Goal: Task Accomplishment & Management: Use online tool/utility

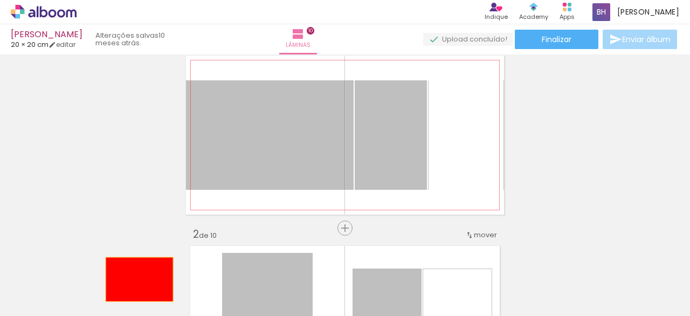
drag, startPoint x: 248, startPoint y: 134, endPoint x: 135, endPoint y: 279, distance: 183.7
click at [135, 279] on quentale-workspace at bounding box center [345, 158] width 690 height 316
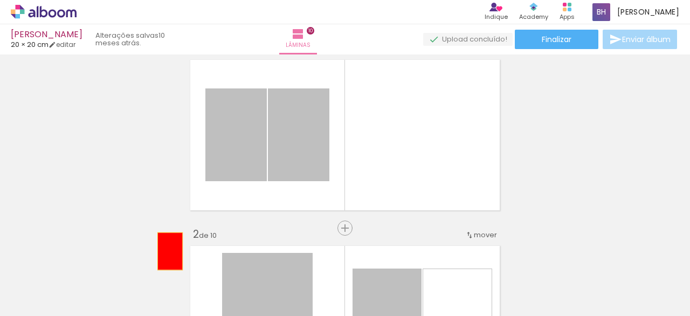
drag, startPoint x: 212, startPoint y: 160, endPoint x: 161, endPoint y: 259, distance: 111.4
click at [161, 259] on quentale-workspace at bounding box center [345, 158] width 690 height 316
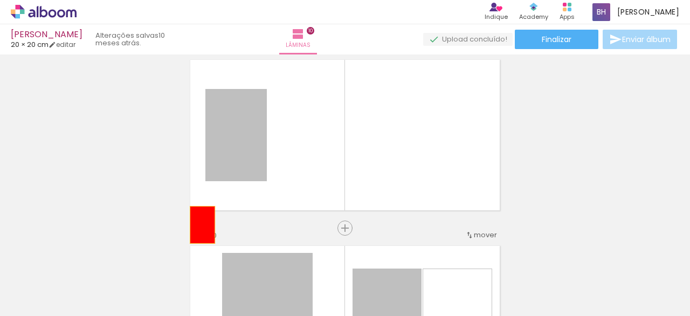
drag, startPoint x: 223, startPoint y: 136, endPoint x: 181, endPoint y: 280, distance: 149.3
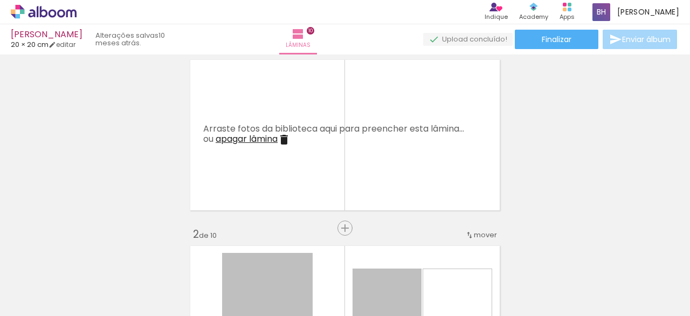
click at [90, 258] on iron-icon at bounding box center [84, 257] width 11 height 11
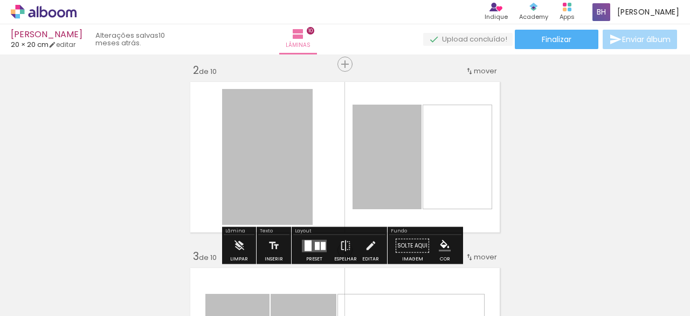
scroll to position [200, 0]
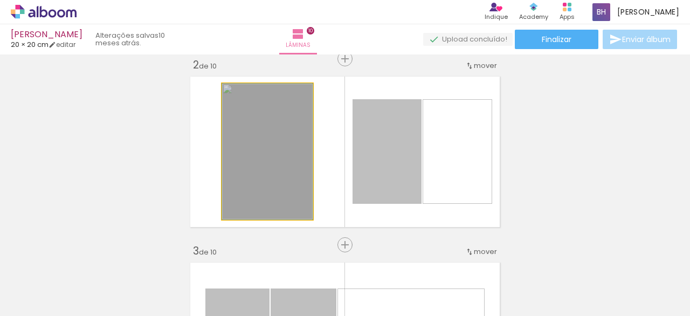
drag, startPoint x: 290, startPoint y: 127, endPoint x: 239, endPoint y: 287, distance: 168.0
click at [239, 287] on quentale-workspace at bounding box center [345, 158] width 690 height 316
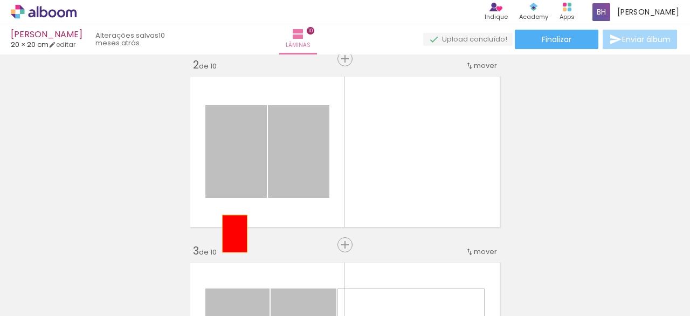
drag, startPoint x: 259, startPoint y: 163, endPoint x: 215, endPoint y: 283, distance: 127.6
click at [215, 283] on quentale-workspace at bounding box center [345, 158] width 690 height 316
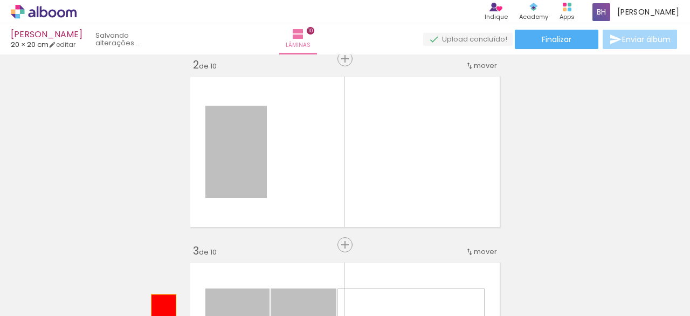
drag, startPoint x: 203, startPoint y: 170, endPoint x: 157, endPoint y: 328, distance: 164.3
click at [157, 315] on html "link( href="../../bower_components/polymer/polymer.html" rel="import" ) picture…" at bounding box center [345, 158] width 690 height 316
drag, startPoint x: 246, startPoint y: 168, endPoint x: 214, endPoint y: 283, distance: 119.5
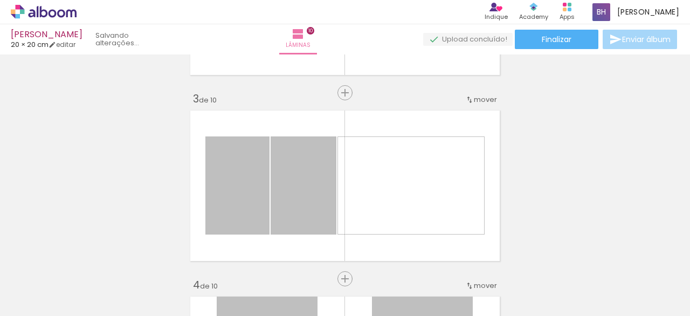
scroll to position [365, 0]
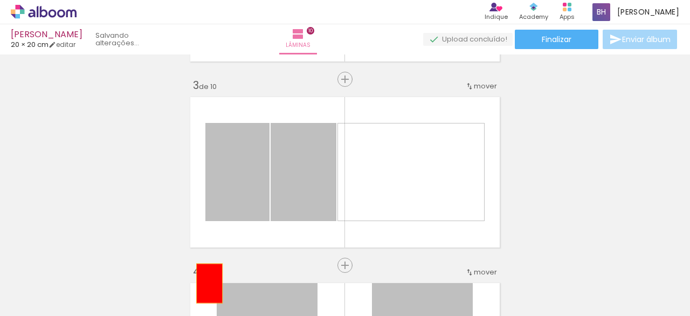
drag, startPoint x: 237, startPoint y: 168, endPoint x: 205, endPoint y: 283, distance: 119.2
click at [205, 283] on quentale-workspace at bounding box center [345, 158] width 690 height 316
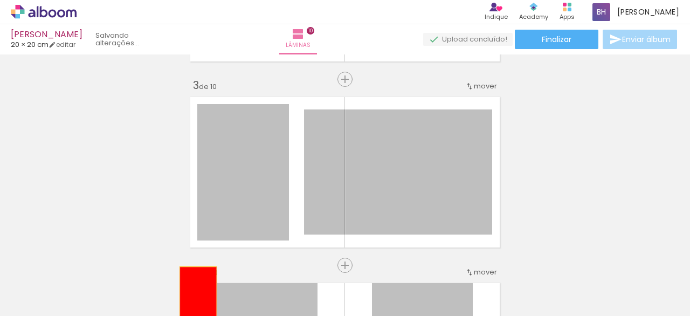
drag, startPoint x: 226, startPoint y: 190, endPoint x: 194, endPoint y: 294, distance: 109.0
click at [194, 294] on quentale-workspace at bounding box center [345, 158] width 690 height 316
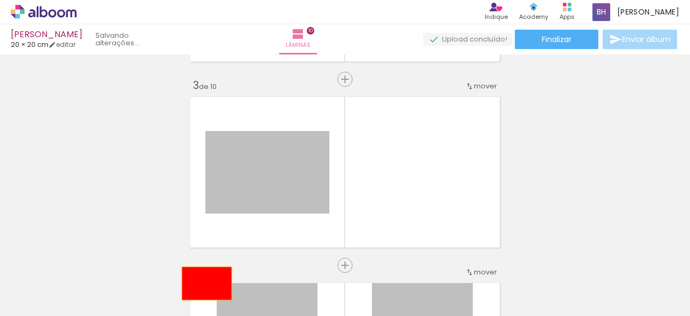
drag, startPoint x: 231, startPoint y: 185, endPoint x: 203, endPoint y: 283, distance: 102.1
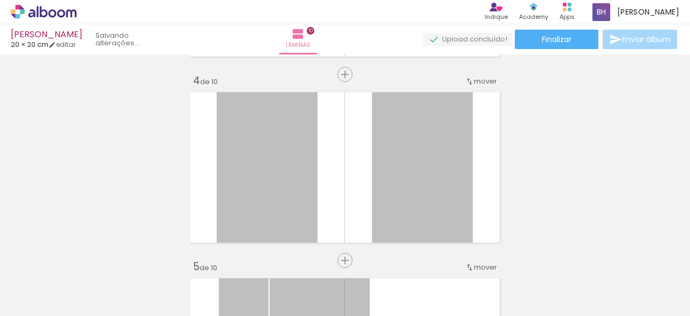
scroll to position [556, 0]
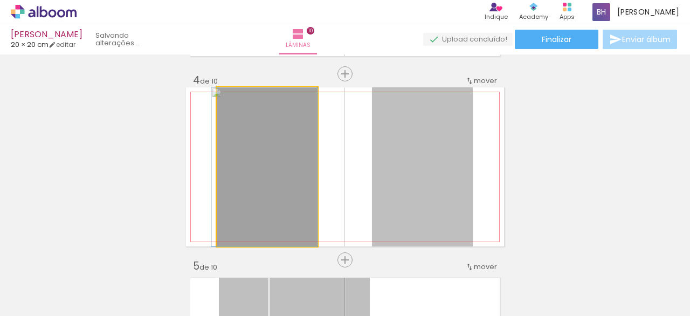
drag, startPoint x: 253, startPoint y: 155, endPoint x: 232, endPoint y: 265, distance: 112.5
click at [232, 265] on quentale-workspace at bounding box center [345, 158] width 690 height 316
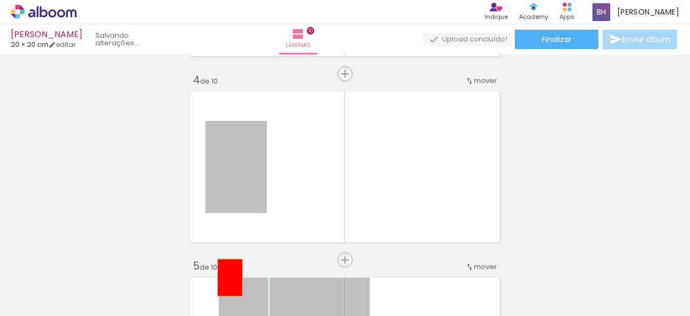
drag, startPoint x: 247, startPoint y: 178, endPoint x: 226, endPoint y: 276, distance: 99.9
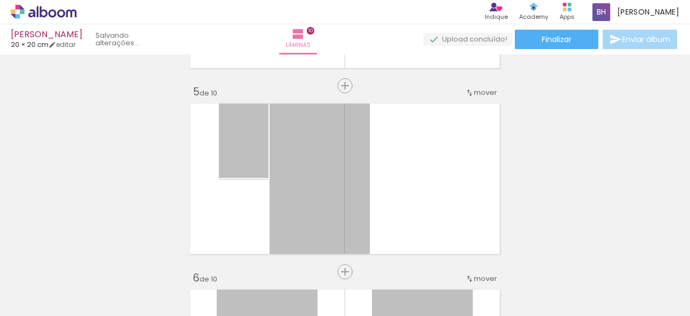
scroll to position [731, 0]
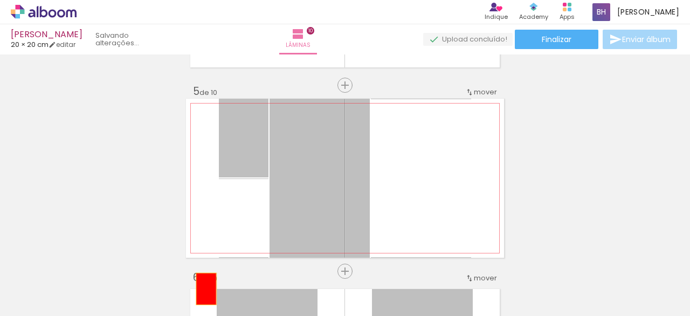
drag, startPoint x: 235, startPoint y: 145, endPoint x: 202, endPoint y: 297, distance: 155.6
click at [202, 297] on quentale-workspace at bounding box center [345, 158] width 690 height 316
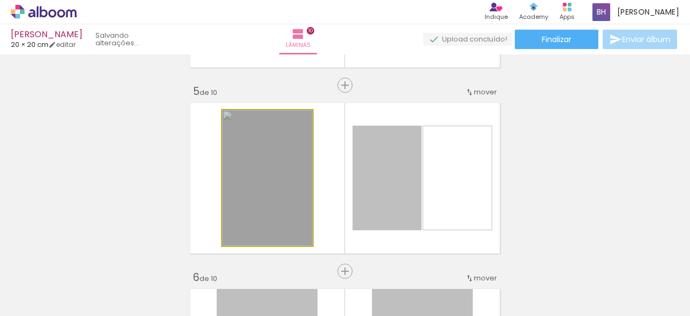
drag, startPoint x: 235, startPoint y: 152, endPoint x: 201, endPoint y: 292, distance: 144.4
click at [201, 292] on quentale-workspace at bounding box center [345, 158] width 690 height 316
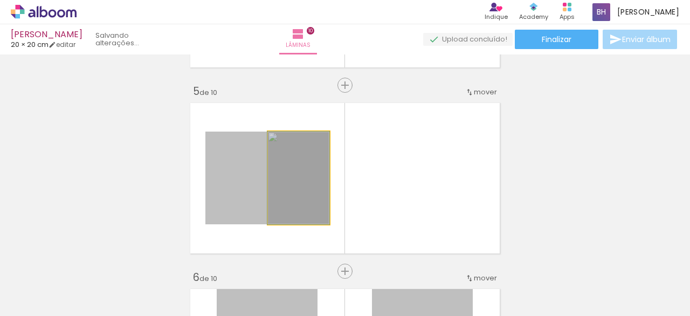
drag, startPoint x: 270, startPoint y: 177, endPoint x: 247, endPoint y: 283, distance: 108.2
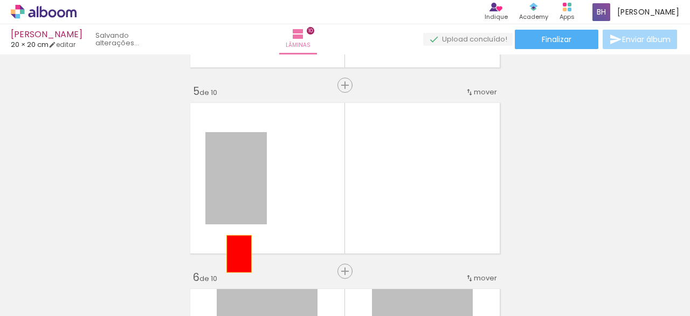
drag, startPoint x: 239, startPoint y: 182, endPoint x: 235, endPoint y: 272, distance: 90.1
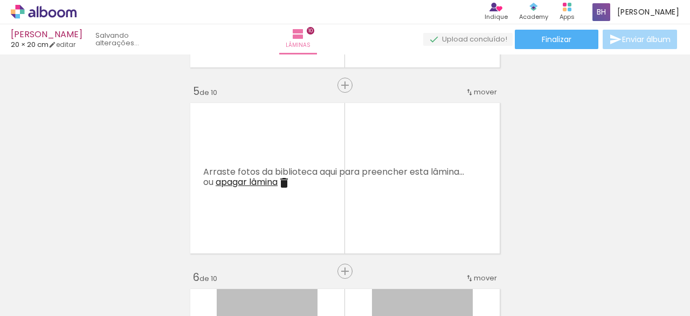
click at [150, 259] on iron-icon at bounding box center [144, 257] width 11 height 11
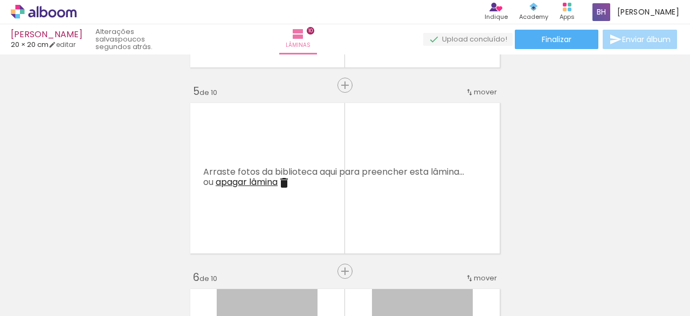
click at [150, 259] on iron-icon at bounding box center [144, 257] width 11 height 11
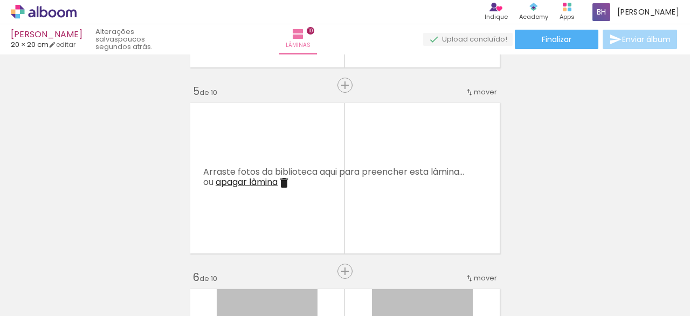
click at [150, 259] on iron-icon at bounding box center [144, 257] width 11 height 11
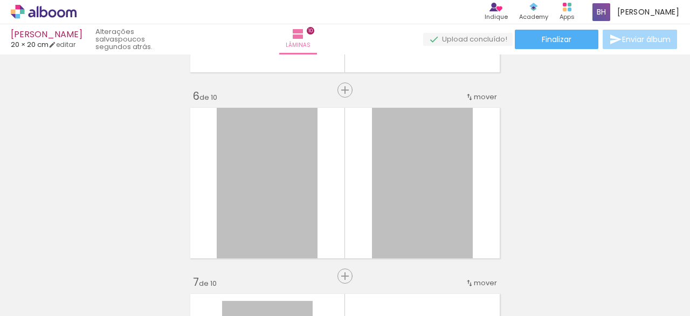
scroll to position [914, 0]
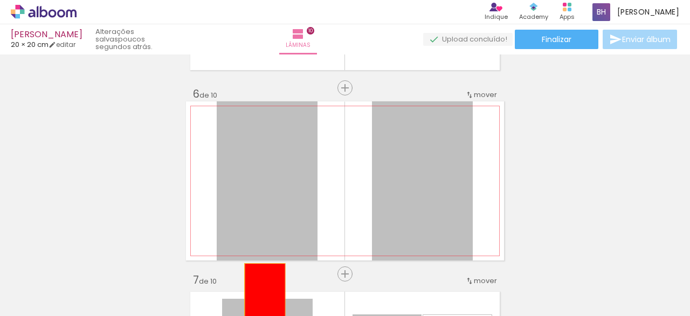
drag, startPoint x: 252, startPoint y: 127, endPoint x: 261, endPoint y: 304, distance: 177.1
click at [261, 304] on quentale-workspace at bounding box center [345, 158] width 690 height 316
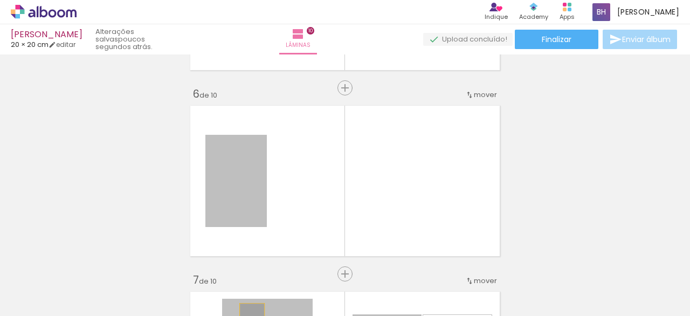
drag, startPoint x: 257, startPoint y: 182, endPoint x: 248, endPoint y: 322, distance: 140.5
click at [248, 315] on html "link( href="../../bower_components/polymer/polymer.html" rel="import" ) picture…" at bounding box center [345, 158] width 690 height 316
drag, startPoint x: 250, startPoint y: 196, endPoint x: 251, endPoint y: 277, distance: 80.9
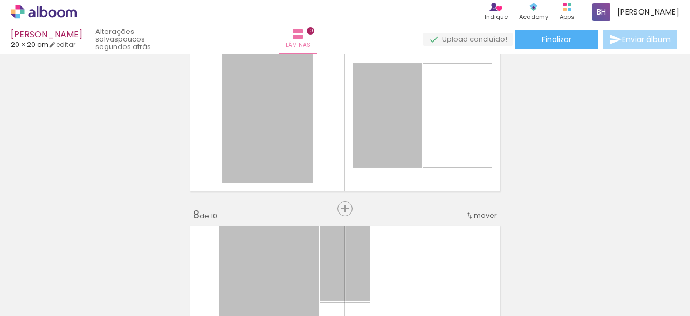
scroll to position [1169, 0]
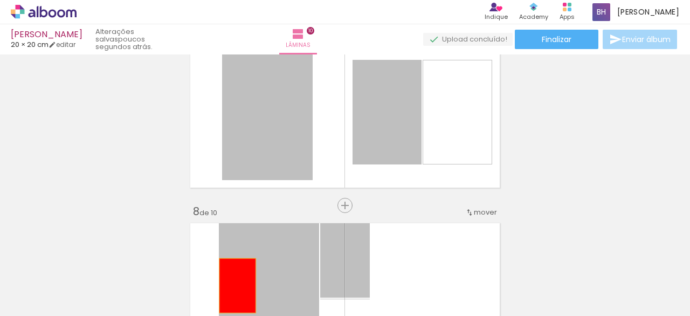
drag, startPoint x: 245, startPoint y: 145, endPoint x: 229, endPoint y: 282, distance: 138.0
click at [229, 282] on quentale-workspace at bounding box center [345, 158] width 690 height 316
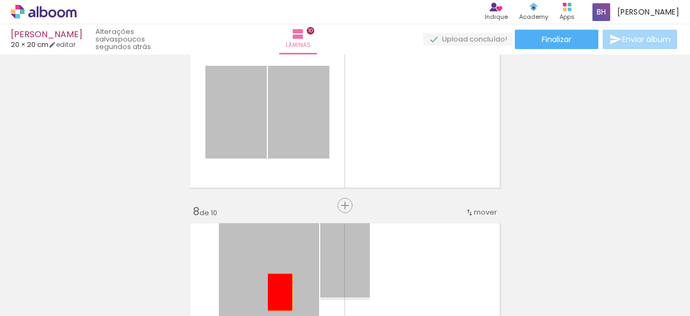
drag, startPoint x: 295, startPoint y: 121, endPoint x: 272, endPoint y: 281, distance: 162.3
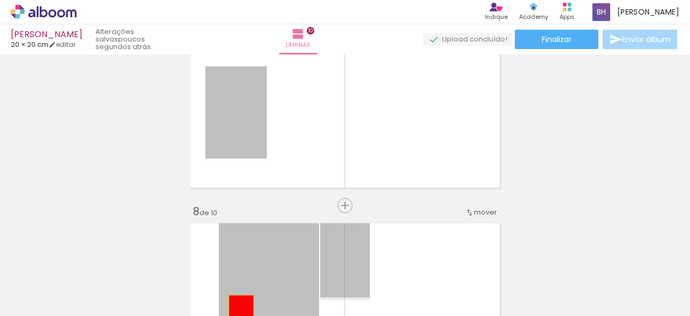
drag, startPoint x: 251, startPoint y: 122, endPoint x: 237, endPoint y: 312, distance: 190.3
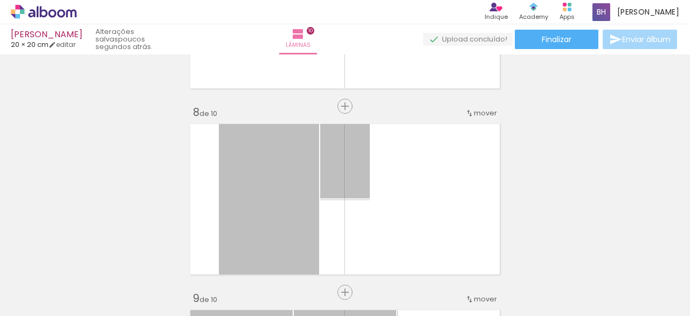
scroll to position [1284, 0]
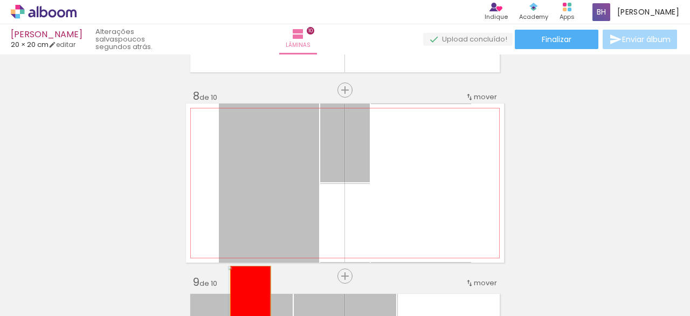
drag, startPoint x: 250, startPoint y: 166, endPoint x: 244, endPoint y: 288, distance: 123.1
click at [244, 288] on quentale-workspace at bounding box center [345, 158] width 690 height 316
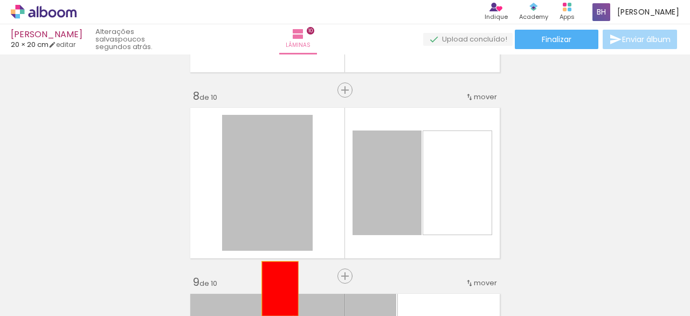
drag, startPoint x: 278, startPoint y: 189, endPoint x: 276, endPoint y: 298, distance: 108.9
click at [276, 298] on quentale-workspace at bounding box center [345, 158] width 690 height 316
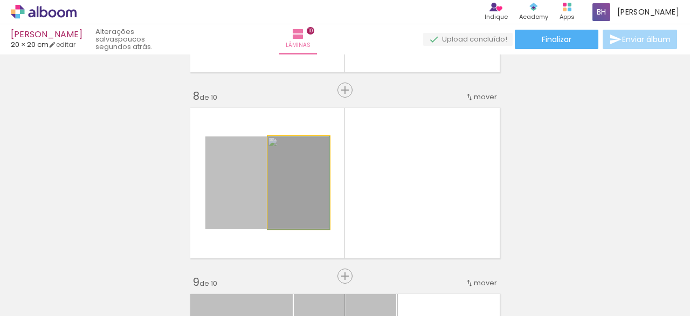
drag, startPoint x: 281, startPoint y: 213, endPoint x: 279, endPoint y: 309, distance: 96.0
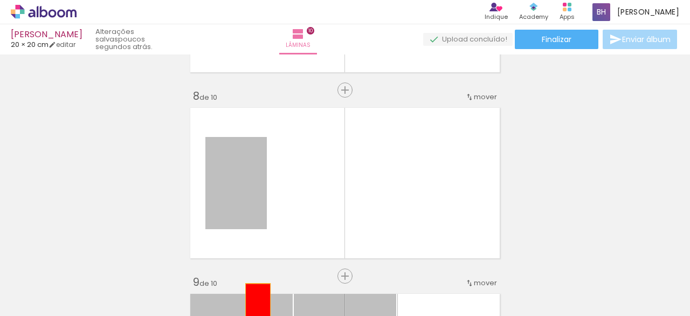
drag, startPoint x: 246, startPoint y: 211, endPoint x: 252, endPoint y: 298, distance: 87.1
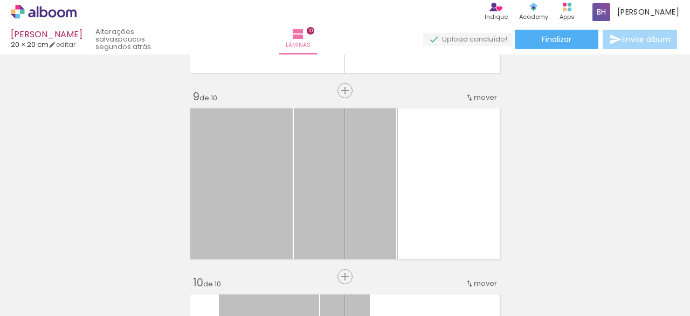
scroll to position [1474, 0]
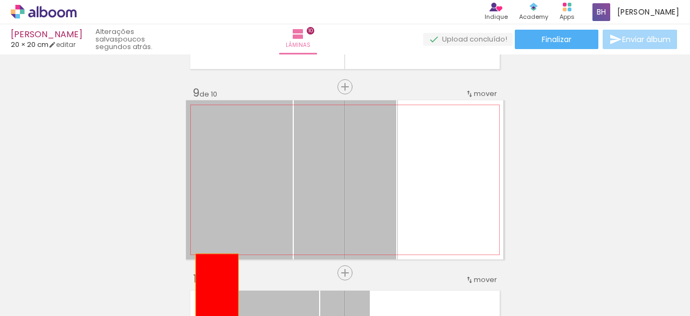
drag, startPoint x: 203, startPoint y: 168, endPoint x: 216, endPoint y: 300, distance: 132.7
click at [216, 300] on quentale-workspace at bounding box center [345, 158] width 690 height 316
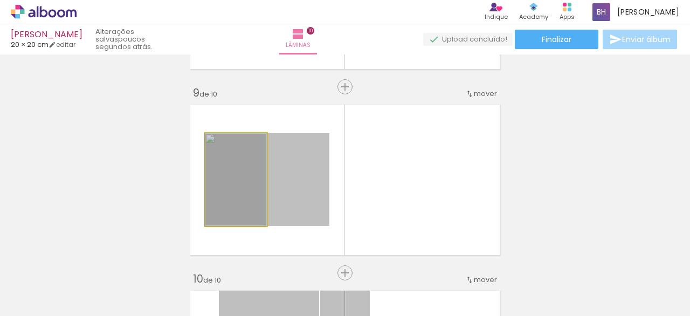
drag, startPoint x: 234, startPoint y: 192, endPoint x: 235, endPoint y: 290, distance: 97.1
click at [235, 290] on quentale-workspace at bounding box center [345, 158] width 690 height 316
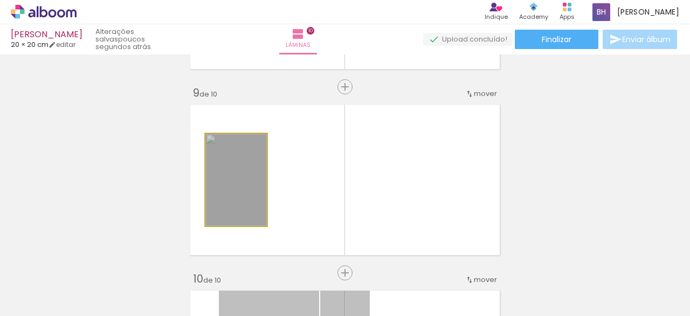
drag, startPoint x: 237, startPoint y: 188, endPoint x: 237, endPoint y: 276, distance: 87.4
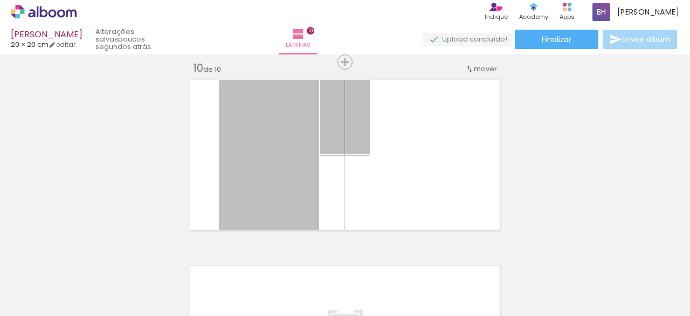
scroll to position [1685, 0]
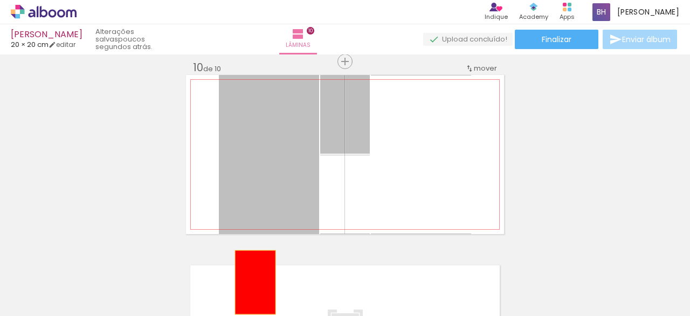
drag, startPoint x: 242, startPoint y: 174, endPoint x: 251, endPoint y: 281, distance: 107.7
click at [251, 281] on quentale-workspace at bounding box center [345, 158] width 690 height 316
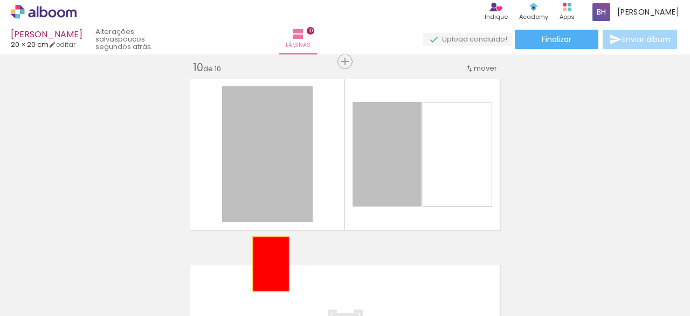
drag, startPoint x: 269, startPoint y: 159, endPoint x: 266, endPoint y: 267, distance: 108.4
click at [266, 267] on quentale-workspace at bounding box center [345, 158] width 690 height 316
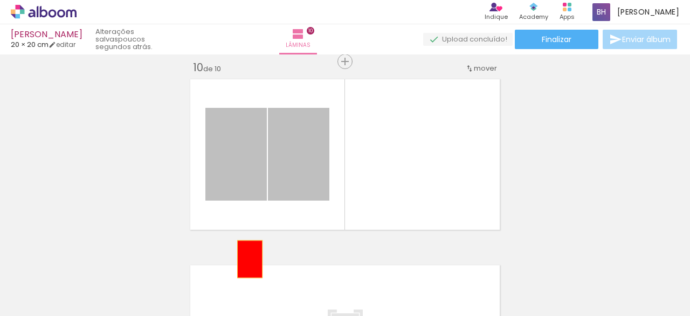
drag, startPoint x: 249, startPoint y: 165, endPoint x: 248, endPoint y: 274, distance: 109.5
click at [248, 274] on quentale-workspace at bounding box center [345, 158] width 690 height 316
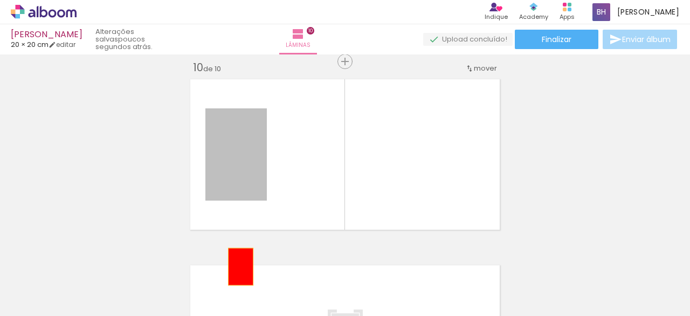
drag, startPoint x: 238, startPoint y: 182, endPoint x: 235, endPoint y: 275, distance: 93.3
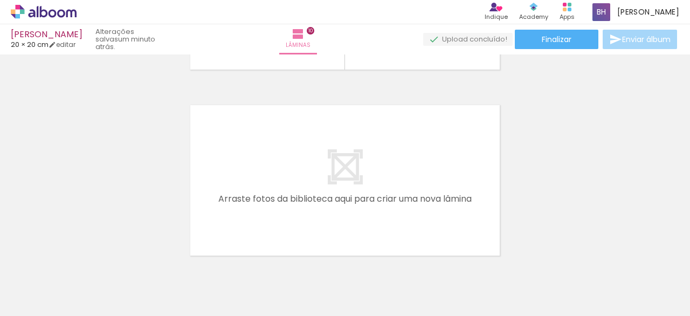
scroll to position [1890, 0]
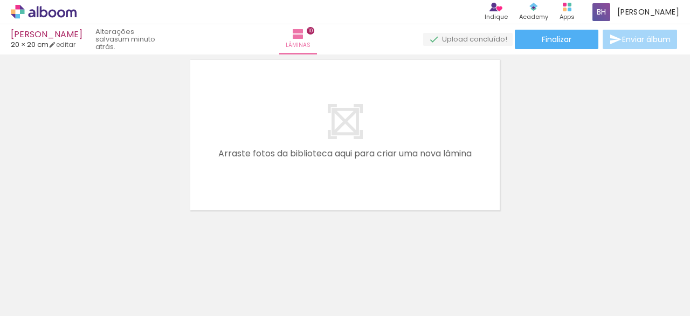
click at [87, 256] on iron-icon at bounding box center [84, 257] width 11 height 11
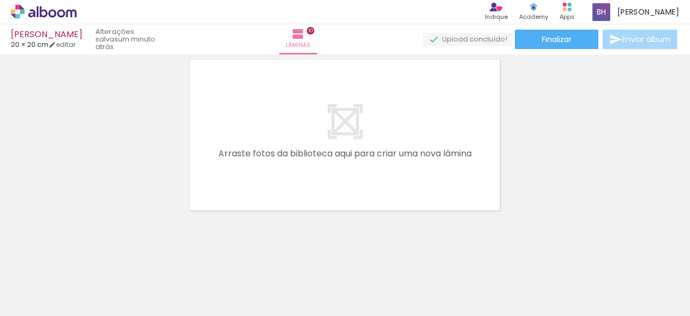
click at [87, 256] on iron-icon at bounding box center [84, 257] width 11 height 11
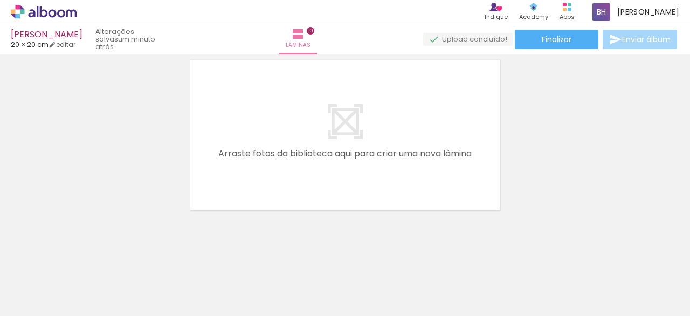
click at [87, 256] on iron-icon at bounding box center [84, 257] width 11 height 11
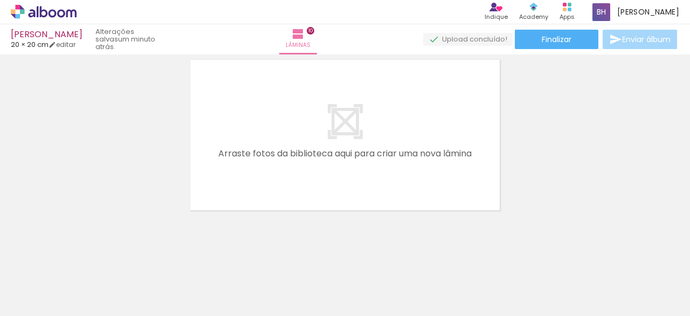
click at [87, 256] on iron-icon at bounding box center [84, 257] width 11 height 11
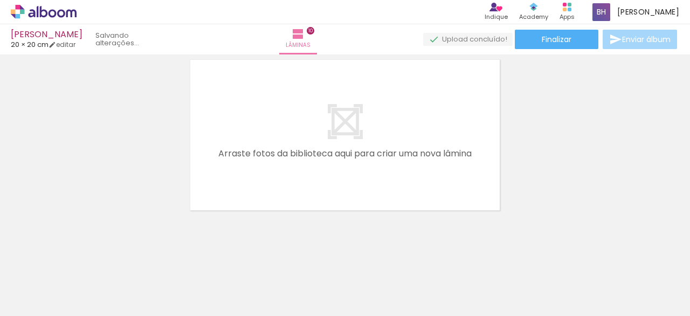
click at [87, 256] on iron-icon at bounding box center [84, 257] width 11 height 11
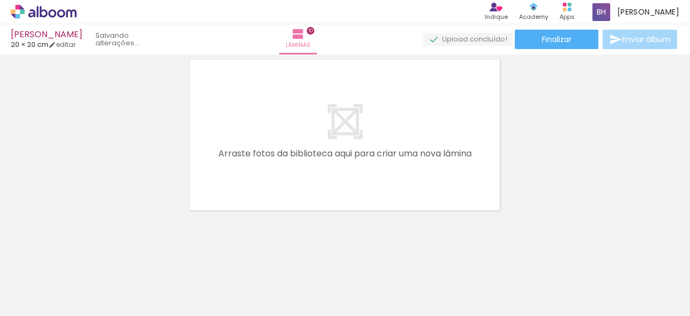
click at [87, 256] on iron-icon at bounding box center [84, 257] width 11 height 11
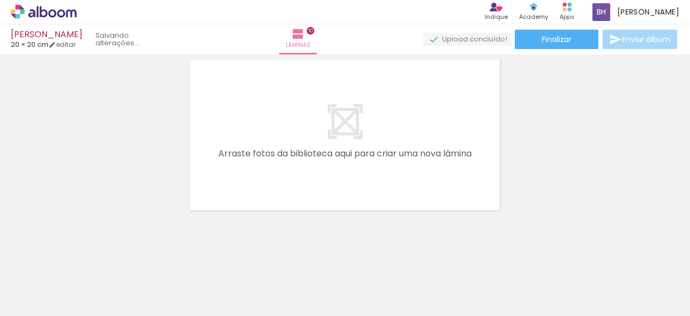
click at [87, 256] on iron-icon at bounding box center [84, 257] width 11 height 11
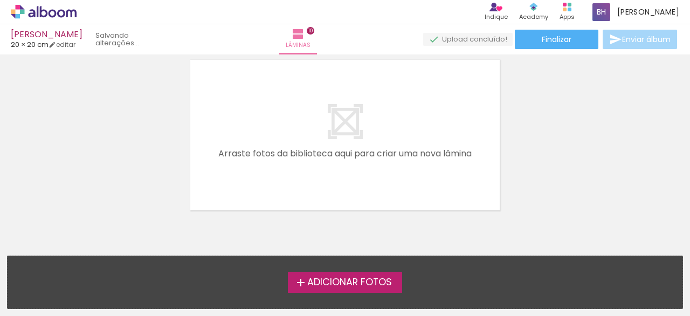
click at [87, 256] on div "Adicionar Fotos Solte suas fotos aqui..." at bounding box center [345, 282] width 675 height 52
click at [314, 278] on span "Adicionar Fotos" at bounding box center [349, 283] width 85 height 10
click at [0, 0] on input "file" at bounding box center [0, 0] width 0 height 0
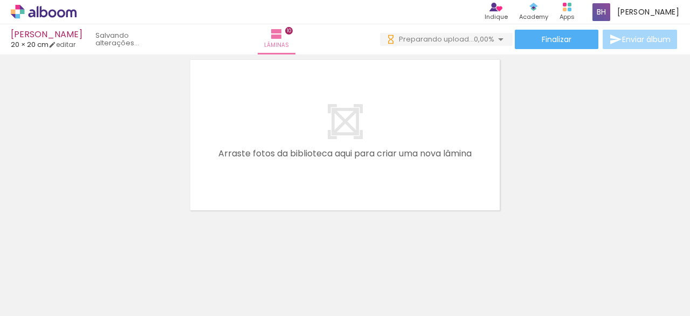
click at [35, 308] on paper-button "Adicionar Fotos" at bounding box center [33, 301] width 52 height 17
click at [0, 0] on input "file" at bounding box center [0, 0] width 0 height 0
click at [41, 305] on span "Adicionar Fotos" at bounding box center [38, 301] width 32 height 12
click at [0, 0] on input "file" at bounding box center [0, 0] width 0 height 0
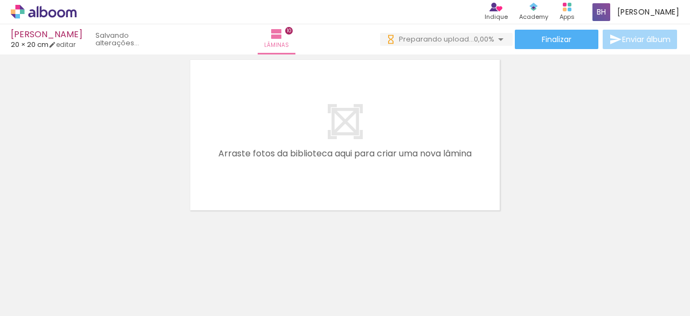
click at [565, 262] on iron-icon at bounding box center [562, 257] width 11 height 11
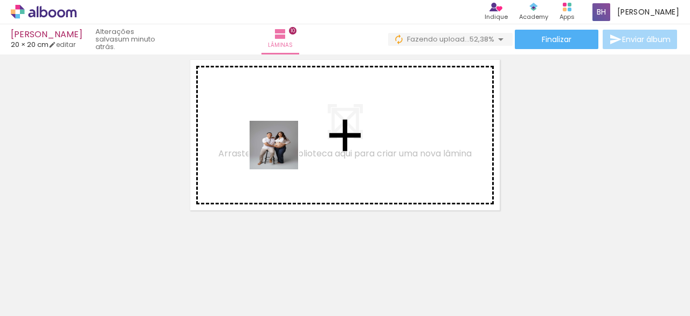
drag, startPoint x: 289, startPoint y: 283, endPoint x: 281, endPoint y: 152, distance: 130.7
click at [281, 152] on quentale-workspace at bounding box center [345, 158] width 690 height 316
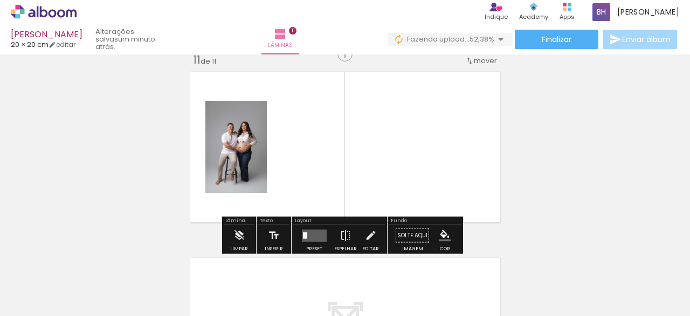
scroll to position [1874, 0]
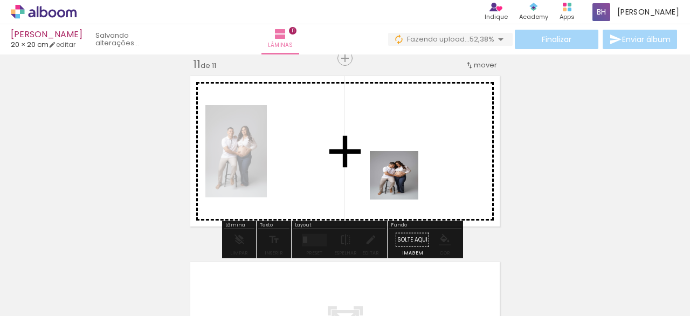
drag, startPoint x: 348, startPoint y: 281, endPoint x: 422, endPoint y: 153, distance: 147.6
click at [422, 153] on quentale-workspace at bounding box center [345, 158] width 690 height 316
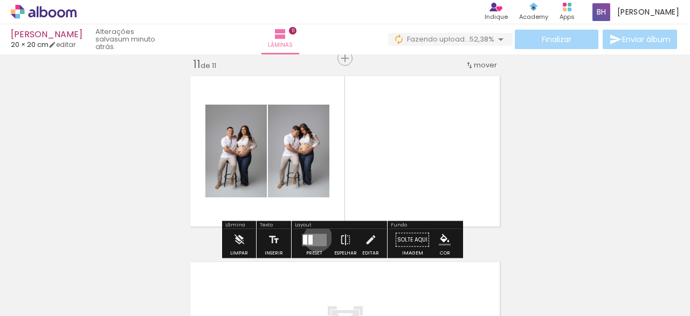
click at [315, 237] on quentale-layouter at bounding box center [314, 239] width 25 height 12
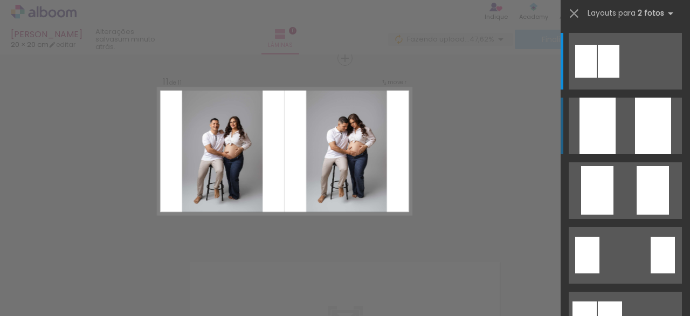
click at [623, 136] on quentale-layouter at bounding box center [625, 126] width 113 height 57
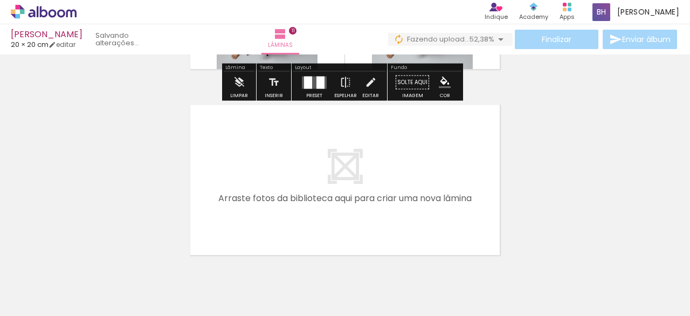
scroll to position [2080, 0]
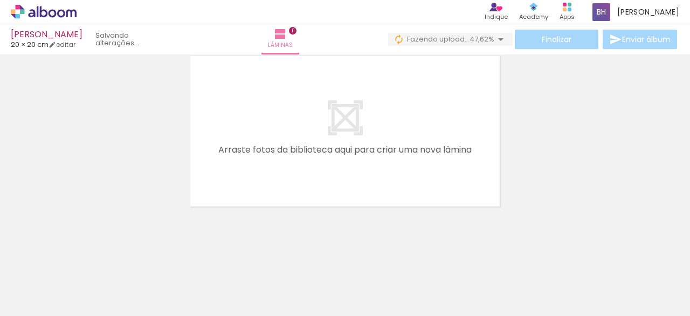
click at [400, 300] on div at bounding box center [392, 279] width 36 height 53
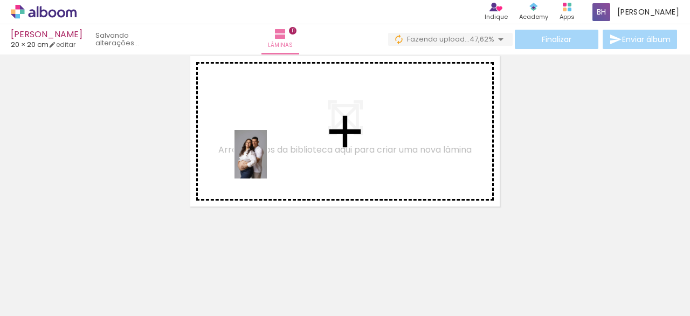
drag, startPoint x: 400, startPoint y: 300, endPoint x: 267, endPoint y: 162, distance: 191.8
click at [267, 162] on quentale-workspace at bounding box center [345, 158] width 690 height 316
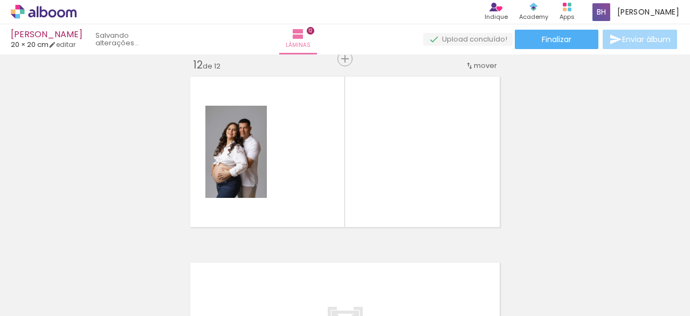
scroll to position [0, 0]
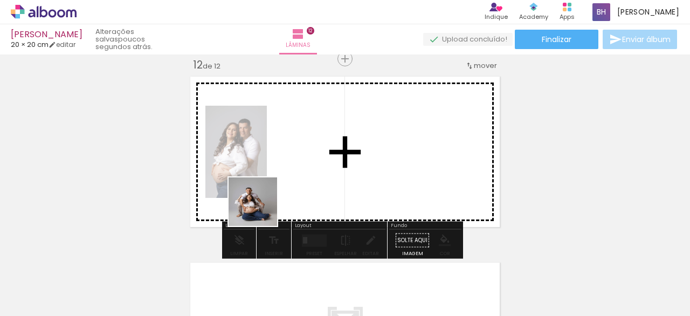
drag, startPoint x: 177, startPoint y: 285, endPoint x: 325, endPoint y: 153, distance: 198.2
click at [325, 153] on quentale-workspace at bounding box center [345, 158] width 690 height 316
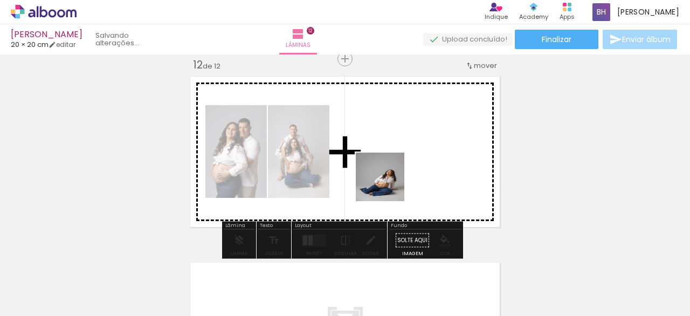
drag, startPoint x: 235, startPoint y: 287, endPoint x: 394, endPoint y: 183, distance: 190.4
click at [394, 183] on quentale-workspace at bounding box center [345, 158] width 690 height 316
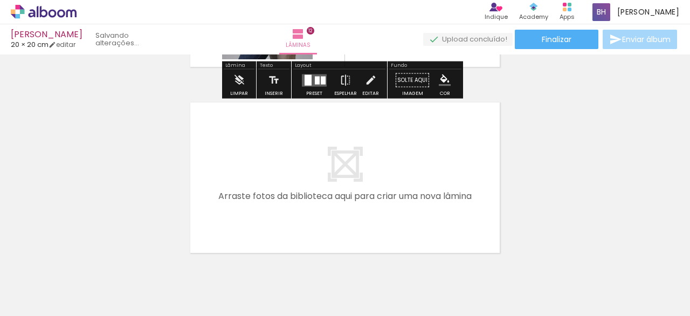
scroll to position [2221, 0]
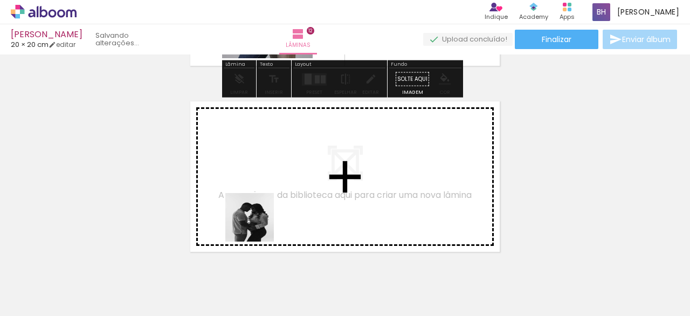
drag, startPoint x: 282, startPoint y: 276, endPoint x: 230, endPoint y: 181, distance: 107.9
click at [230, 181] on quentale-workspace at bounding box center [345, 158] width 690 height 316
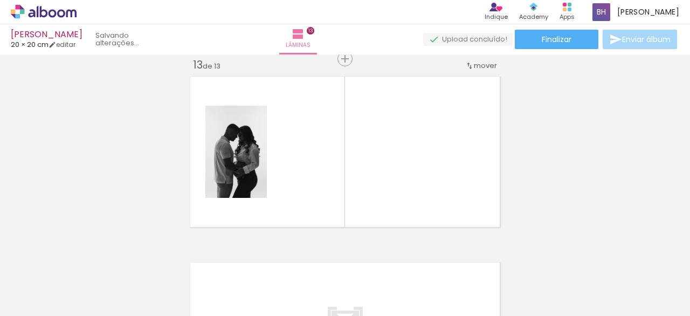
scroll to position [0, 632]
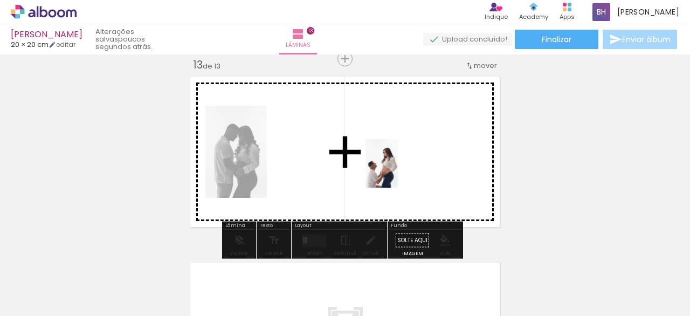
drag, startPoint x: 316, startPoint y: 305, endPoint x: 398, endPoint y: 171, distance: 156.4
click at [398, 171] on quentale-workspace at bounding box center [345, 158] width 690 height 316
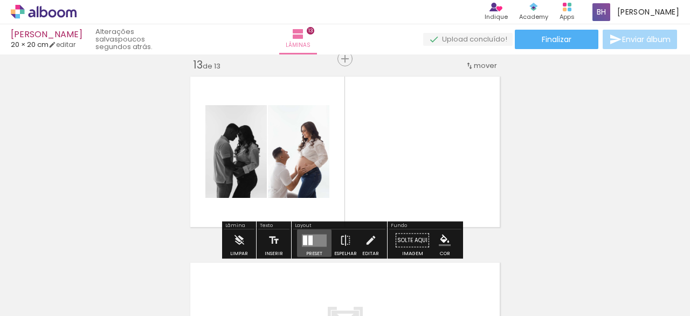
click at [315, 242] on quentale-layouter at bounding box center [314, 240] width 25 height 12
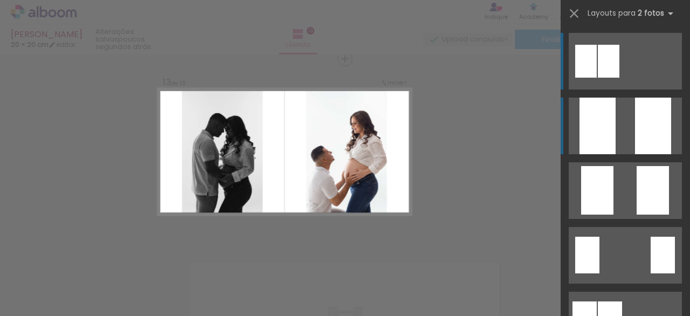
click at [606, 122] on div at bounding box center [598, 126] width 36 height 57
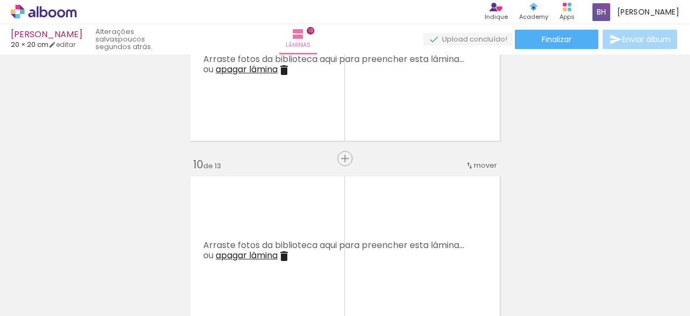
scroll to position [1569, 0]
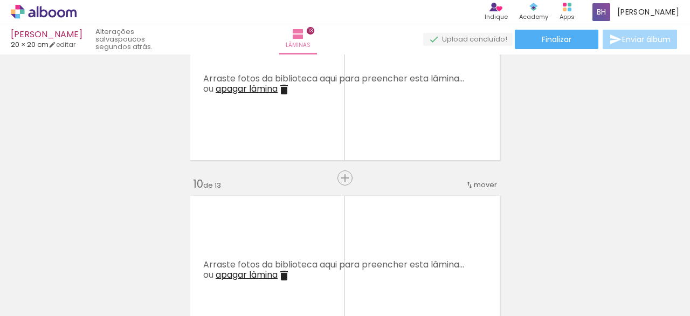
click at [280, 87] on iron-icon at bounding box center [284, 89] width 13 height 13
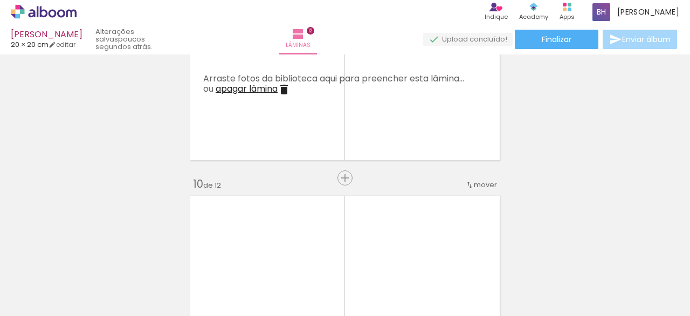
click at [280, 87] on iron-icon at bounding box center [284, 89] width 13 height 13
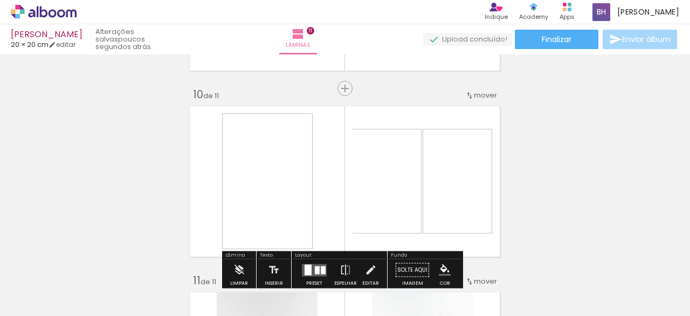
scroll to position [1659, 0]
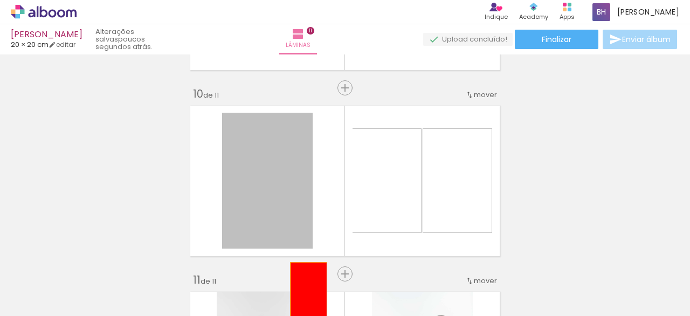
drag, startPoint x: 280, startPoint y: 184, endPoint x: 306, endPoint y: 292, distance: 111.4
click at [306, 292] on quentale-workspace at bounding box center [345, 158] width 690 height 316
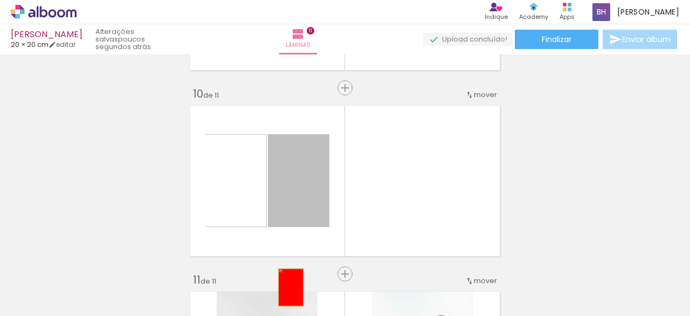
drag, startPoint x: 273, startPoint y: 198, endPoint x: 287, endPoint y: 287, distance: 90.5
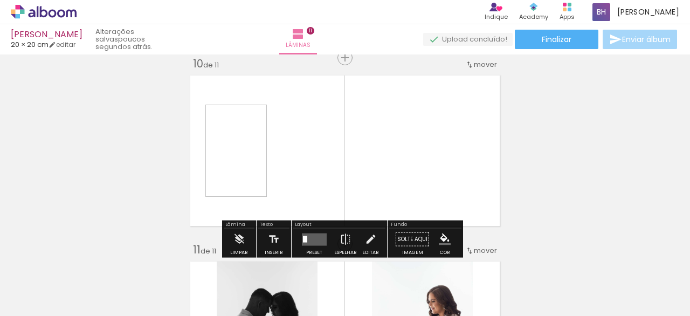
scroll to position [1690, 0]
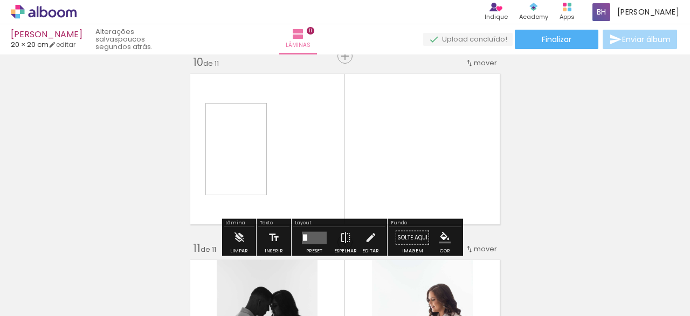
click at [338, 143] on quentale-layouter at bounding box center [345, 149] width 318 height 159
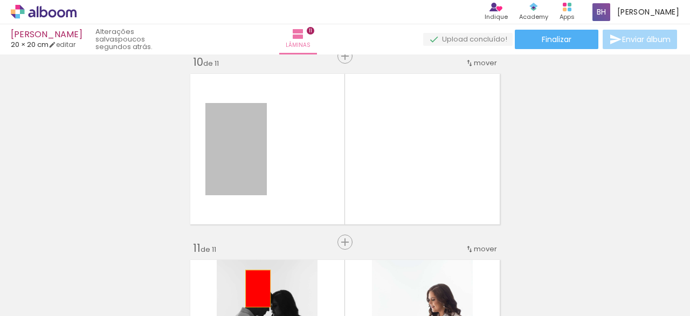
drag, startPoint x: 254, startPoint y: 136, endPoint x: 254, endPoint y: 288, distance: 152.6
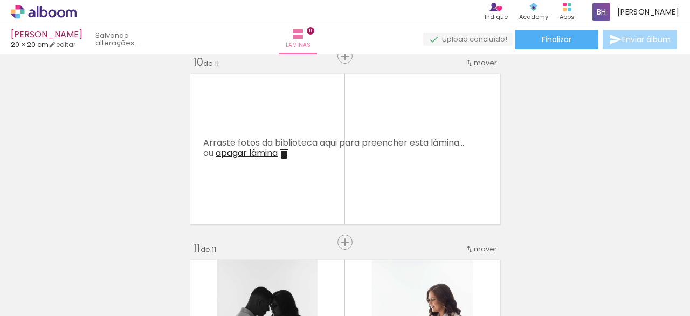
click at [281, 153] on iron-icon at bounding box center [284, 153] width 13 height 13
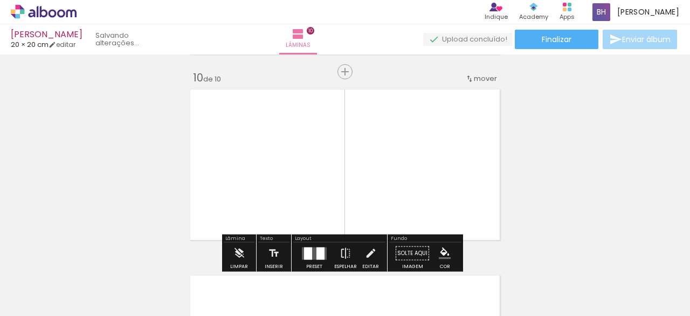
scroll to position [1675, 0]
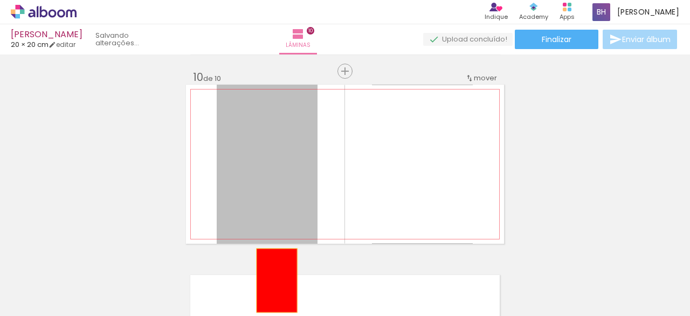
drag, startPoint x: 281, startPoint y: 153, endPoint x: 271, endPoint y: 278, distance: 125.5
click at [271, 278] on quentale-workspace at bounding box center [345, 158] width 690 height 316
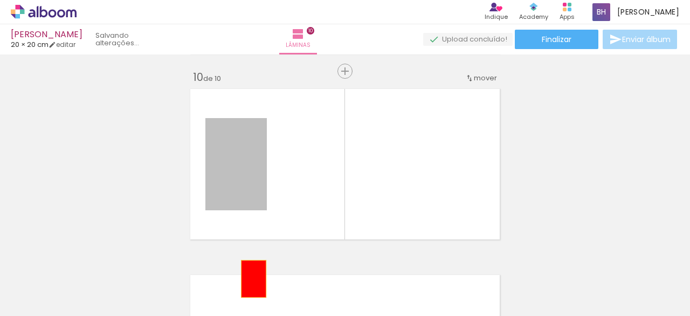
drag, startPoint x: 255, startPoint y: 158, endPoint x: 250, endPoint y: 277, distance: 119.3
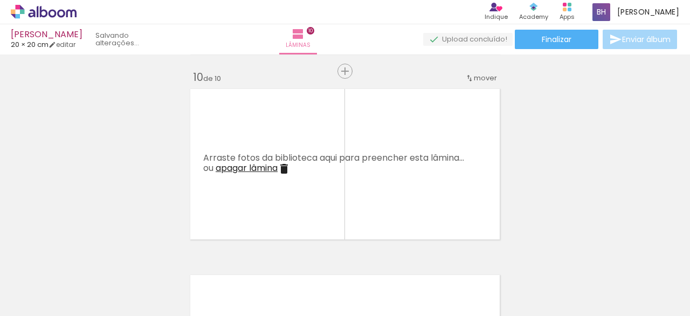
click at [286, 170] on iron-icon at bounding box center [284, 168] width 13 height 13
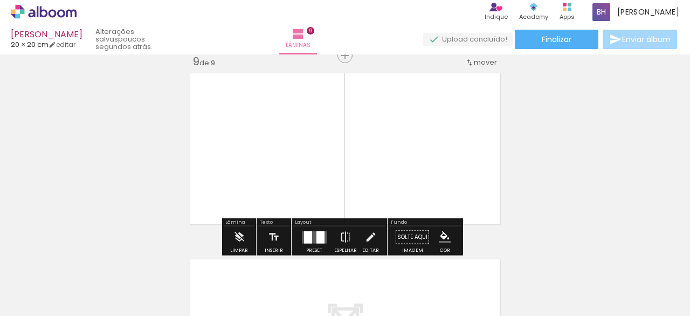
scroll to position [1508, 0]
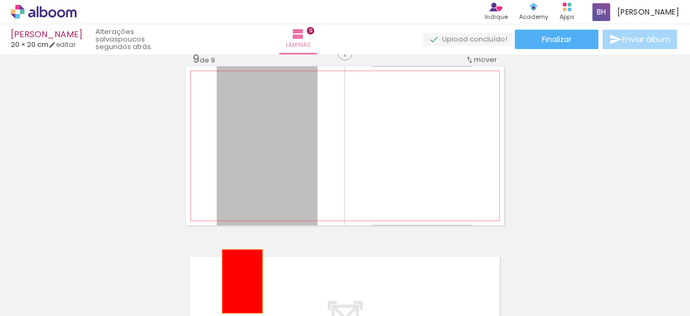
drag, startPoint x: 250, startPoint y: 133, endPoint x: 240, endPoint y: 306, distance: 173.4
click at [240, 306] on quentale-workspace at bounding box center [345, 158] width 690 height 316
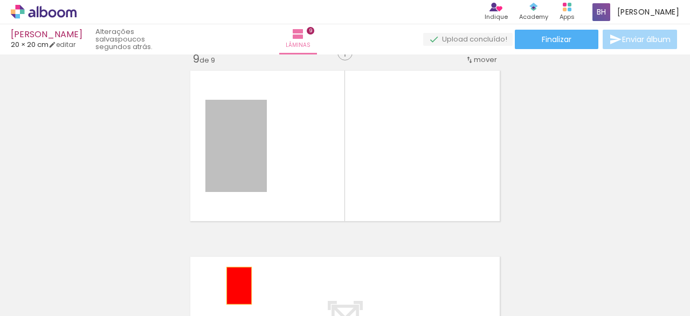
drag, startPoint x: 244, startPoint y: 147, endPoint x: 233, endPoint y: 291, distance: 143.8
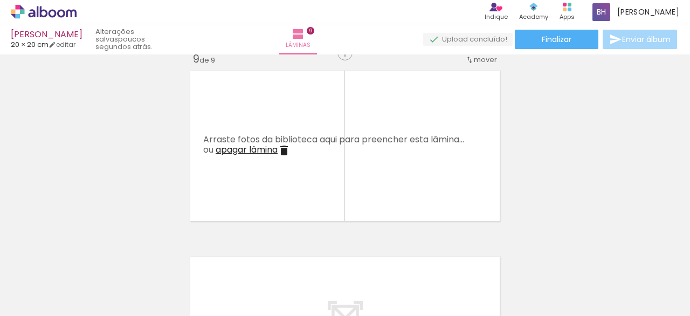
click at [283, 146] on iron-icon at bounding box center [284, 150] width 13 height 13
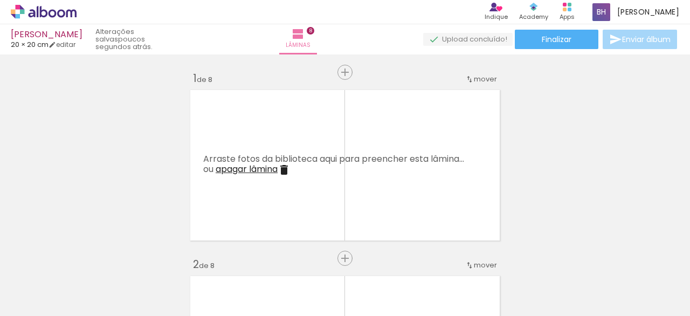
scroll to position [0, 508]
drag, startPoint x: 260, startPoint y: 284, endPoint x: 261, endPoint y: 172, distance: 111.6
click at [261, 172] on quentale-workspace at bounding box center [345, 158] width 690 height 316
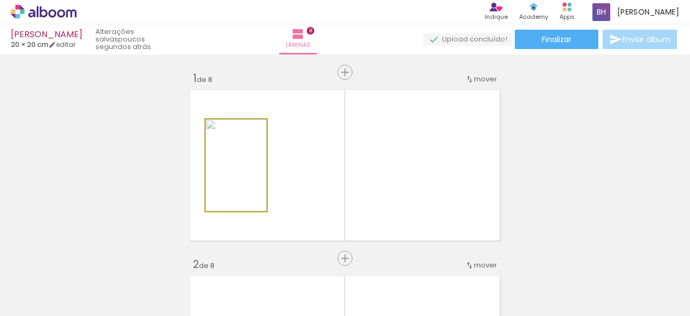
click at [205, 123] on quentale-photo at bounding box center [235, 165] width 61 height 92
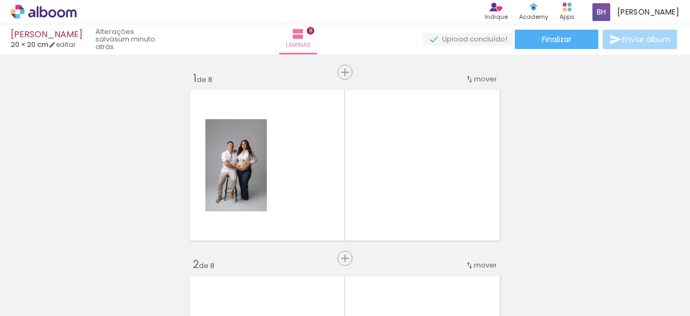
scroll to position [0, 460]
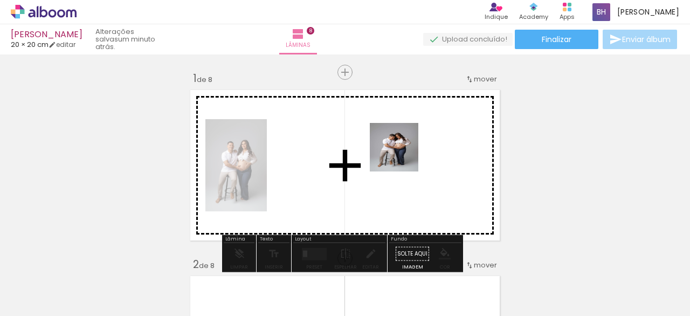
drag, startPoint x: 388, startPoint y: 271, endPoint x: 402, endPoint y: 155, distance: 116.2
click at [402, 155] on quentale-workspace at bounding box center [345, 158] width 690 height 316
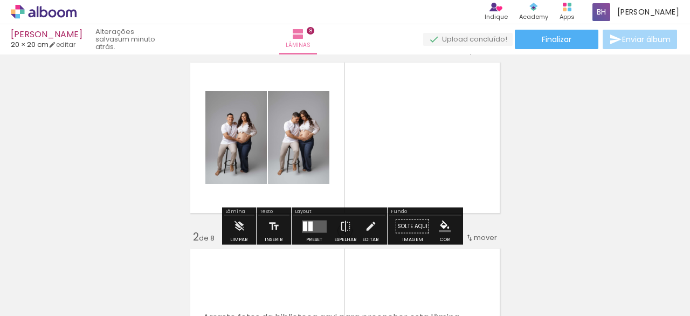
scroll to position [28, 0]
click at [312, 221] on quentale-layouter at bounding box center [314, 225] width 25 height 12
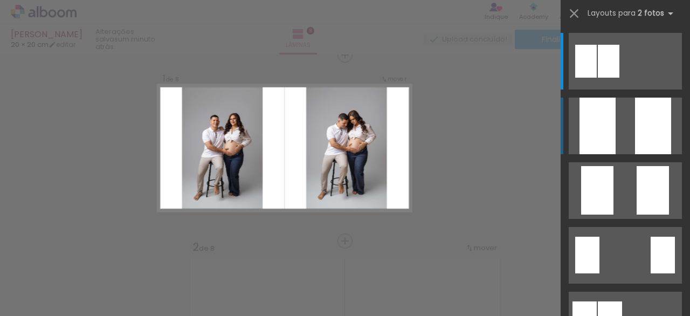
scroll to position [13, 0]
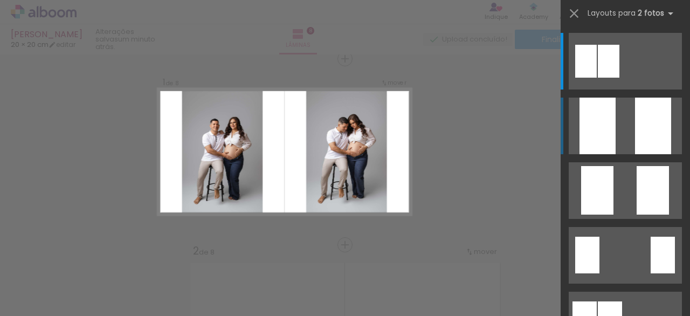
click at [645, 147] on div at bounding box center [653, 126] width 36 height 57
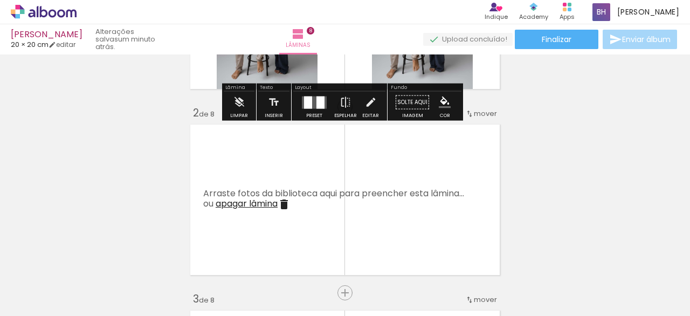
scroll to position [159, 0]
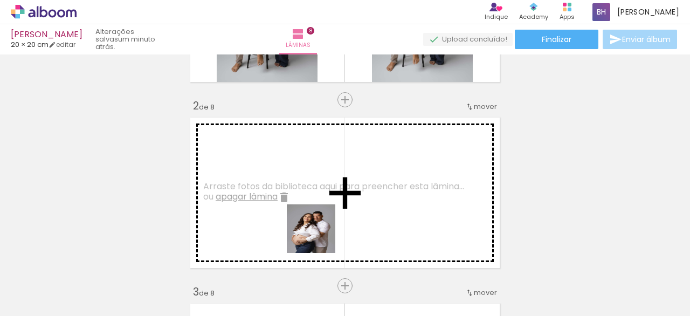
drag, startPoint x: 442, startPoint y: 297, endPoint x: 260, endPoint y: 214, distance: 200.0
click at [260, 214] on quentale-workspace at bounding box center [345, 158] width 690 height 316
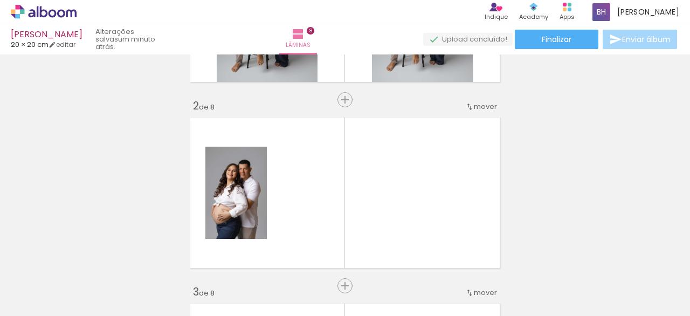
scroll to position [0, 0]
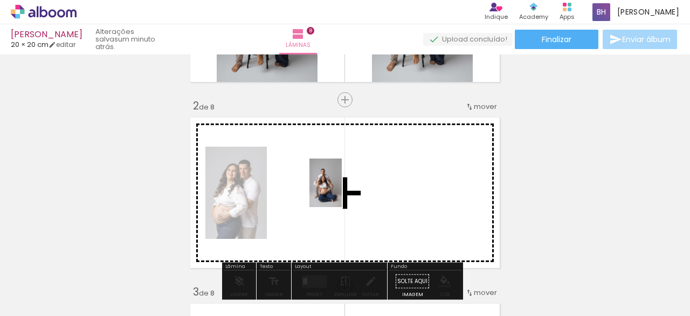
drag, startPoint x: 171, startPoint y: 281, endPoint x: 342, endPoint y: 190, distance: 193.2
click at [342, 190] on quentale-workspace at bounding box center [345, 158] width 690 height 316
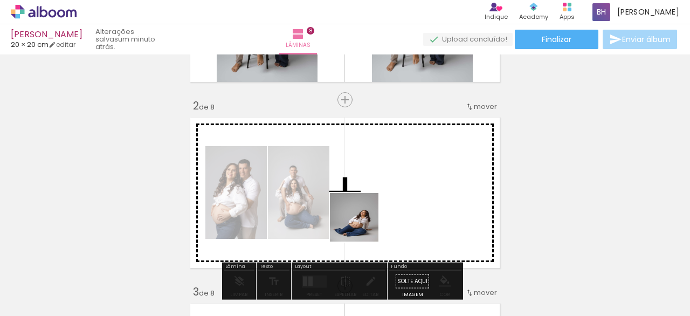
drag, startPoint x: 231, startPoint y: 281, endPoint x: 382, endPoint y: 220, distance: 162.3
click at [382, 220] on quentale-workspace at bounding box center [345, 158] width 690 height 316
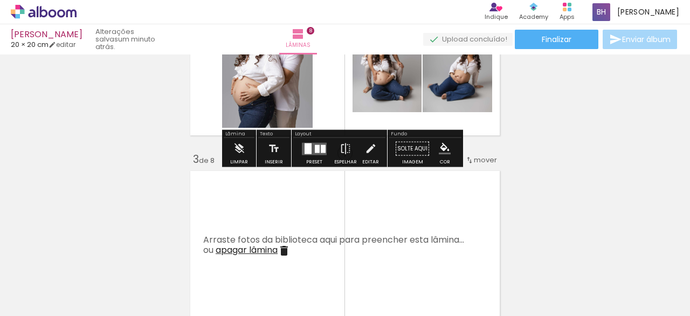
scroll to position [313, 0]
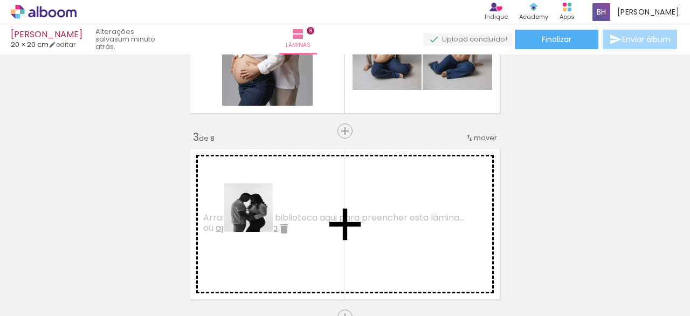
drag, startPoint x: 293, startPoint y: 289, endPoint x: 252, endPoint y: 208, distance: 91.1
click at [252, 208] on quentale-workspace at bounding box center [345, 158] width 690 height 316
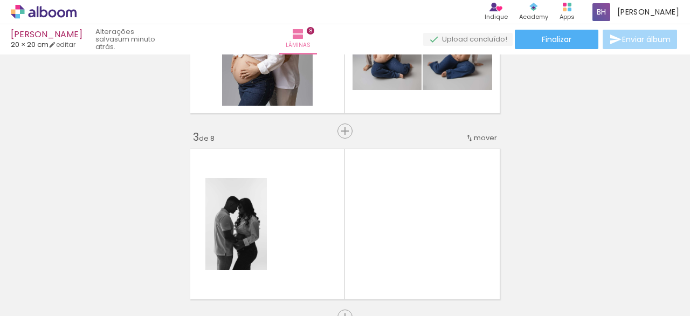
scroll to position [0, 463]
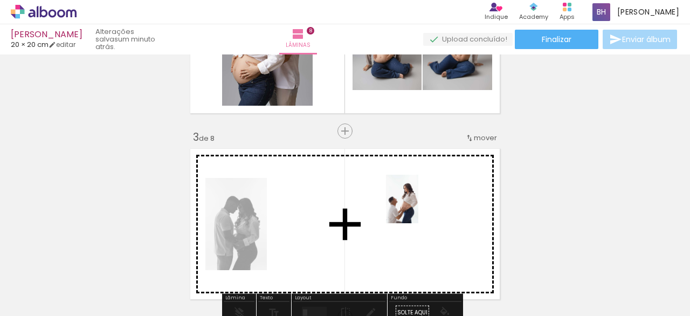
drag, startPoint x: 497, startPoint y: 286, endPoint x: 418, endPoint y: 207, distance: 111.7
click at [418, 207] on quentale-workspace at bounding box center [345, 158] width 690 height 316
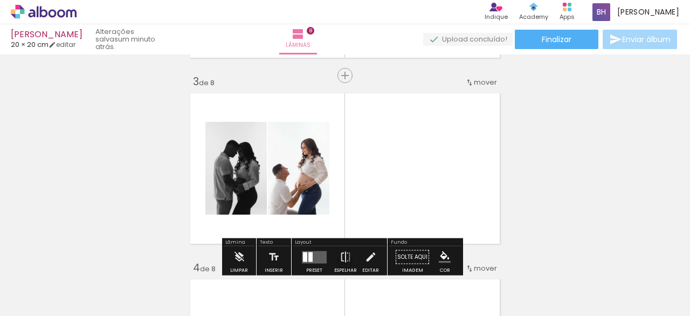
scroll to position [376, 0]
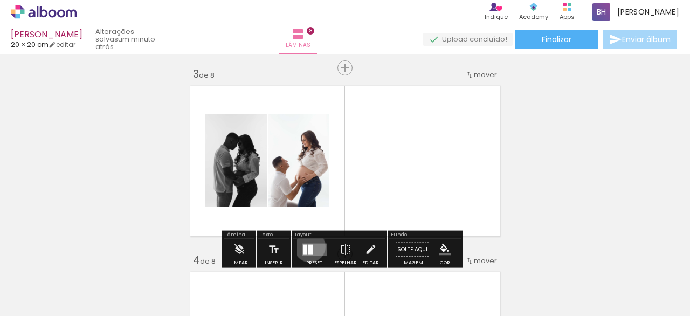
click at [308, 246] on div at bounding box center [310, 249] width 4 height 10
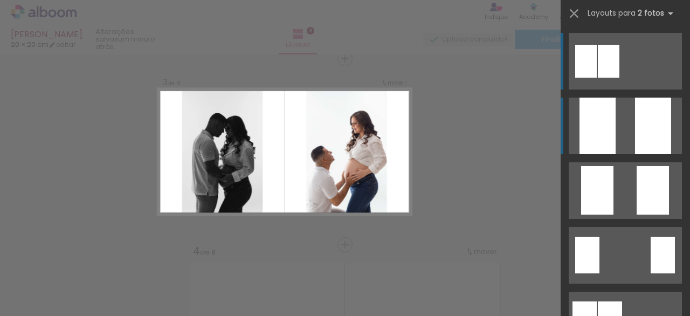
scroll to position [386, 0]
click at [635, 139] on div at bounding box center [653, 126] width 36 height 57
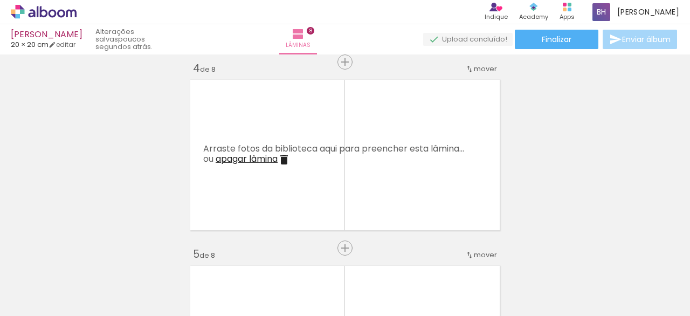
scroll to position [0, 41]
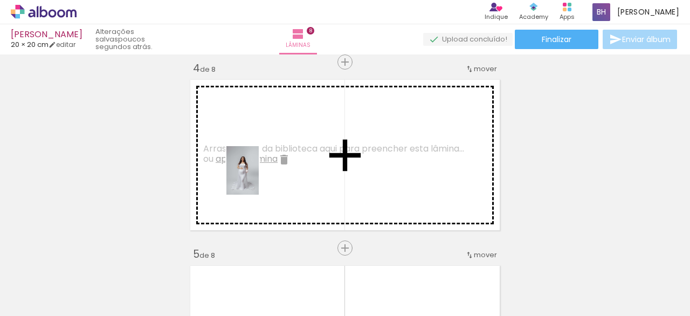
drag, startPoint x: 306, startPoint y: 285, endPoint x: 259, endPoint y: 178, distance: 116.8
click at [259, 178] on quentale-workspace at bounding box center [345, 158] width 690 height 316
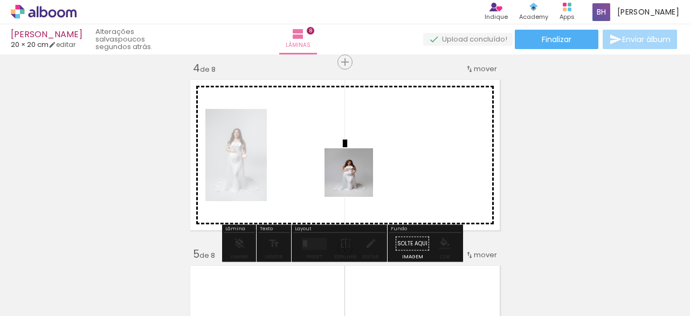
drag, startPoint x: 371, startPoint y: 288, endPoint x: 356, endPoint y: 155, distance: 134.0
click at [356, 155] on quentale-workspace at bounding box center [345, 158] width 690 height 316
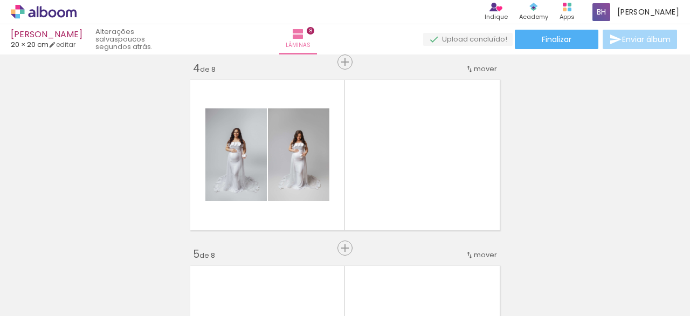
scroll to position [0, 546]
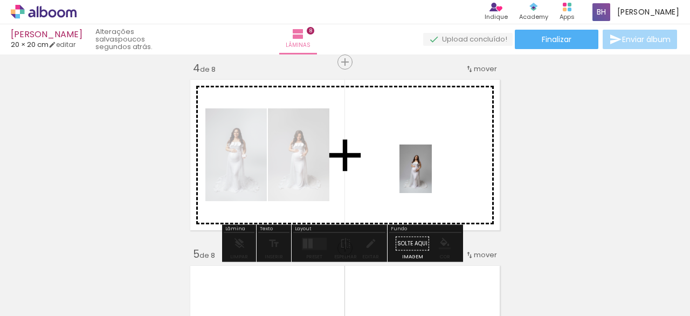
drag, startPoint x: 477, startPoint y: 284, endPoint x: 431, endPoint y: 176, distance: 117.7
click at [431, 176] on quentale-workspace at bounding box center [345, 158] width 690 height 316
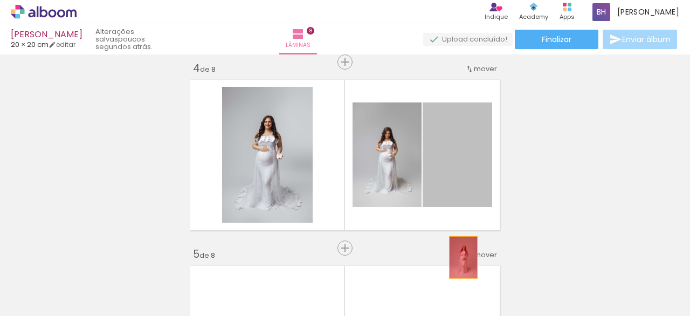
drag, startPoint x: 467, startPoint y: 160, endPoint x: 460, endPoint y: 288, distance: 128.5
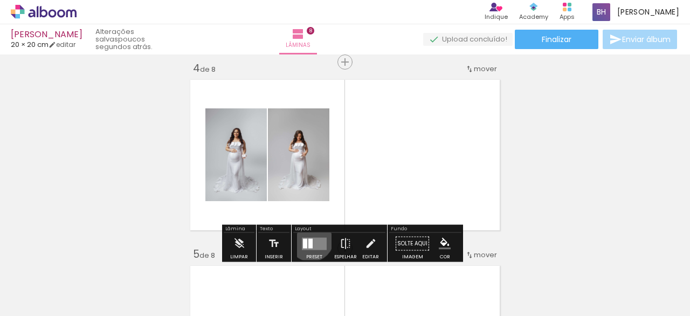
click at [308, 238] on div at bounding box center [310, 243] width 4 height 10
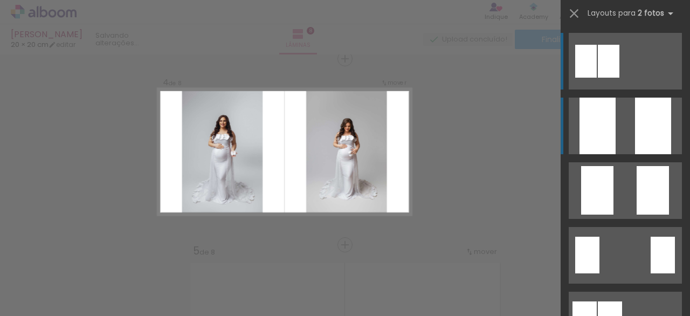
scroll to position [572, 0]
click at [629, 143] on quentale-layouter at bounding box center [625, 126] width 113 height 57
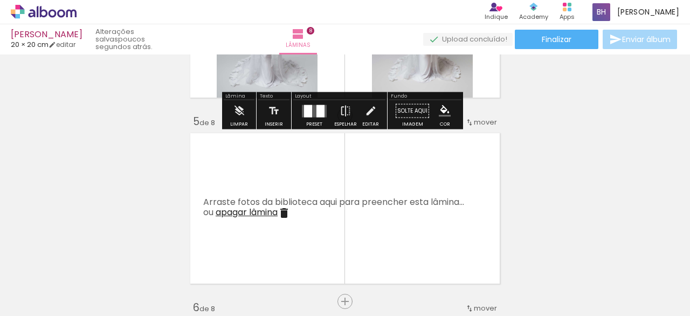
scroll to position [768, 0]
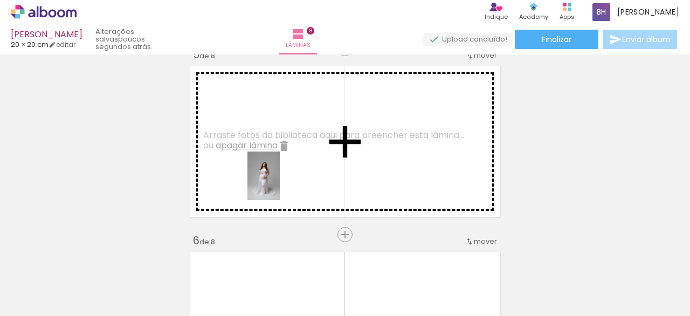
drag, startPoint x: 474, startPoint y: 292, endPoint x: 278, endPoint y: 181, distance: 225.3
click at [278, 181] on quentale-workspace at bounding box center [345, 158] width 690 height 316
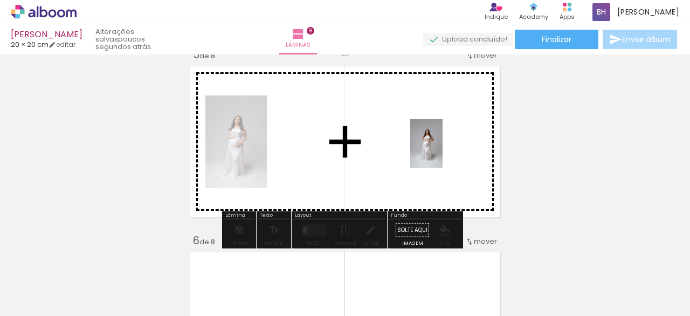
drag, startPoint x: 531, startPoint y: 282, endPoint x: 440, endPoint y: 151, distance: 159.3
click at [440, 151] on quentale-workspace at bounding box center [345, 158] width 690 height 316
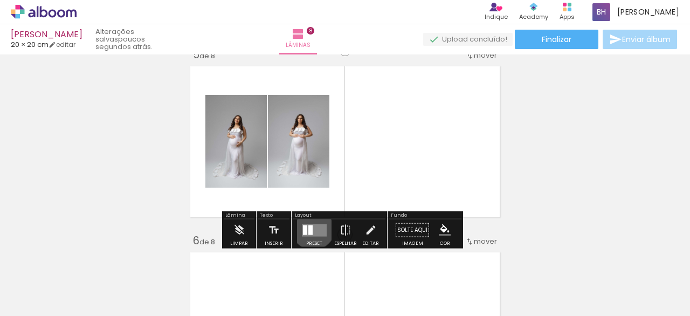
click at [311, 228] on quentale-layouter at bounding box center [314, 230] width 25 height 12
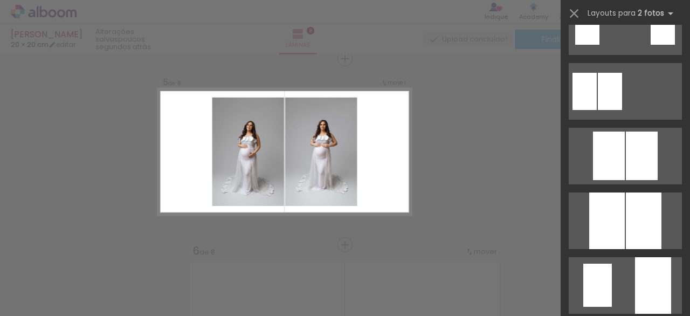
scroll to position [301, 0]
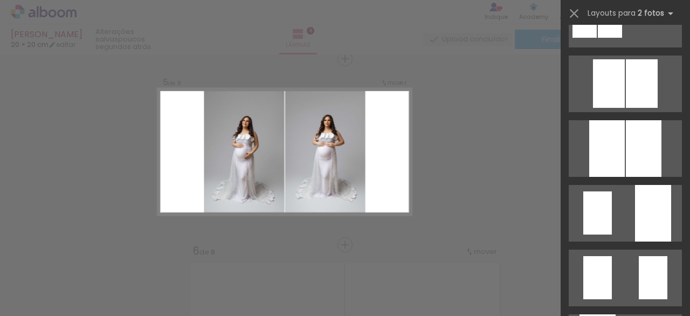
click at [613, 140] on div at bounding box center [607, 148] width 36 height 57
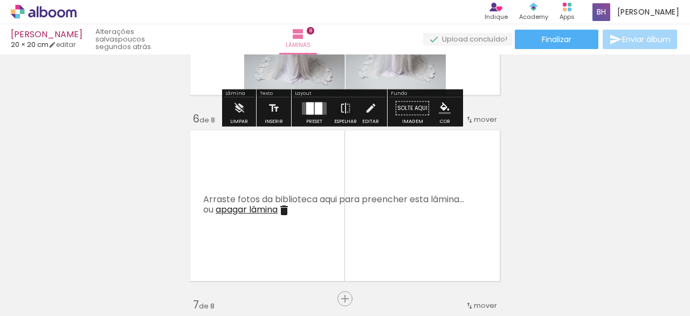
scroll to position [916, 0]
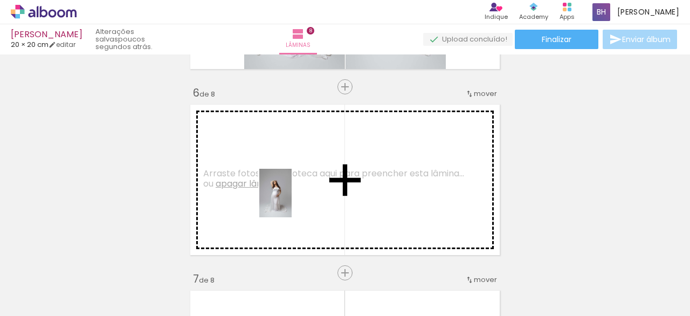
drag, startPoint x: 587, startPoint y: 287, endPoint x: 292, endPoint y: 201, distance: 307.3
click at [292, 201] on quentale-workspace at bounding box center [345, 158] width 690 height 316
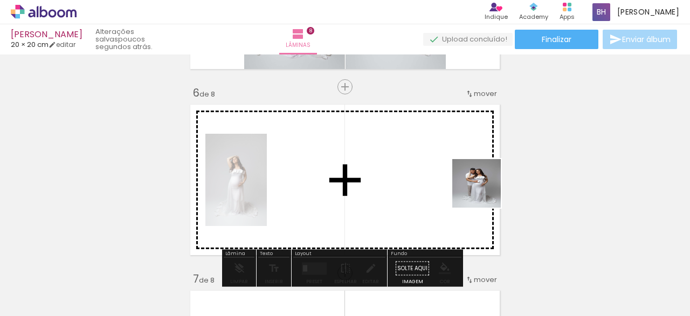
drag, startPoint x: 656, startPoint y: 284, endPoint x: 474, endPoint y: 185, distance: 206.0
click at [474, 185] on quentale-workspace at bounding box center [345, 158] width 690 height 316
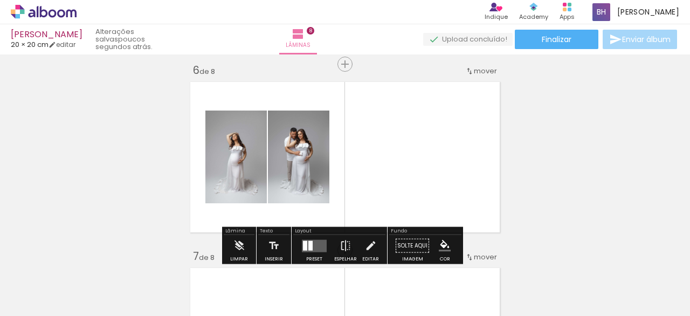
scroll to position [939, 0]
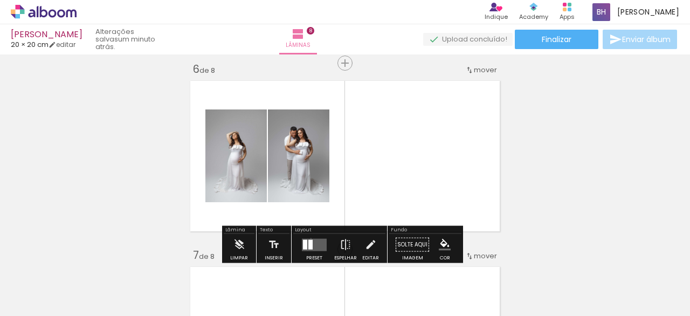
click at [308, 238] on quentale-layouter at bounding box center [314, 244] width 25 height 12
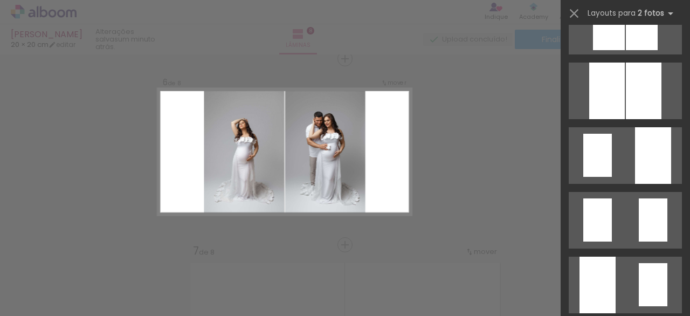
scroll to position [359, 0]
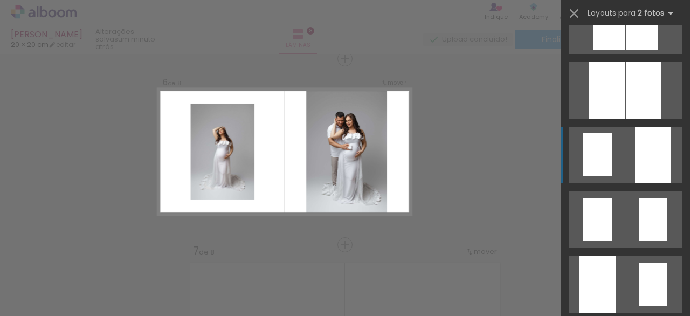
click at [639, 150] on div at bounding box center [653, 155] width 36 height 57
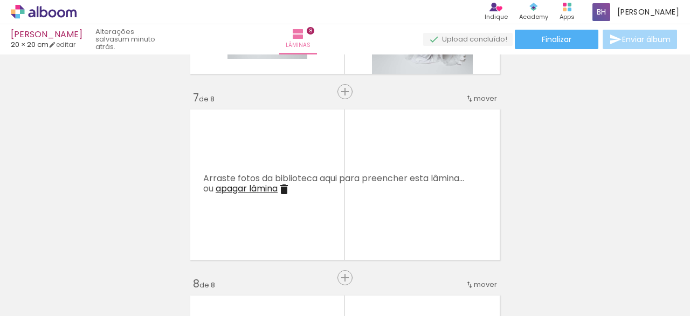
scroll to position [1100, 0]
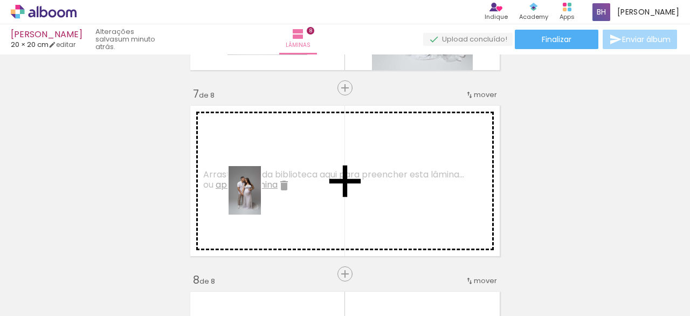
drag, startPoint x: 590, startPoint y: 298, endPoint x: 261, endPoint y: 198, distance: 344.2
click at [261, 198] on quentale-workspace at bounding box center [345, 158] width 690 height 316
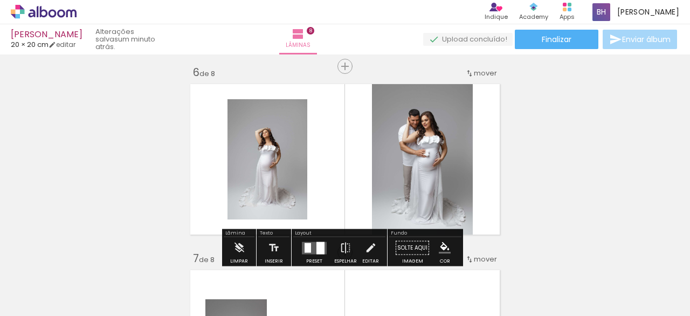
scroll to position [936, 0]
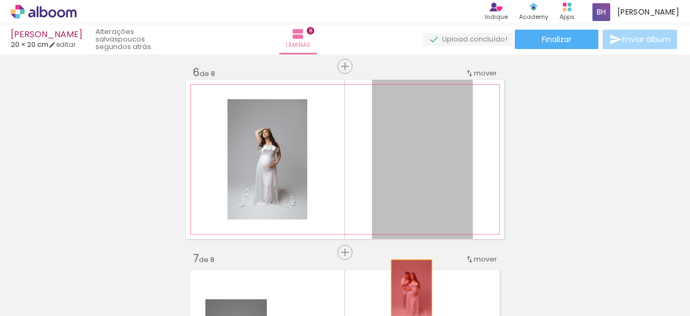
drag, startPoint x: 418, startPoint y: 119, endPoint x: 406, endPoint y: 291, distance: 172.4
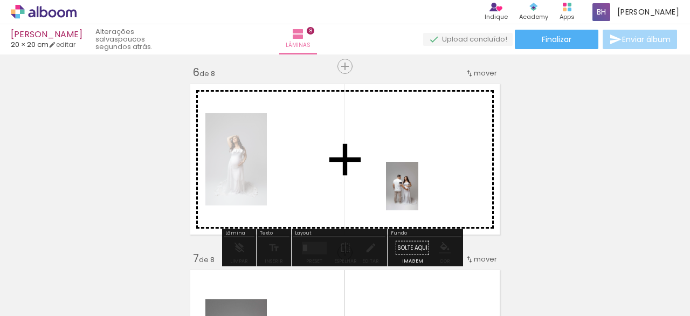
drag, startPoint x: 232, startPoint y: 288, endPoint x: 418, endPoint y: 194, distance: 208.8
click at [418, 194] on quentale-workspace at bounding box center [345, 158] width 690 height 316
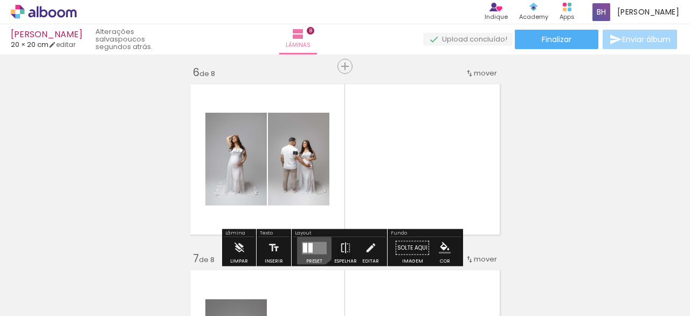
click at [307, 239] on div at bounding box center [314, 248] width 29 height 22
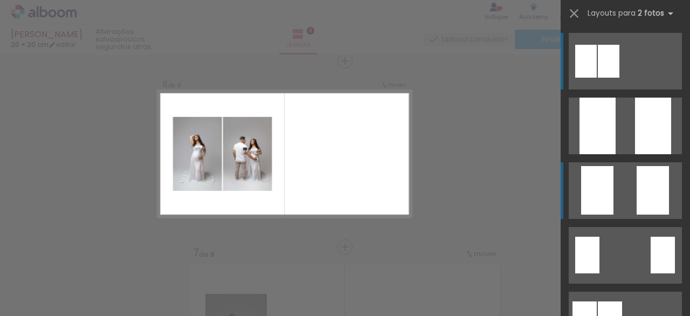
scroll to position [944, 0]
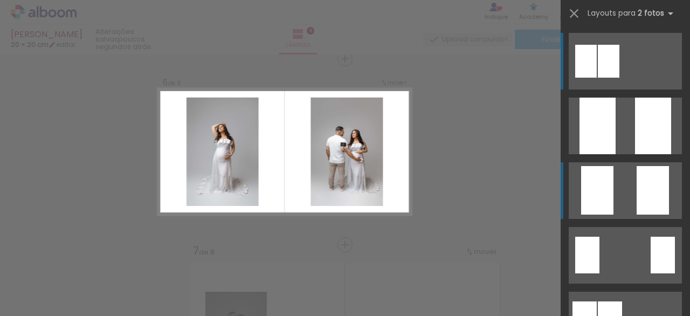
click at [604, 187] on div at bounding box center [597, 190] width 32 height 49
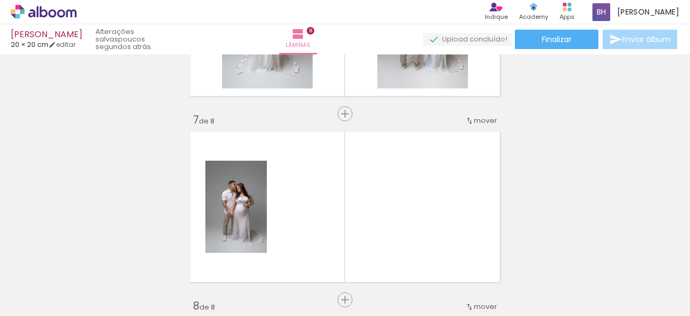
scroll to position [1097, 0]
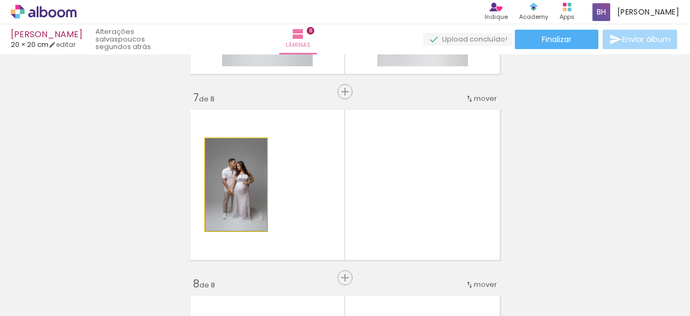
drag, startPoint x: 248, startPoint y: 182, endPoint x: 276, endPoint y: 275, distance: 97.4
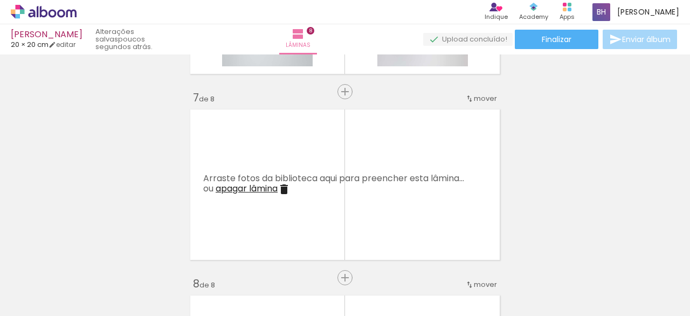
scroll to position [0, 669]
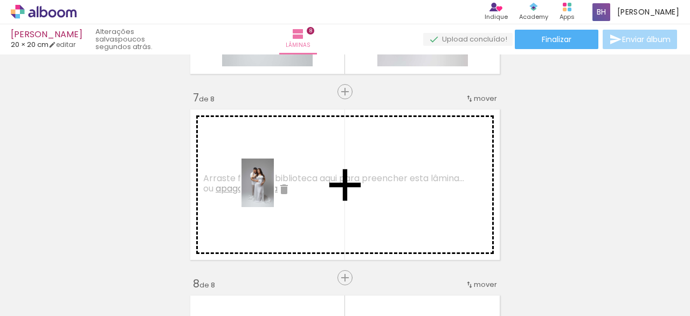
drag, startPoint x: 527, startPoint y: 282, endPoint x: 274, endPoint y: 191, distance: 269.3
click at [274, 191] on quentale-workspace at bounding box center [345, 158] width 690 height 316
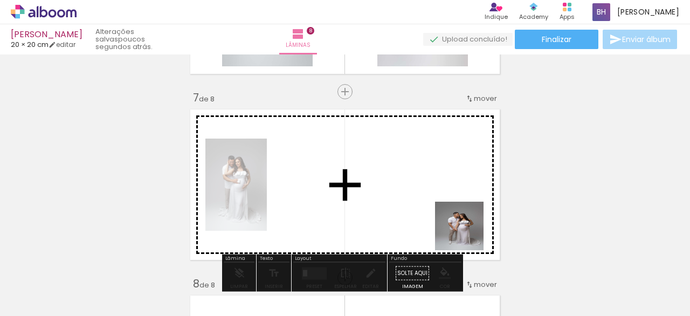
drag, startPoint x: 591, startPoint y: 287, endPoint x: 430, endPoint y: 214, distance: 177.6
click quentale-workspace
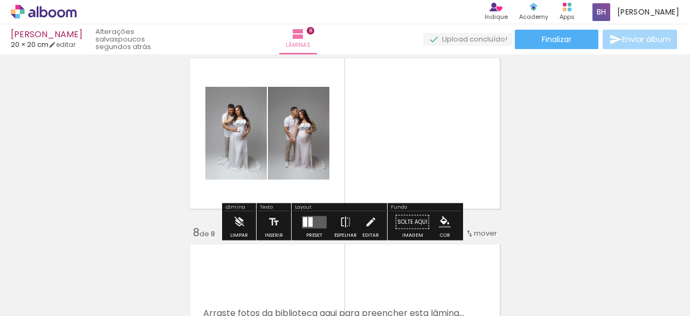
scroll to position [1148, 0]
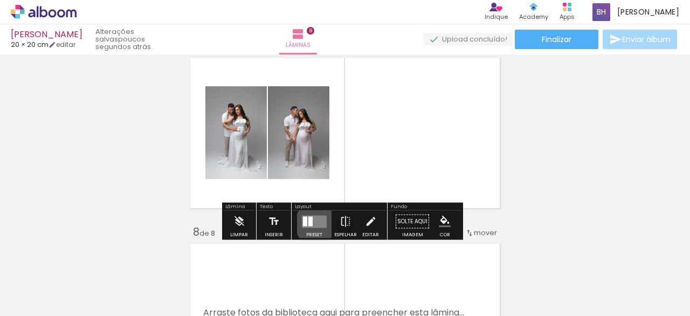
click quentale-layouter
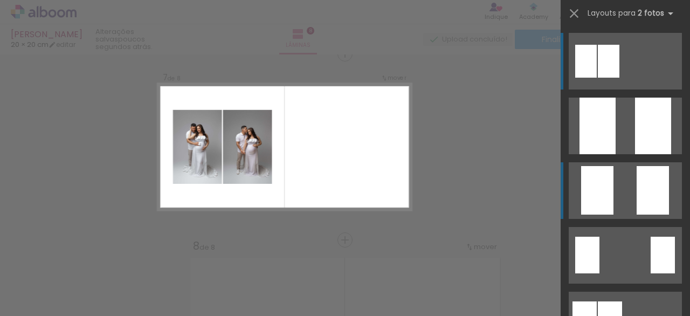
scroll to position [1130, 0]
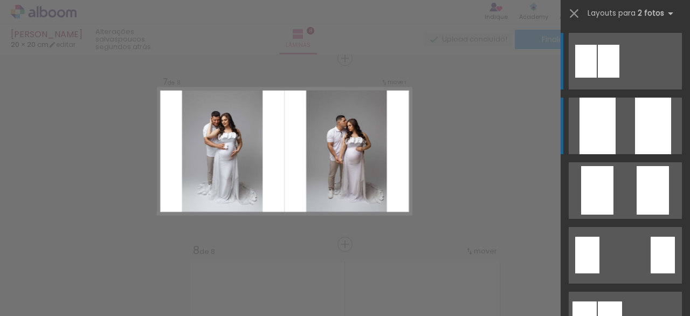
click quentale-layouter
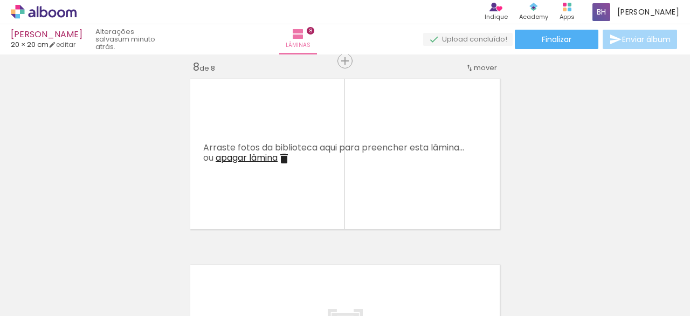
scroll to position [0, 177]
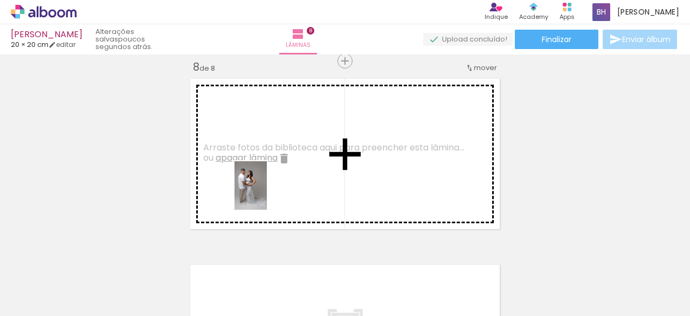
drag, startPoint x: 352, startPoint y: 294, endPoint x: 264, endPoint y: 181, distance: 143.7
click quentale-workspace
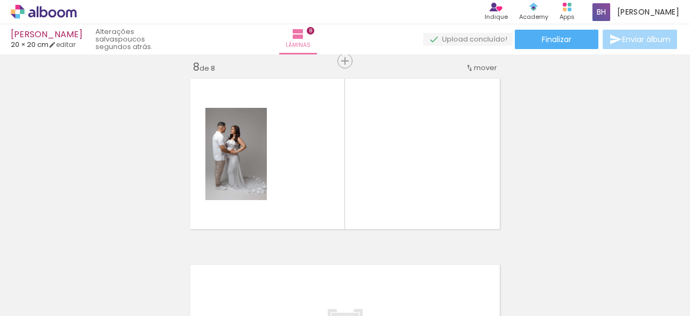
click div
drag, startPoint x: 514, startPoint y: 307, endPoint x: 532, endPoint y: 300, distance: 19.1
click quentale-thumb
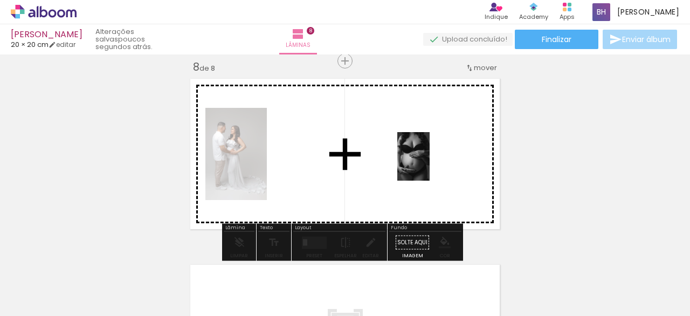
drag, startPoint x: 181, startPoint y: 285, endPoint x: 430, endPoint y: 164, distance: 276.6
click quentale-workspace
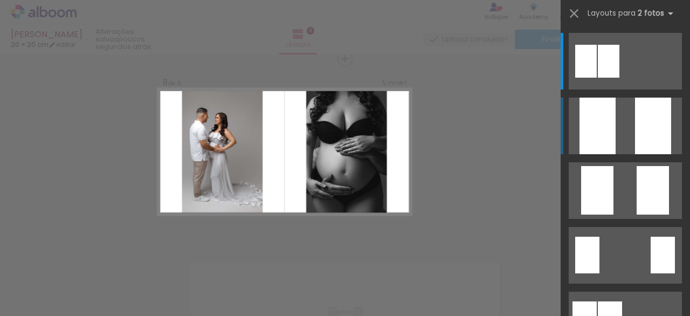
scroll to position [1316, 0]
click at [614, 126] on quentale-layouter at bounding box center [625, 126] width 113 height 57
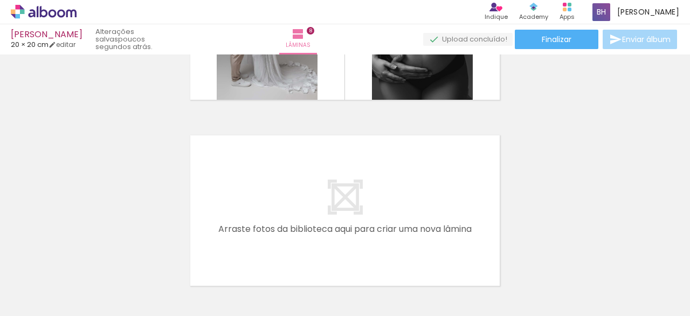
scroll to position [1445, 0]
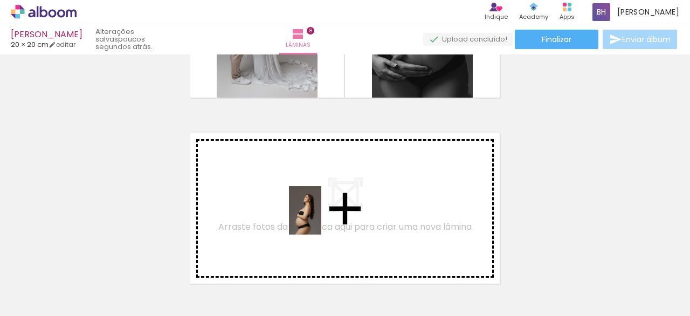
drag, startPoint x: 661, startPoint y: 281, endPoint x: 294, endPoint y: 210, distance: 374.0
click at [294, 210] on quentale-workspace at bounding box center [345, 158] width 690 height 316
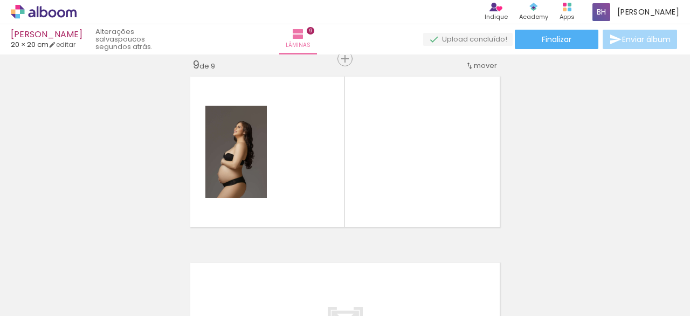
scroll to position [0, 231]
drag, startPoint x: 494, startPoint y: 299, endPoint x: 441, endPoint y: 189, distance: 121.8
click at [441, 189] on quentale-workspace at bounding box center [345, 158] width 690 height 316
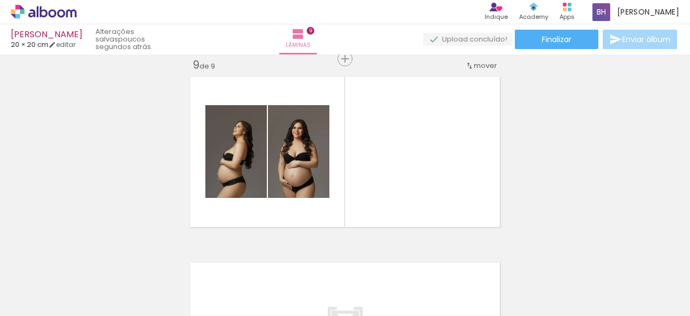
scroll to position [0, 0]
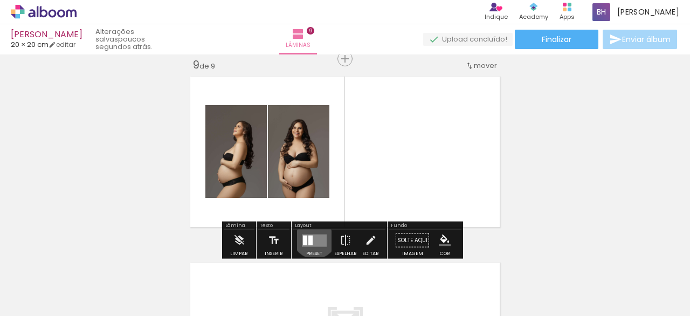
click at [312, 236] on quentale-layouter at bounding box center [314, 240] width 25 height 12
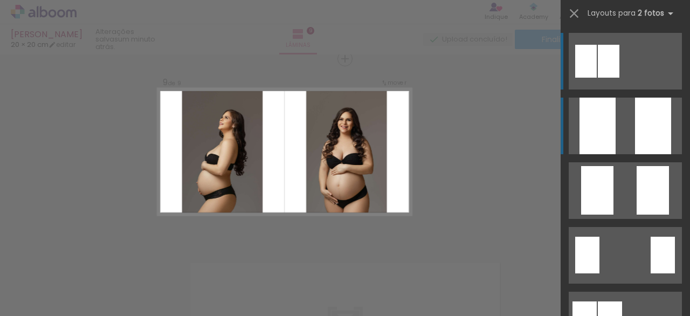
click at [626, 130] on quentale-layouter at bounding box center [625, 126] width 113 height 57
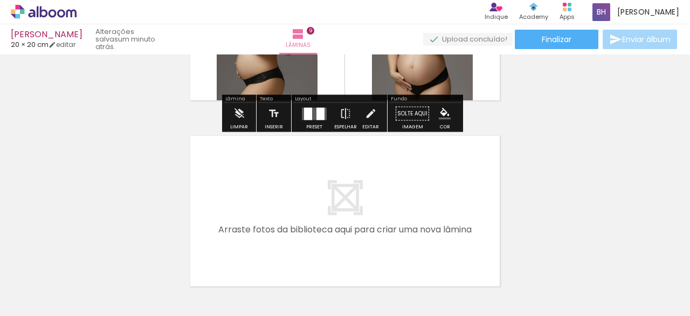
scroll to position [1635, 0]
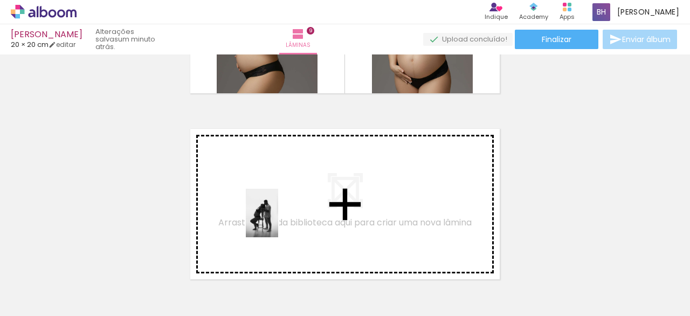
drag, startPoint x: 602, startPoint y: 284, endPoint x: 277, endPoint y: 218, distance: 331.2
click at [277, 218] on quentale-workspace at bounding box center [345, 158] width 690 height 316
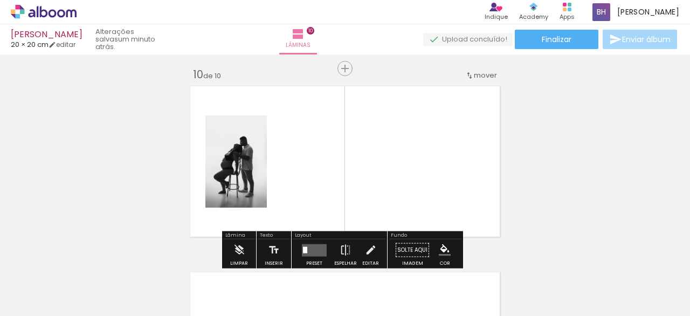
scroll to position [1688, 0]
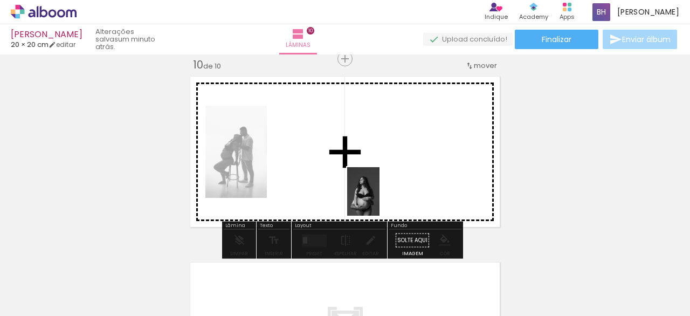
drag, startPoint x: 108, startPoint y: 287, endPoint x: 384, endPoint y: 195, distance: 291.2
click at [384, 195] on quentale-workspace at bounding box center [345, 158] width 690 height 316
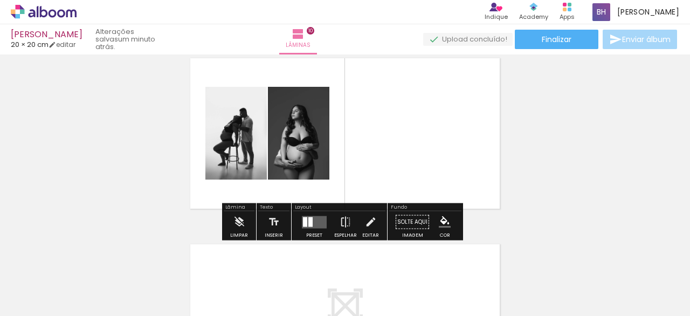
scroll to position [1704, 0]
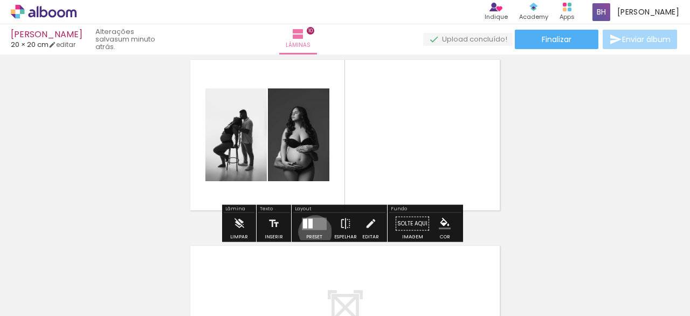
click at [313, 231] on div at bounding box center [314, 224] width 29 height 22
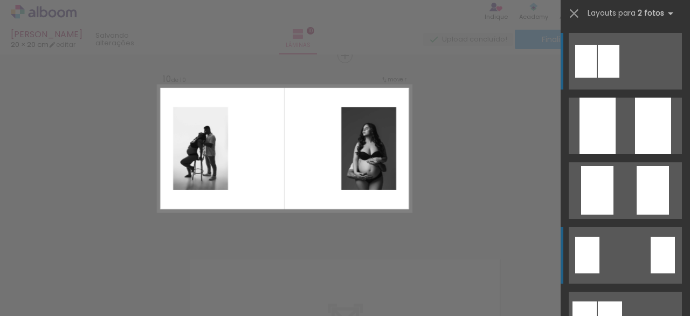
scroll to position [1688, 0]
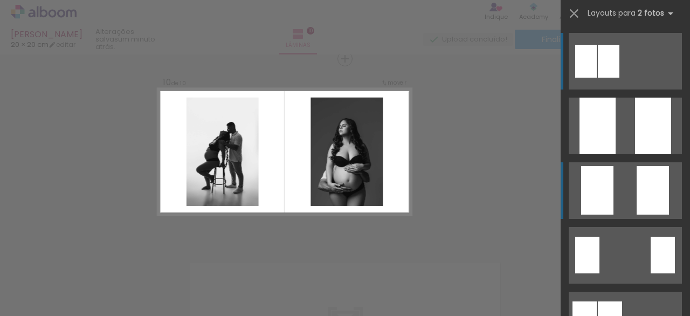
click at [613, 202] on quentale-layouter at bounding box center [625, 190] width 113 height 57
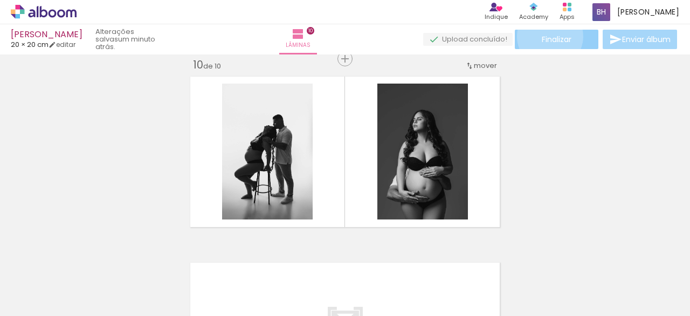
click at [546, 36] on span "Finalizar" at bounding box center [557, 40] width 30 height 8
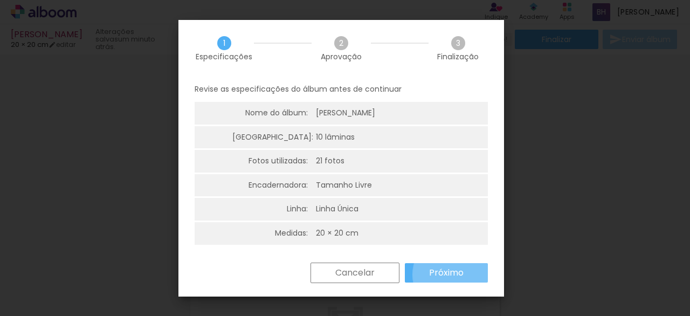
click at [0, 0] on slot "Próximo" at bounding box center [0, 0] width 0 height 0
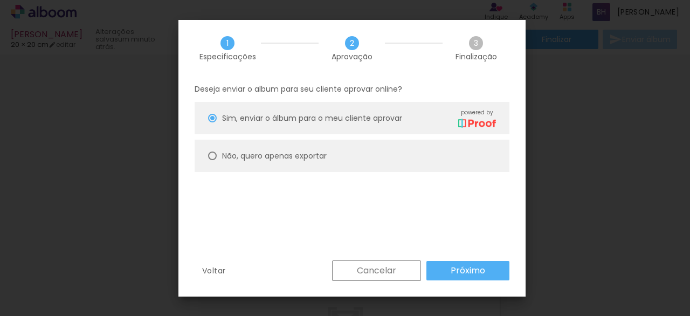
click at [214, 151] on paper-radio-button "Não, quero apenas exportar" at bounding box center [352, 156] width 315 height 32
type paper-radio-button "on"
click at [0, 0] on slot "Próximo" at bounding box center [0, 0] width 0 height 0
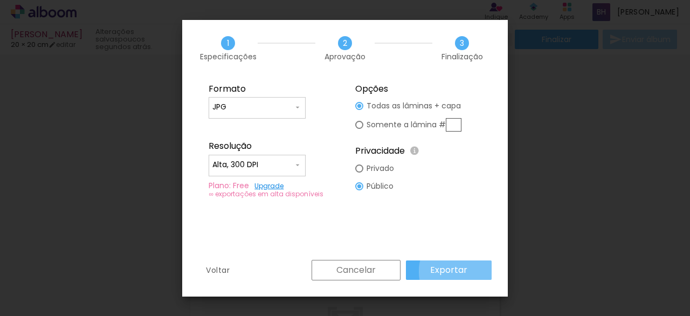
click at [0, 0] on slot "Exportar" at bounding box center [0, 0] width 0 height 0
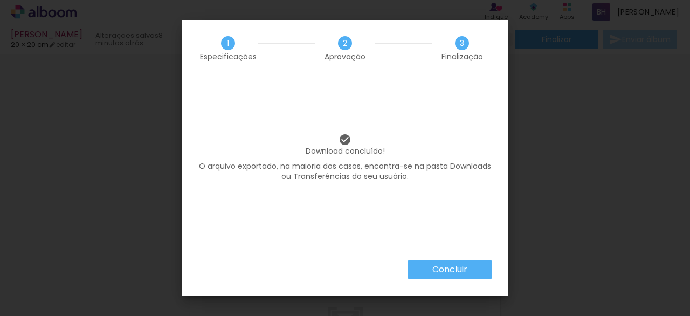
click at [0, 0] on slot "Concluir" at bounding box center [0, 0] width 0 height 0
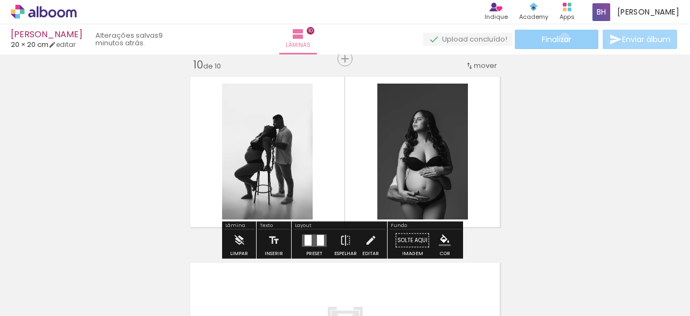
click at [561, 37] on span "Finalizar" at bounding box center [557, 40] width 30 height 8
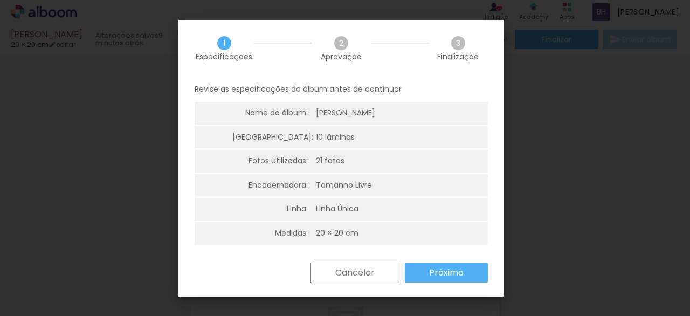
click at [468, 274] on paper-button "Próximo" at bounding box center [446, 272] width 83 height 19
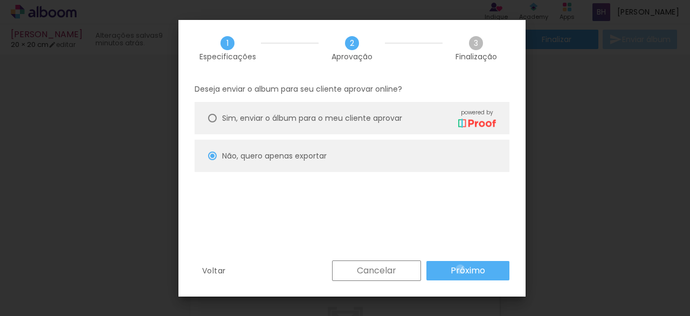
drag, startPoint x: 460, startPoint y: 269, endPoint x: 463, endPoint y: 274, distance: 6.0
click at [0, 0] on slot "Próximo" at bounding box center [0, 0] width 0 height 0
type input "Alta, 300 DPI"
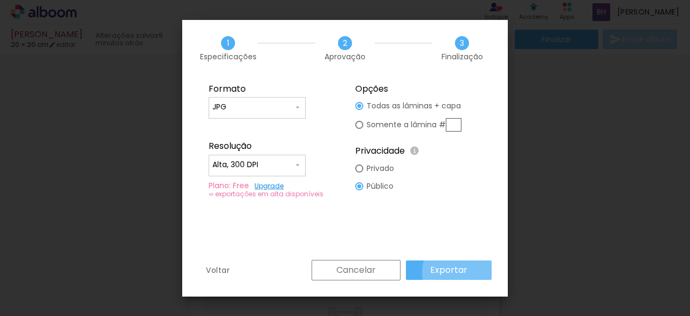
click at [0, 0] on slot "Exportar" at bounding box center [0, 0] width 0 height 0
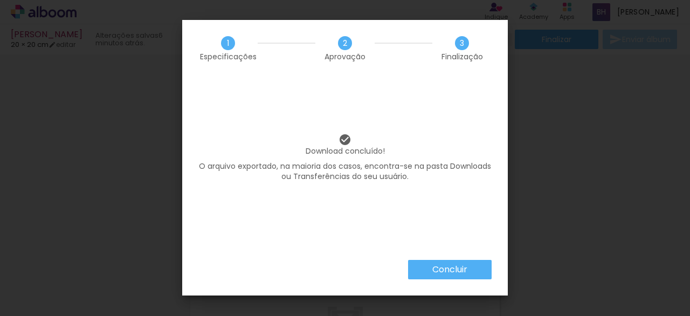
click at [0, 0] on slot "Concluir" at bounding box center [0, 0] width 0 height 0
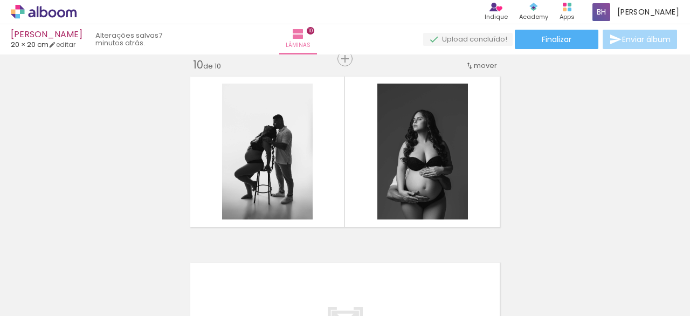
click at [27, 12] on icon at bounding box center [44, 12] width 66 height 14
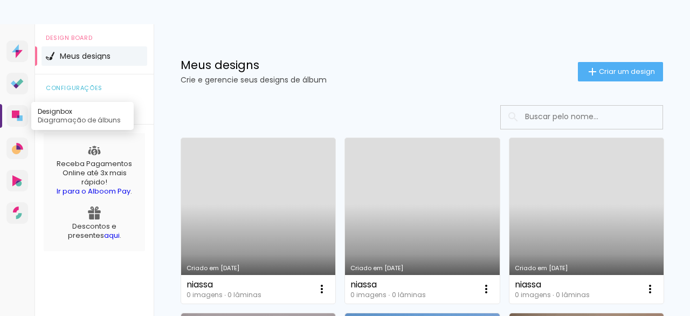
click at [22, 114] on icon at bounding box center [17, 116] width 11 height 11
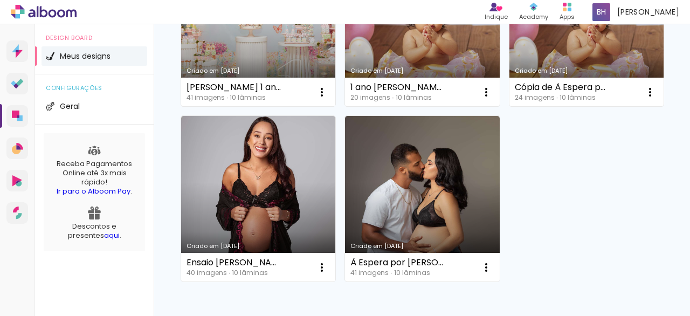
scroll to position [523, 0]
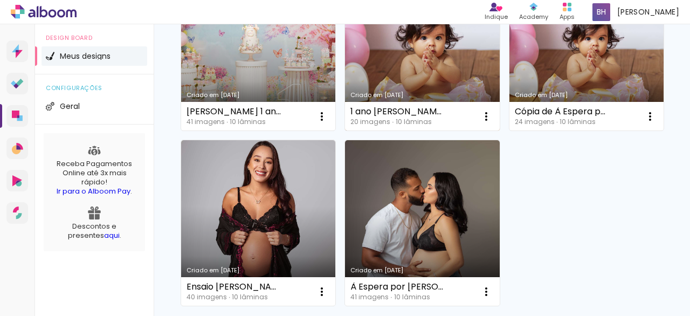
click at [461, 131] on link "Criado em [DATE]" at bounding box center [422, 48] width 154 height 166
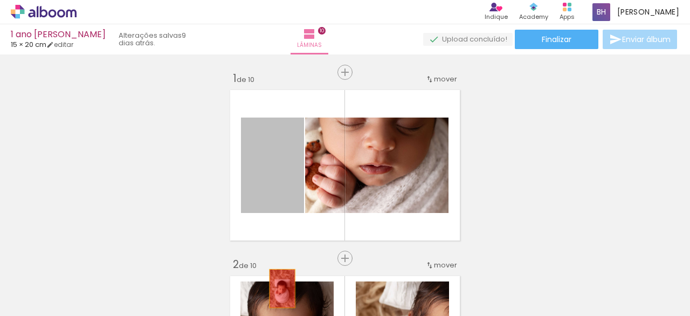
drag, startPoint x: 287, startPoint y: 176, endPoint x: 280, endPoint y: 213, distance: 37.4
click at [277, 280] on quentale-workspace at bounding box center [345, 158] width 690 height 316
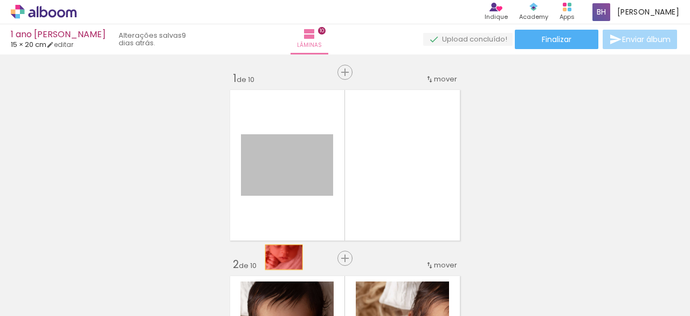
drag, startPoint x: 281, startPoint y: 181, endPoint x: 274, endPoint y: 262, distance: 81.2
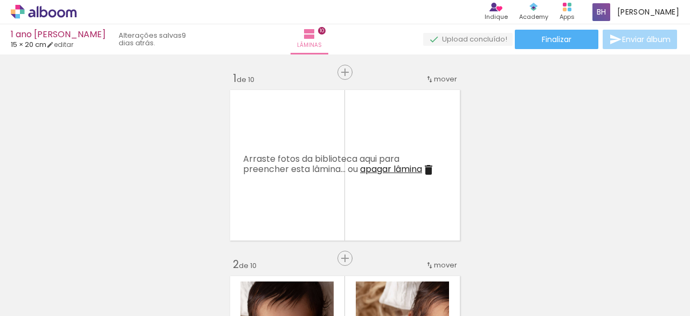
click at [430, 166] on iron-icon at bounding box center [428, 169] width 13 height 13
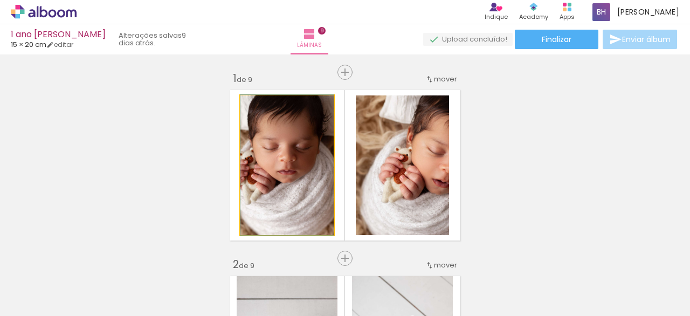
drag, startPoint x: 300, startPoint y: 158, endPoint x: 287, endPoint y: 197, distance: 40.9
click at [300, 272] on quentale-workspace at bounding box center [345, 158] width 690 height 316
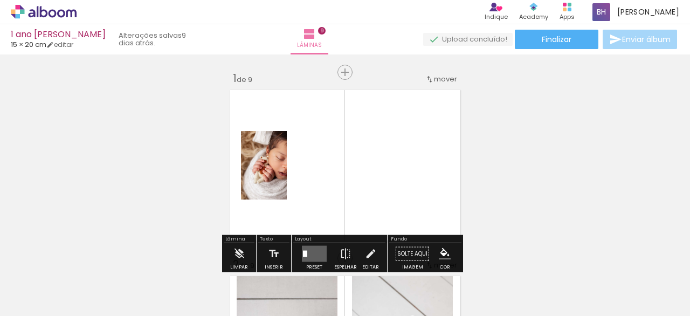
drag, startPoint x: 284, startPoint y: 180, endPoint x: 269, endPoint y: 212, distance: 35.0
click at [278, 267] on quentale-workspace at bounding box center [345, 158] width 690 height 316
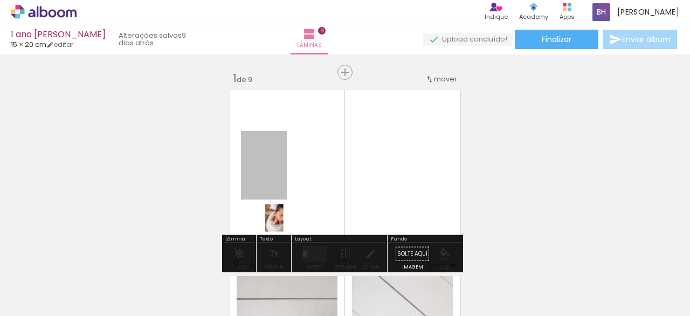
drag, startPoint x: 270, startPoint y: 218, endPoint x: 276, endPoint y: 247, distance: 30.2
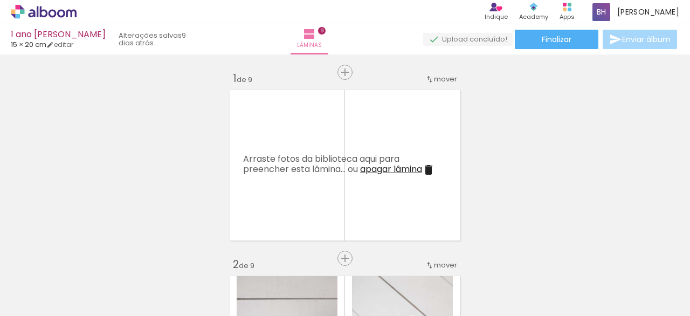
scroll to position [168, 0]
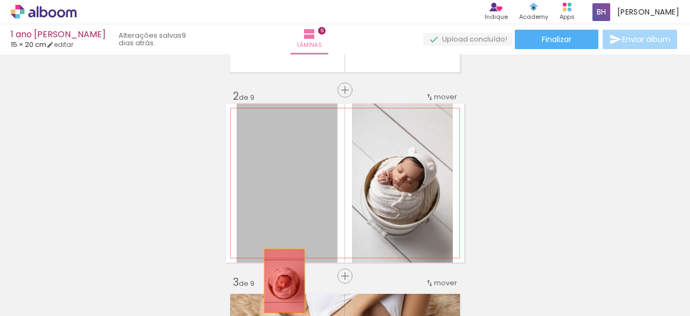
drag, startPoint x: 281, startPoint y: 183, endPoint x: 275, endPoint y: 236, distance: 53.8
click at [276, 280] on quentale-workspace at bounding box center [345, 158] width 690 height 316
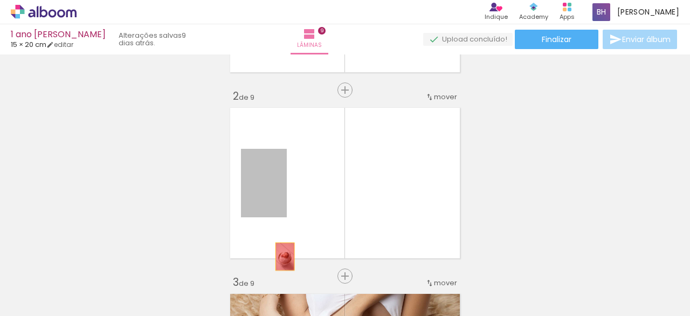
drag, startPoint x: 279, startPoint y: 201, endPoint x: 275, endPoint y: 295, distance: 94.5
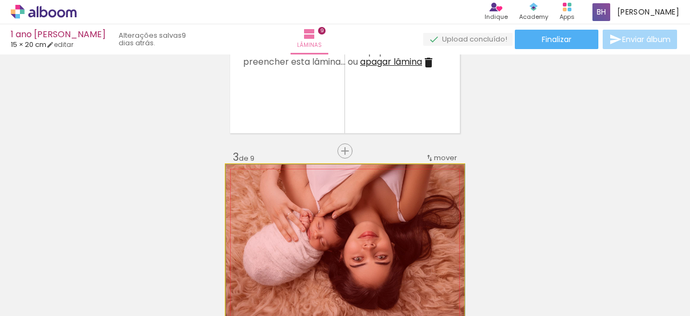
drag, startPoint x: 276, startPoint y: 219, endPoint x: 275, endPoint y: 272, distance: 52.3
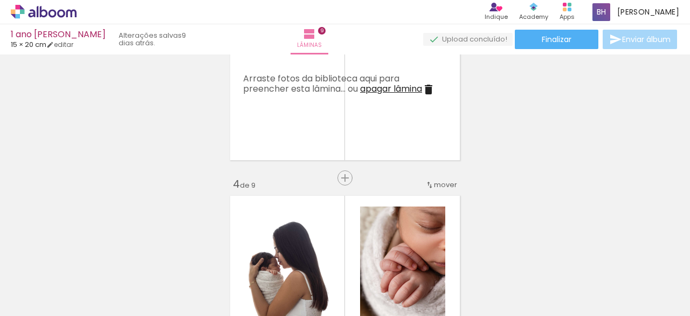
drag, startPoint x: 280, startPoint y: 235, endPoint x: 281, endPoint y: 266, distance: 31.3
click at [283, 280] on quentale-workspace at bounding box center [345, 158] width 690 height 316
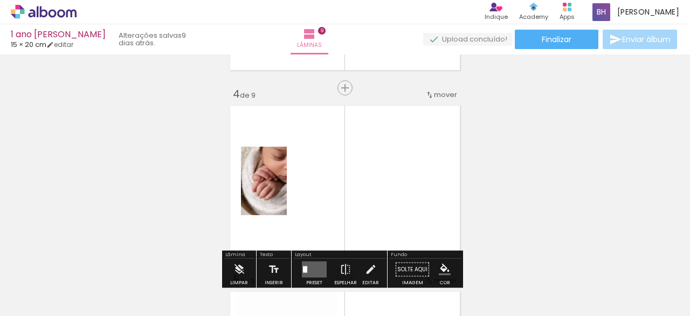
scroll to position [545, 0]
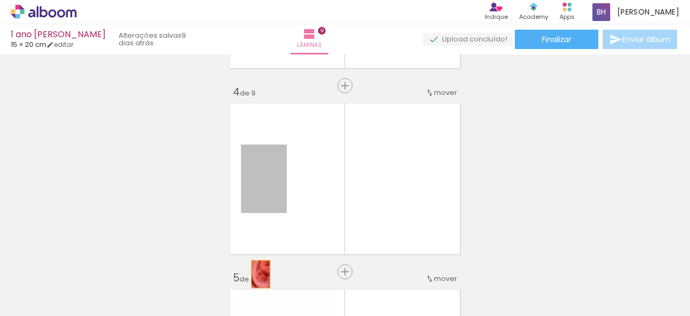
drag, startPoint x: 251, startPoint y: 187, endPoint x: 254, endPoint y: 268, distance: 81.5
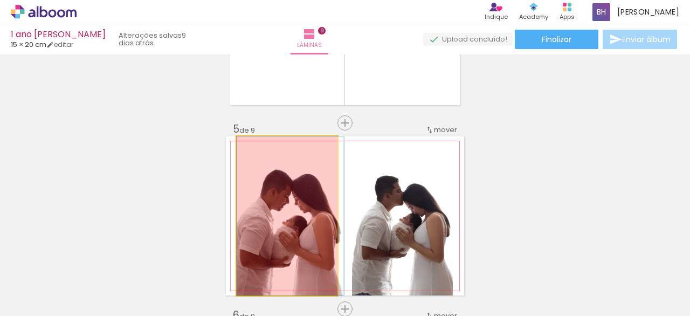
drag, startPoint x: 277, startPoint y: 273, endPoint x: 272, endPoint y: 251, distance: 23.3
click at [274, 285] on quentale-workspace at bounding box center [345, 158] width 690 height 316
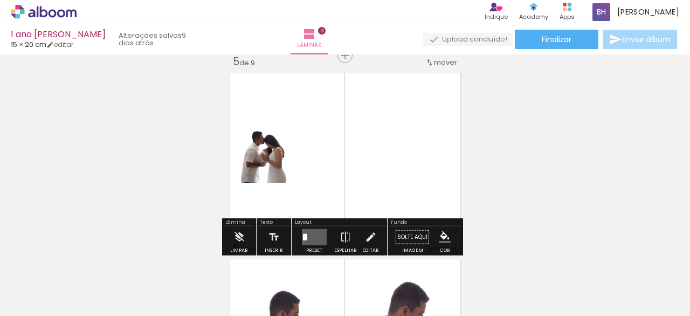
scroll to position [780, 0]
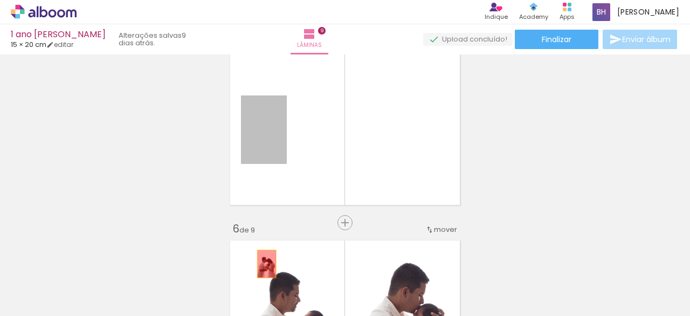
drag, startPoint x: 265, startPoint y: 149, endPoint x: 259, endPoint y: 263, distance: 113.9
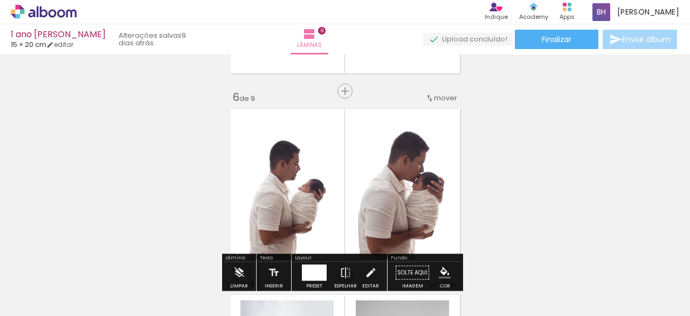
scroll to position [913, 0]
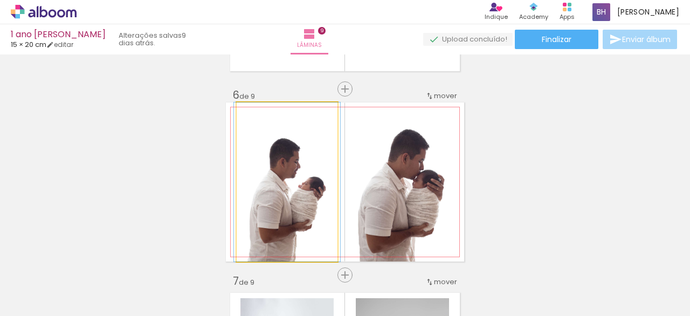
drag, startPoint x: 269, startPoint y: 181, endPoint x: 267, endPoint y: 256, distance: 75.5
click at [265, 273] on quentale-workspace at bounding box center [345, 158] width 690 height 316
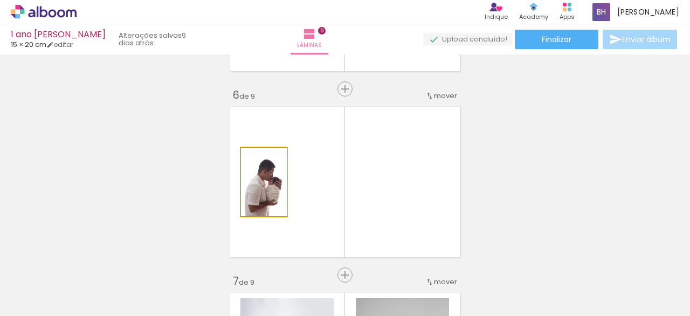
drag, startPoint x: 249, startPoint y: 205, endPoint x: 247, endPoint y: 274, distance: 69.6
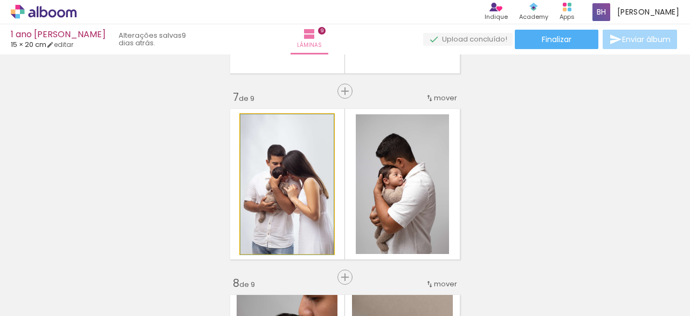
drag, startPoint x: 259, startPoint y: 194, endPoint x: 254, endPoint y: 269, distance: 75.1
click at [255, 297] on quentale-workspace at bounding box center [345, 158] width 690 height 316
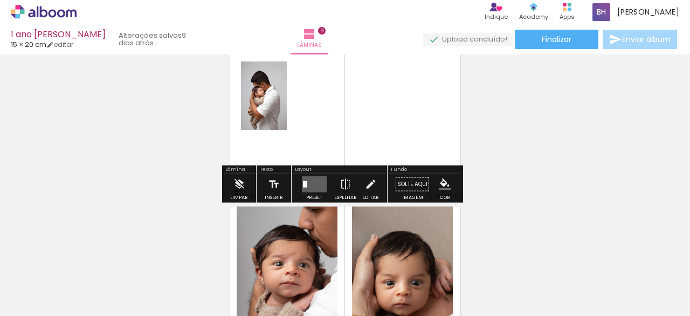
scroll to position [1187, 0]
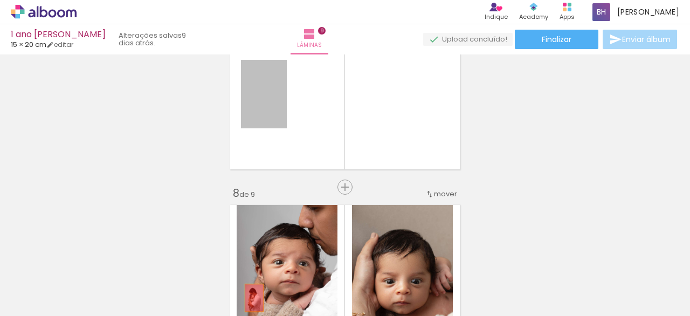
drag, startPoint x: 260, startPoint y: 118, endPoint x: 250, endPoint y: 283, distance: 165.3
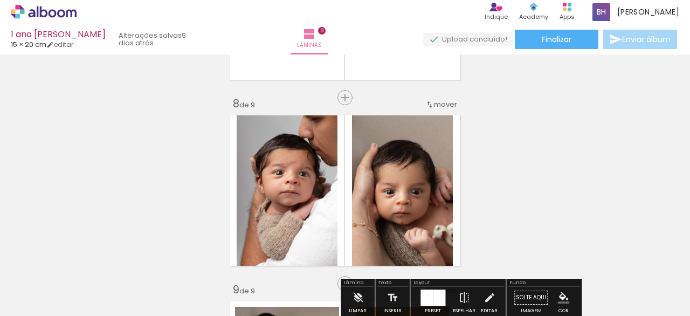
scroll to position [1278, 0]
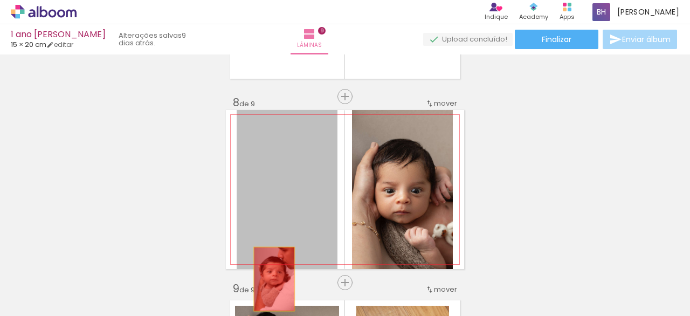
drag, startPoint x: 274, startPoint y: 187, endPoint x: 271, endPoint y: 239, distance: 52.9
click at [267, 273] on quentale-workspace at bounding box center [345, 158] width 690 height 316
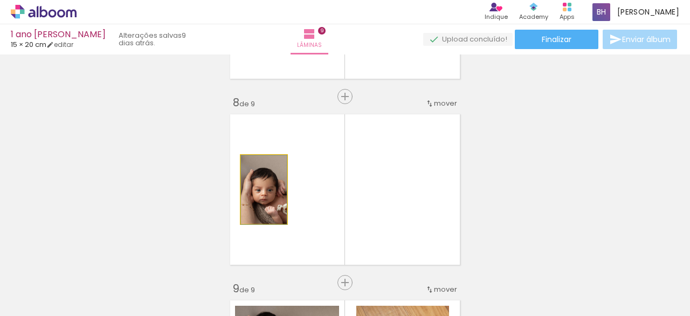
drag, startPoint x: 266, startPoint y: 228, endPoint x: 264, endPoint y: 281, distance: 53.4
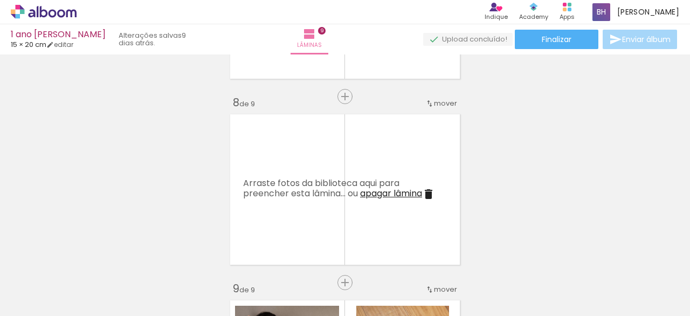
scroll to position [1401, 0]
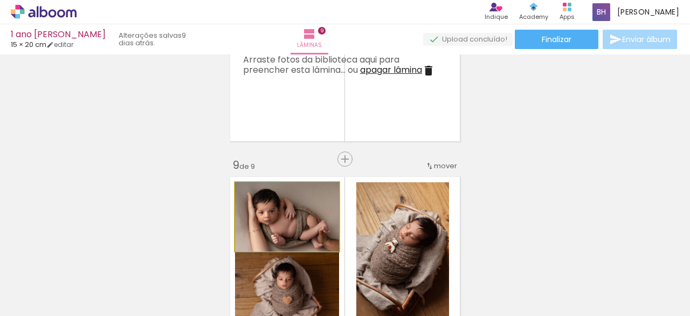
drag, startPoint x: 272, startPoint y: 223, endPoint x: 266, endPoint y: 230, distance: 8.4
click at [267, 290] on quentale-workspace at bounding box center [345, 158] width 690 height 316
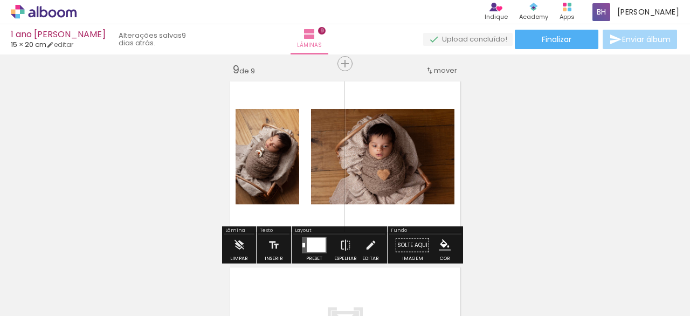
scroll to position [1498, 0]
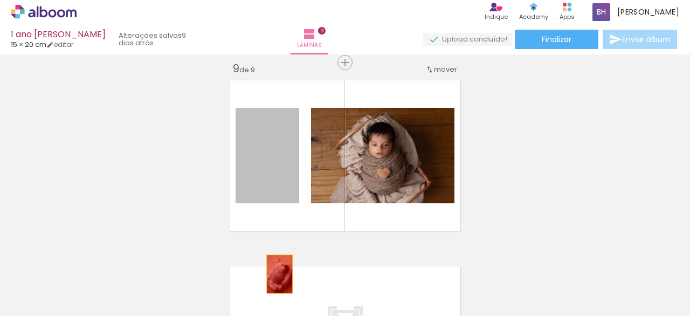
drag, startPoint x: 276, startPoint y: 274, endPoint x: 277, endPoint y: 259, distance: 14.6
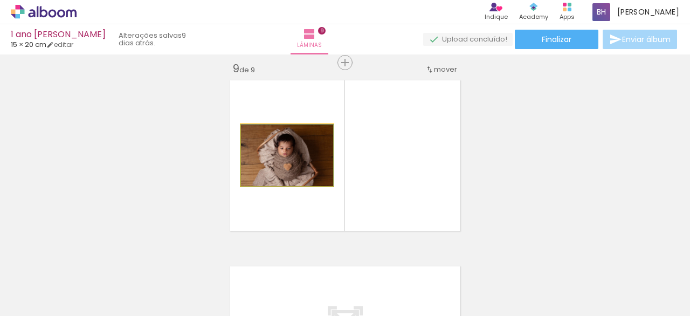
drag, startPoint x: 272, startPoint y: 175, endPoint x: 265, endPoint y: 289, distance: 114.0
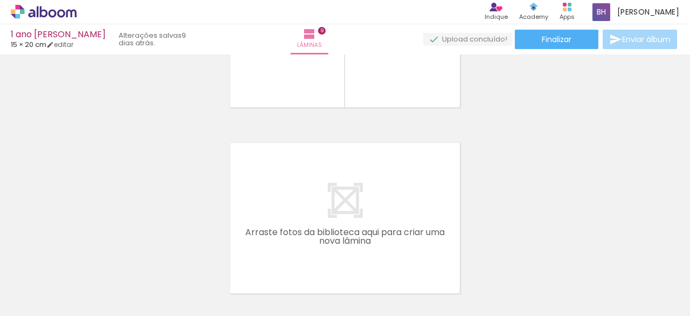
scroll to position [1708, 0]
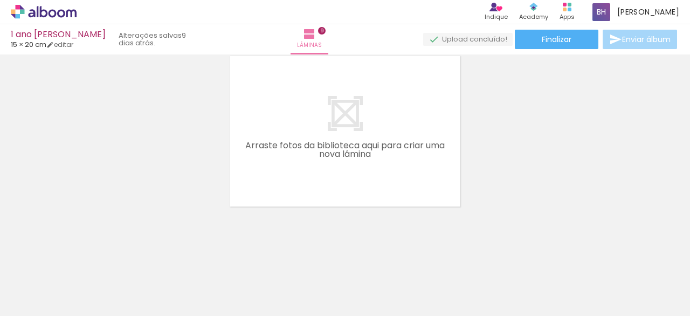
click at [90, 258] on iron-icon at bounding box center [84, 257] width 11 height 11
click at [90, 259] on iron-icon at bounding box center [84, 257] width 11 height 11
click at [88, 259] on iron-icon at bounding box center [84, 257] width 11 height 11
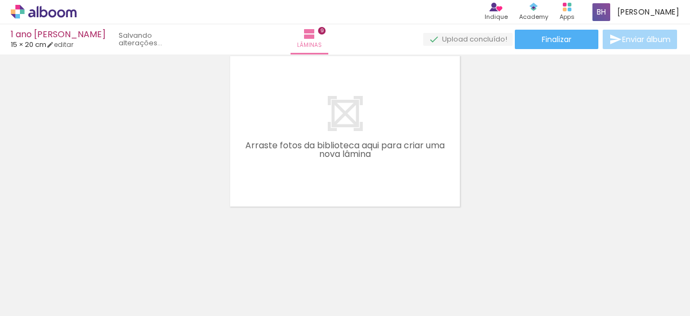
click at [88, 259] on iron-icon at bounding box center [84, 257] width 11 height 11
click at [88, 258] on iron-icon at bounding box center [84, 257] width 11 height 11
click at [88, 259] on iron-icon at bounding box center [84, 257] width 11 height 11
click at [88, 258] on iron-icon at bounding box center [84, 257] width 11 height 11
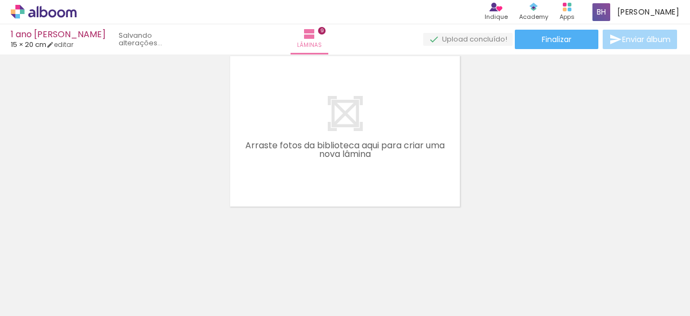
click at [88, 258] on iron-icon at bounding box center [84, 257] width 11 height 11
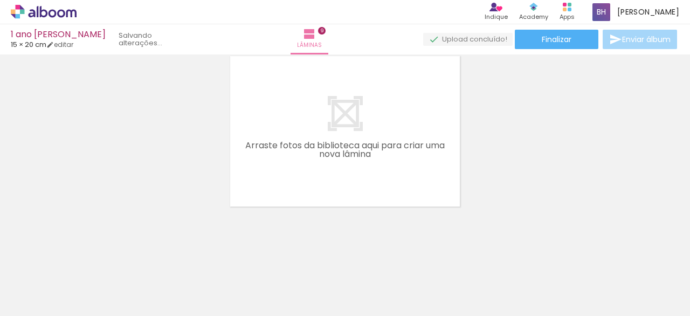
click at [89, 258] on iron-icon at bounding box center [84, 257] width 11 height 11
click at [90, 257] on iron-icon at bounding box center [84, 257] width 11 height 11
click at [90, 258] on iron-icon at bounding box center [84, 257] width 11 height 11
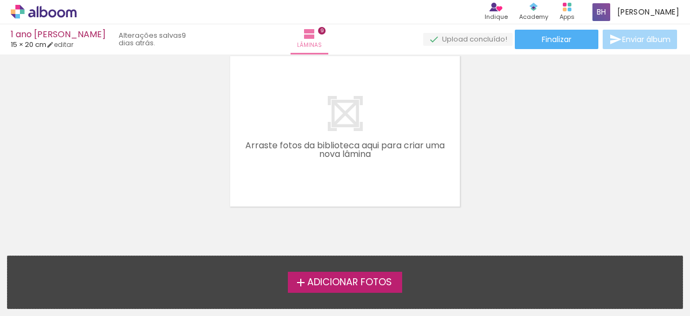
click at [302, 280] on iron-icon at bounding box center [300, 282] width 13 height 13
click at [0, 0] on input "file" at bounding box center [0, 0] width 0 height 0
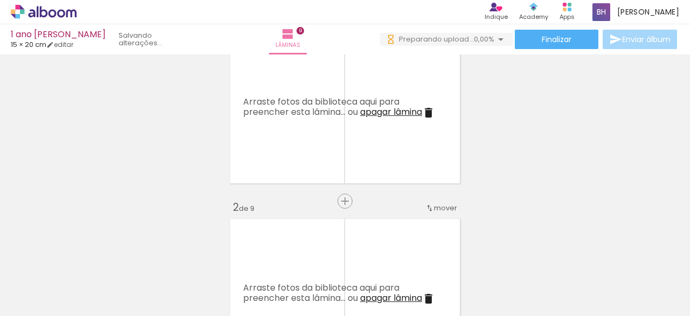
scroll to position [0, 0]
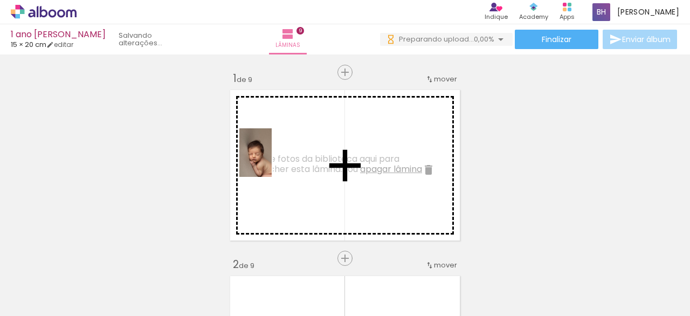
drag, startPoint x: 113, startPoint y: 288, endPoint x: 271, endPoint y: 162, distance: 201.8
click at [271, 162] on quentale-workspace at bounding box center [345, 158] width 690 height 316
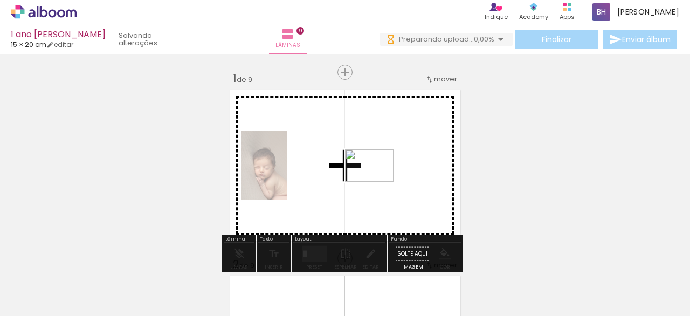
drag, startPoint x: 173, startPoint y: 287, endPoint x: 377, endPoint y: 180, distance: 231.0
click at [377, 180] on quentale-workspace at bounding box center [345, 158] width 690 height 316
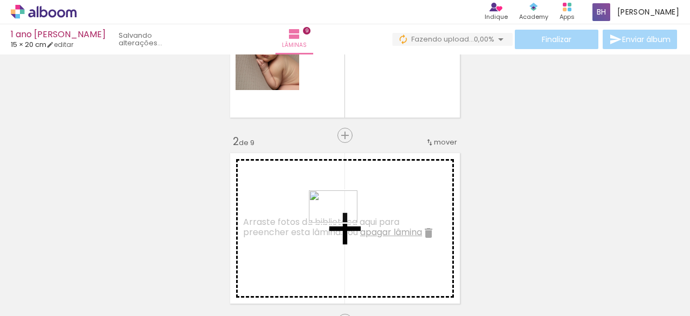
drag, startPoint x: 259, startPoint y: 274, endPoint x: 334, endPoint y: 226, distance: 89.7
click at [341, 221] on quentale-workspace at bounding box center [345, 158] width 690 height 316
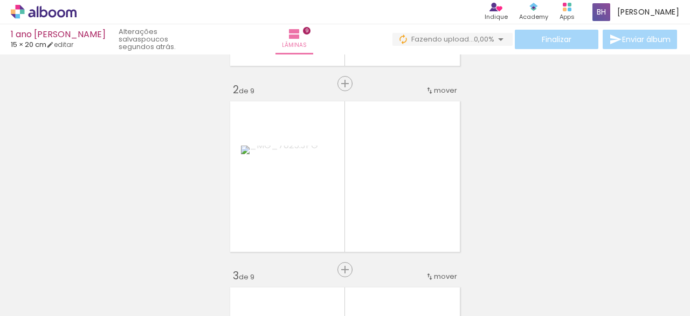
click at [294, 296] on div at bounding box center [289, 279] width 36 height 53
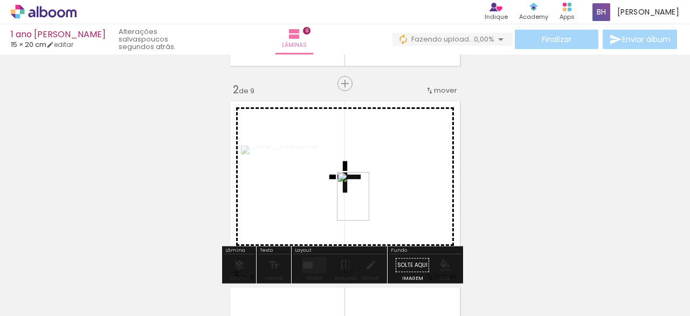
drag, startPoint x: 295, startPoint y: 284, endPoint x: 384, endPoint y: 183, distance: 134.1
click at [397, 177] on quentale-workspace at bounding box center [345, 158] width 690 height 316
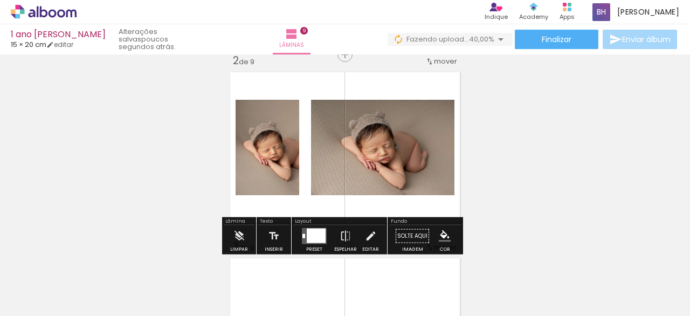
scroll to position [203, 0]
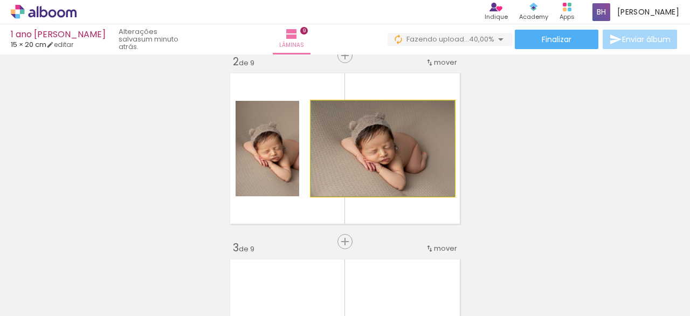
drag, startPoint x: 368, startPoint y: 161, endPoint x: 338, endPoint y: 215, distance: 62.3
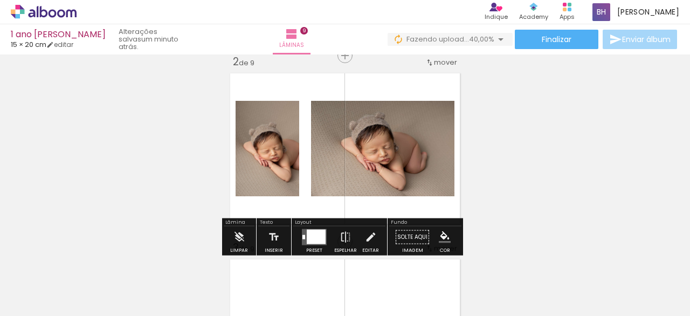
click at [314, 237] on div at bounding box center [316, 237] width 19 height 15
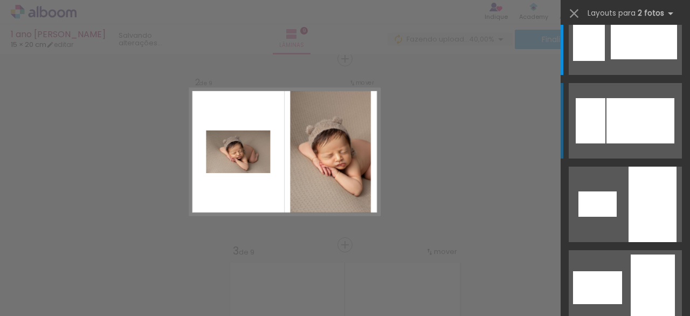
scroll to position [0, 0]
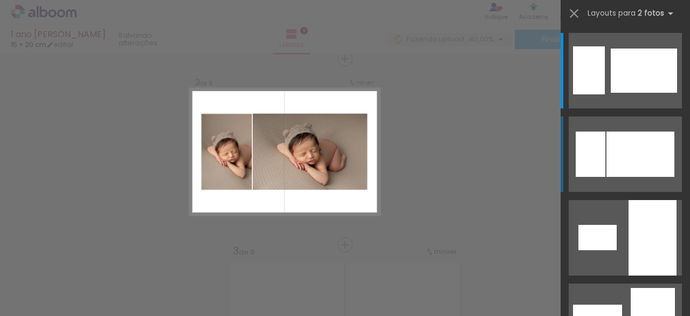
click at [617, 173] on div at bounding box center [641, 154] width 68 height 45
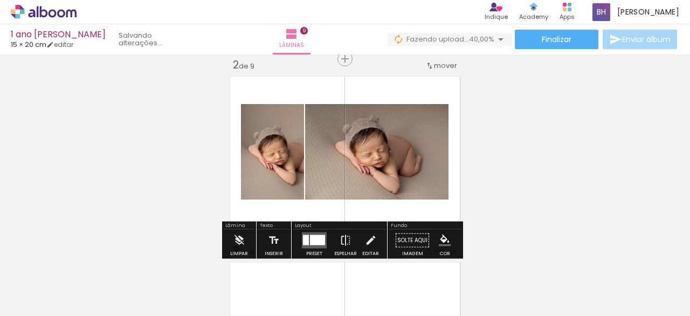
click at [317, 235] on div at bounding box center [317, 240] width 15 height 10
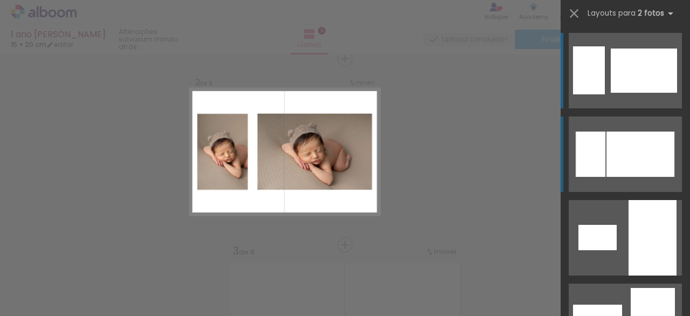
click at [636, 85] on div at bounding box center [644, 71] width 66 height 44
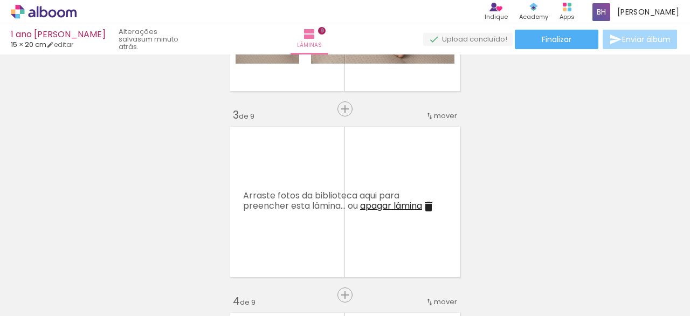
scroll to position [339, 0]
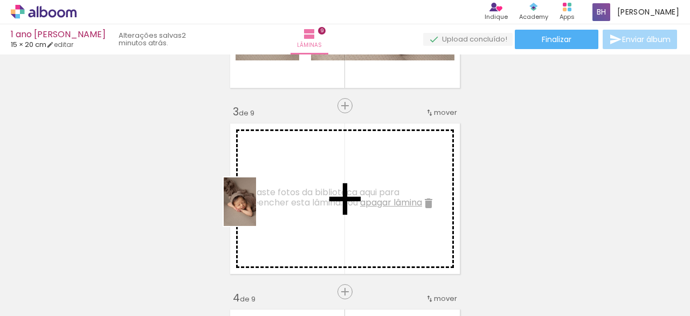
drag, startPoint x: 354, startPoint y: 296, endPoint x: 272, endPoint y: 198, distance: 127.9
click at [272, 198] on quentale-workspace at bounding box center [345, 158] width 690 height 316
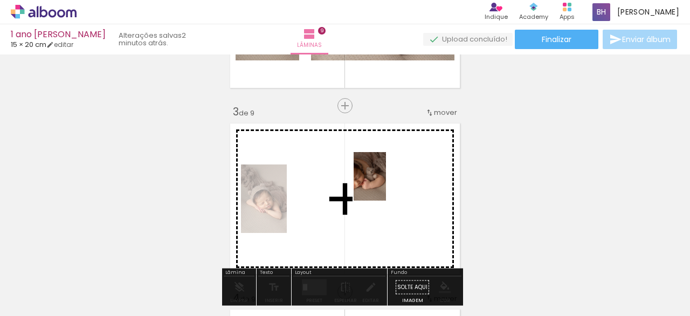
drag, startPoint x: 410, startPoint y: 290, endPoint x: 418, endPoint y: 247, distance: 43.5
click at [387, 184] on quentale-workspace at bounding box center [345, 158] width 690 height 316
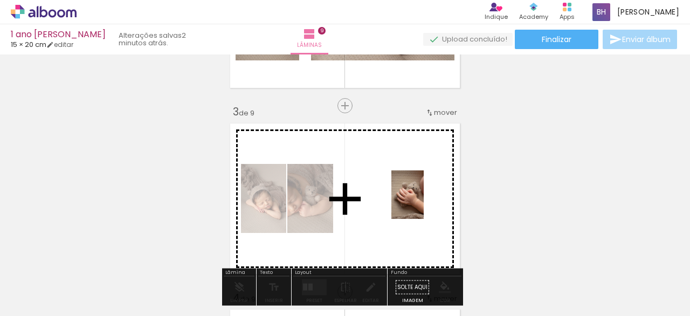
drag, startPoint x: 479, startPoint y: 294, endPoint x: 417, endPoint y: 195, distance: 117.5
click at [417, 195] on quentale-workspace at bounding box center [345, 158] width 690 height 316
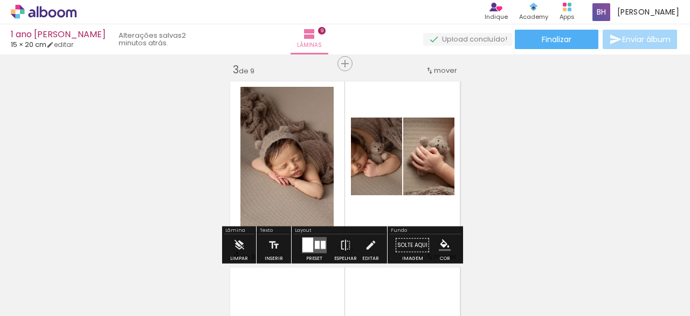
scroll to position [389, 0]
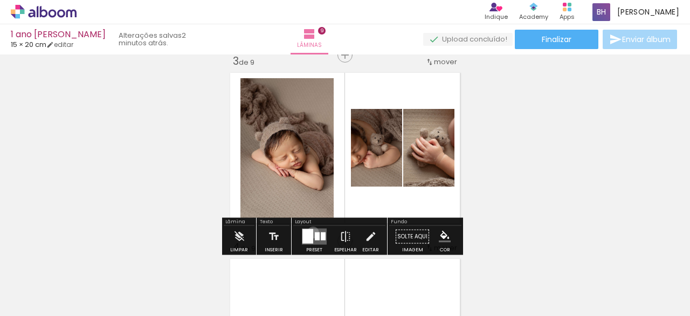
click at [311, 232] on quentale-layouter at bounding box center [314, 237] width 25 height 16
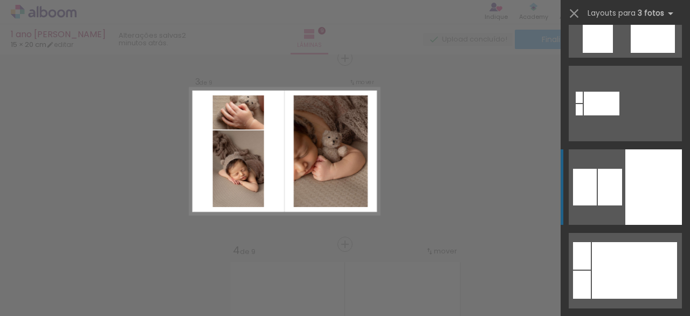
scroll to position [2981, 0]
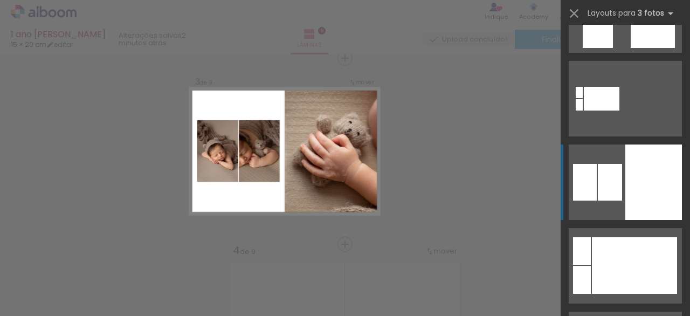
click at [618, 199] on quentale-layouter at bounding box center [625, 182] width 113 height 75
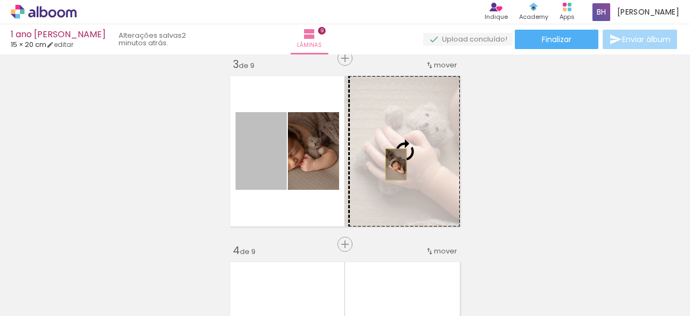
drag, startPoint x: 260, startPoint y: 171, endPoint x: 389, endPoint y: 166, distance: 128.5
click at [0, 0] on slot at bounding box center [0, 0] width 0 height 0
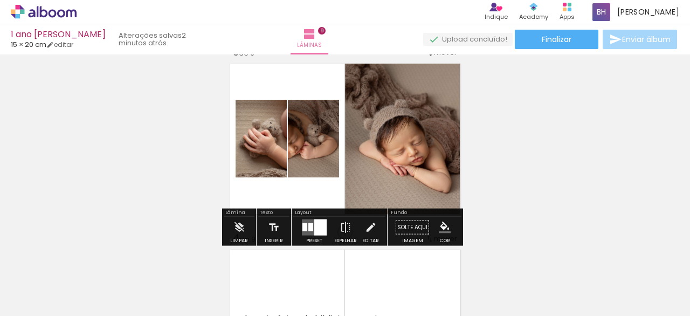
scroll to position [399, 0]
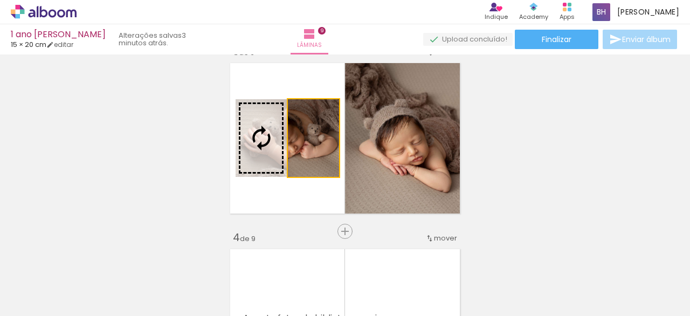
drag, startPoint x: 299, startPoint y: 156, endPoint x: 263, endPoint y: 154, distance: 36.2
click at [0, 0] on slot at bounding box center [0, 0] width 0 height 0
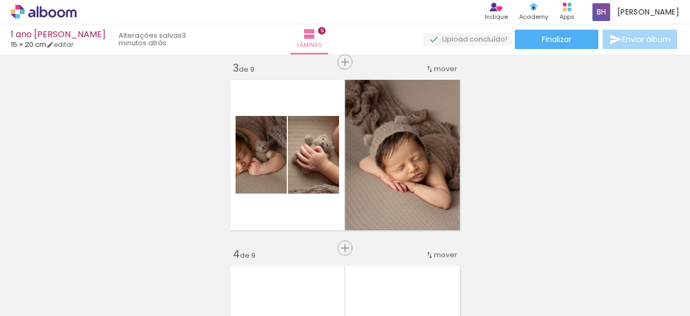
scroll to position [386, 0]
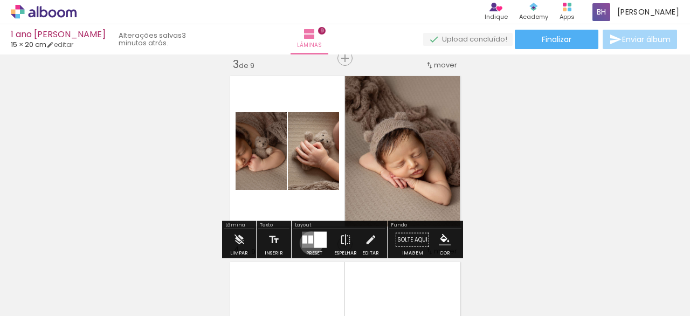
click at [309, 243] on div at bounding box center [310, 240] width 5 height 8
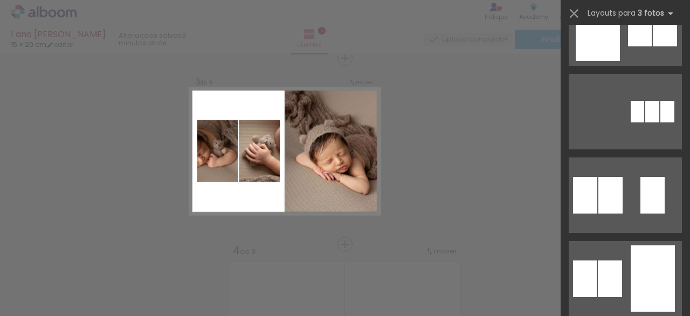
scroll to position [0, 0]
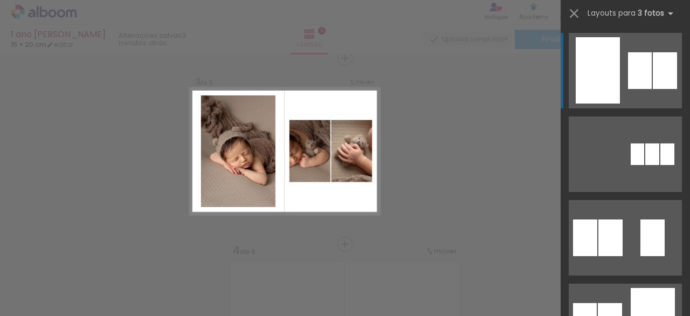
click at [638, 59] on div at bounding box center [640, 70] width 24 height 37
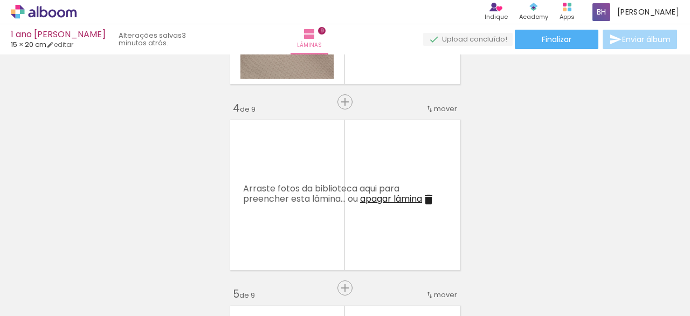
scroll to position [0, 170]
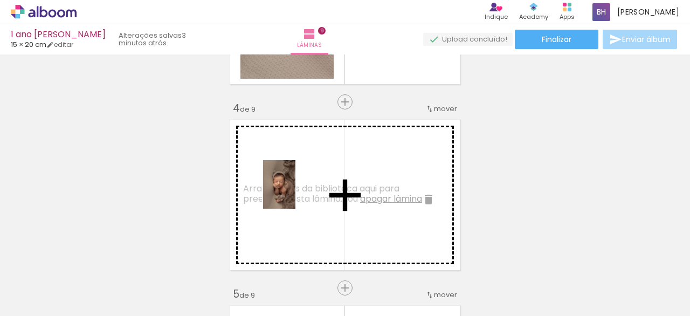
drag, startPoint x: 373, startPoint y: 293, endPoint x: 322, endPoint y: 191, distance: 113.8
click at [293, 183] on quentale-workspace at bounding box center [345, 158] width 690 height 316
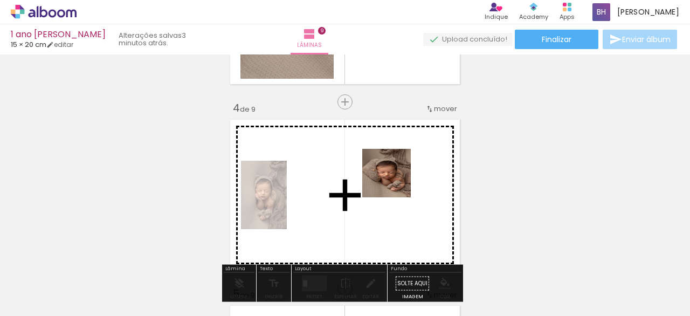
drag, startPoint x: 429, startPoint y: 287, endPoint x: 395, endPoint y: 180, distance: 113.2
click at [395, 180] on quentale-workspace at bounding box center [345, 158] width 690 height 316
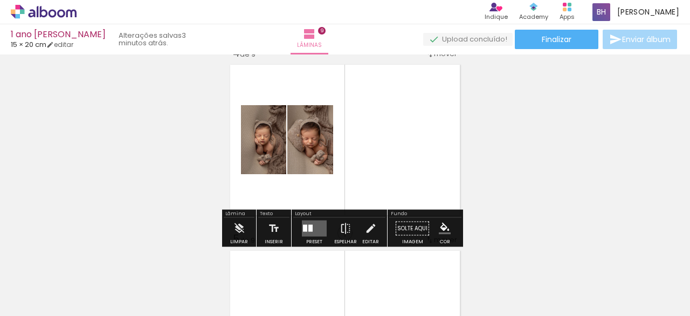
scroll to position [584, 0]
click at [309, 225] on quentale-layouter at bounding box center [314, 228] width 25 height 16
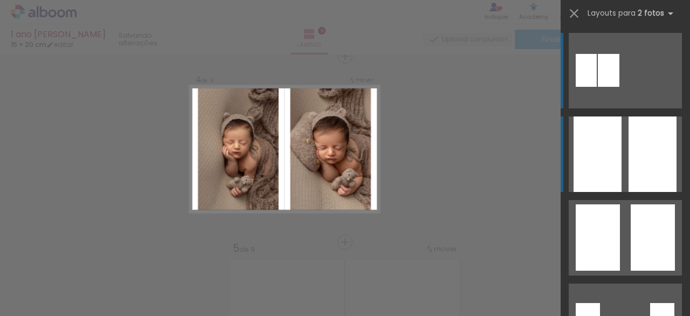
scroll to position [572, 0]
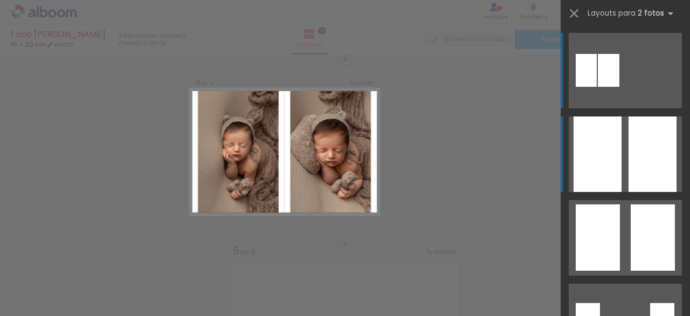
click at [585, 166] on div at bounding box center [598, 153] width 48 height 75
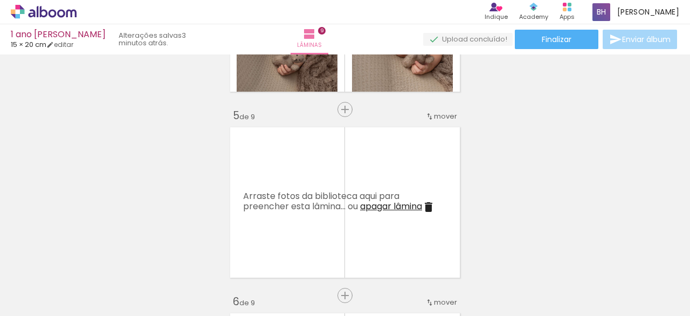
scroll to position [707, 0]
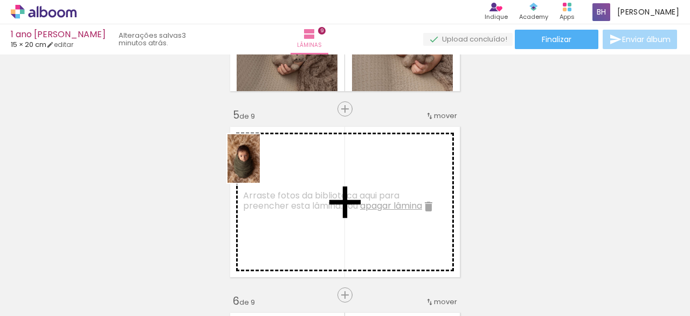
drag, startPoint x: 358, startPoint y: 284, endPoint x: 263, endPoint y: 168, distance: 149.8
click at [263, 168] on quentale-workspace at bounding box center [345, 158] width 690 height 316
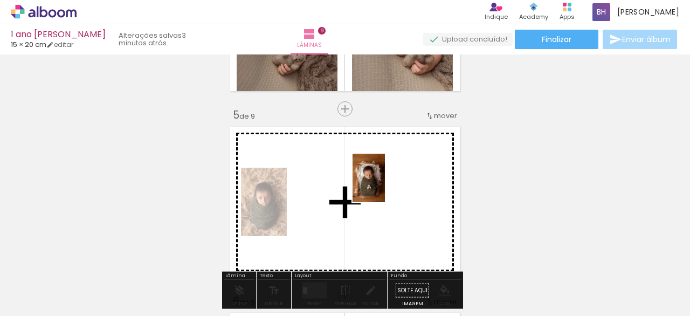
drag, startPoint x: 413, startPoint y: 279, endPoint x: 386, endPoint y: 185, distance: 97.8
click at [385, 184] on quentale-workspace at bounding box center [345, 158] width 690 height 316
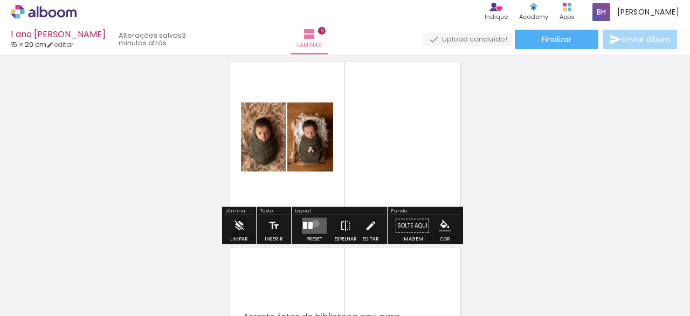
click at [313, 223] on quentale-layouter at bounding box center [314, 226] width 25 height 16
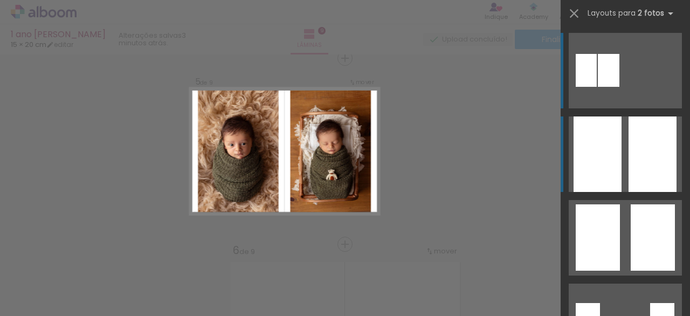
scroll to position [758, 0]
click at [615, 158] on div at bounding box center [598, 153] width 48 height 75
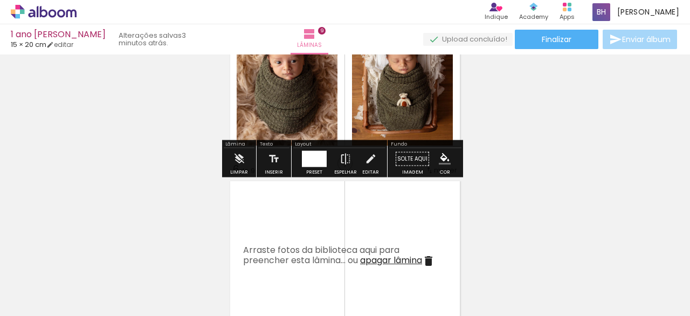
scroll to position [861, 0]
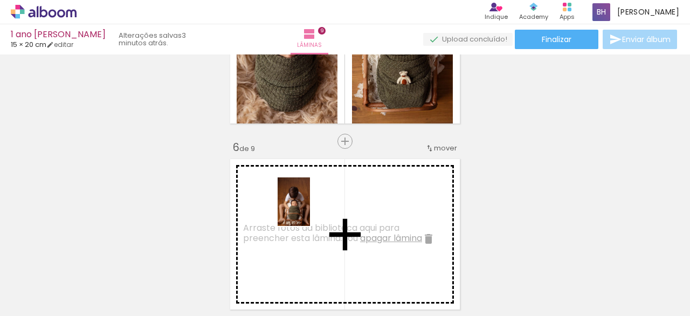
drag, startPoint x: 481, startPoint y: 293, endPoint x: 460, endPoint y: 259, distance: 39.8
click at [306, 209] on quentale-workspace at bounding box center [345, 158] width 690 height 316
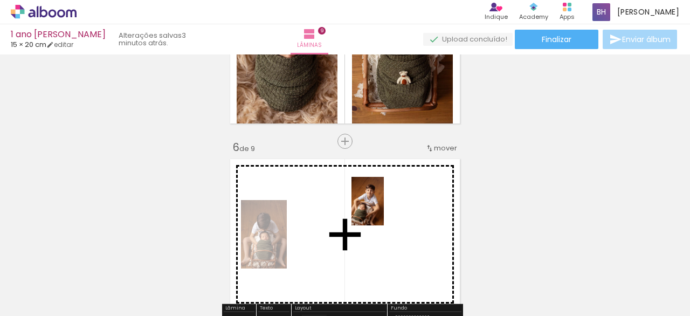
drag, startPoint x: 522, startPoint y: 267, endPoint x: 395, endPoint y: 210, distance: 139.2
click at [385, 209] on quentale-workspace at bounding box center [345, 158] width 690 height 316
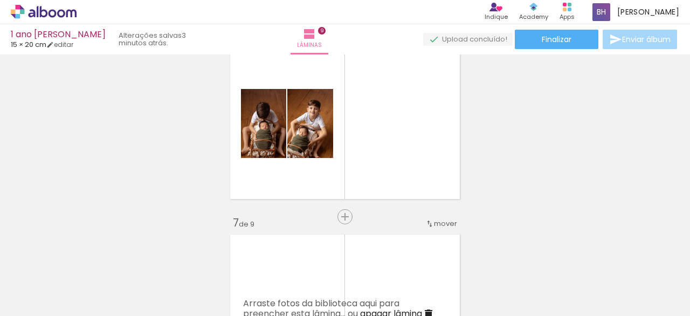
scroll to position [971, 0]
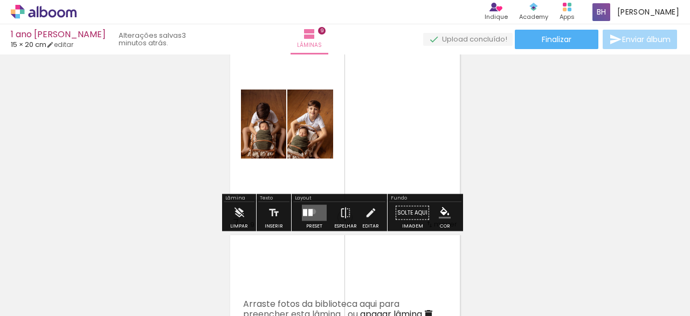
click at [311, 208] on quentale-layouter at bounding box center [314, 213] width 25 height 16
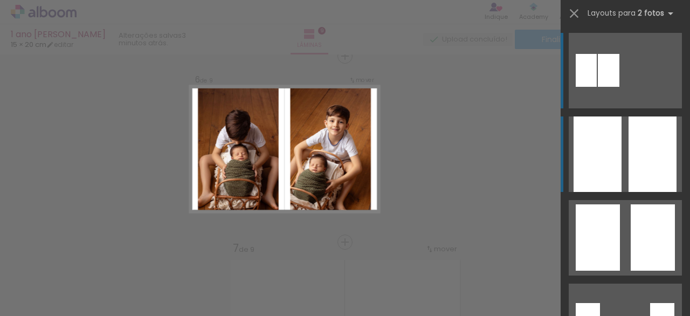
scroll to position [944, 0]
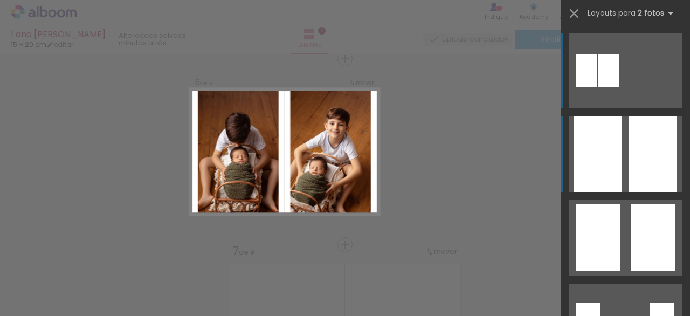
click at [600, 167] on div at bounding box center [598, 153] width 48 height 75
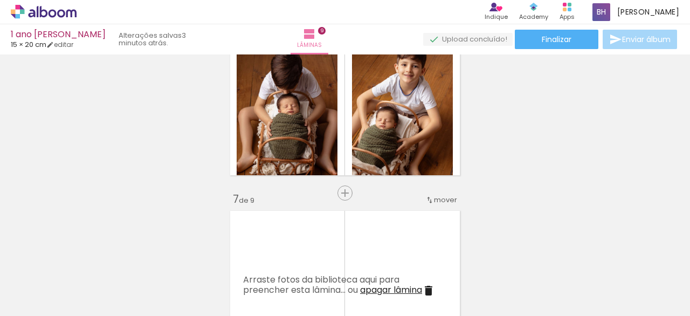
scroll to position [997, 0]
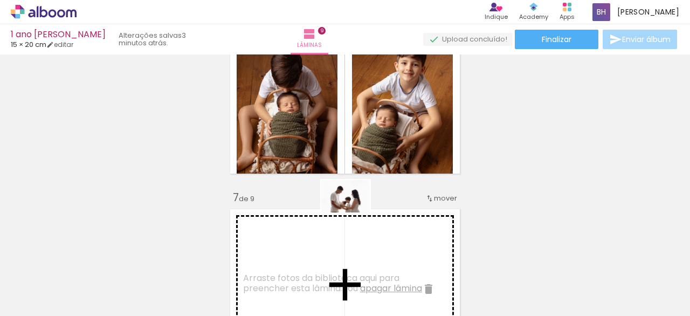
drag, startPoint x: 377, startPoint y: 281, endPoint x: 354, endPoint y: 212, distance: 72.3
click at [354, 212] on quentale-workspace at bounding box center [345, 158] width 690 height 316
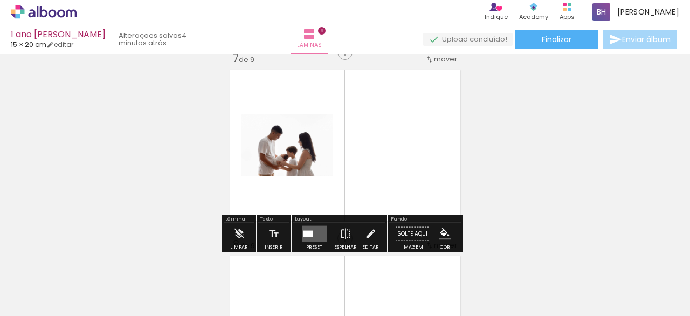
scroll to position [1137, 0]
click at [317, 227] on quentale-layouter at bounding box center [314, 233] width 25 height 16
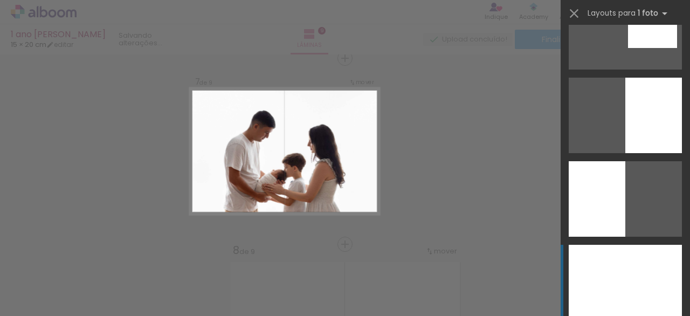
scroll to position [270, 0]
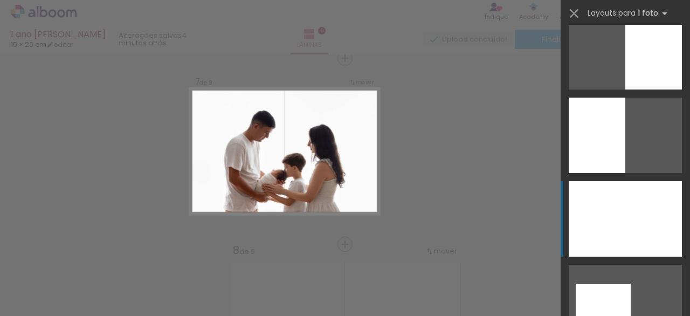
click at [625, 229] on div at bounding box center [625, 218] width 113 height 75
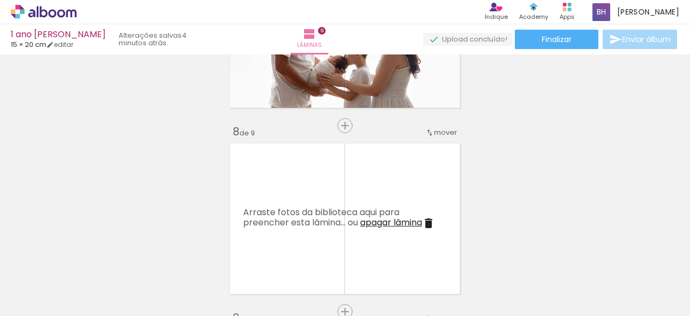
scroll to position [1249, 0]
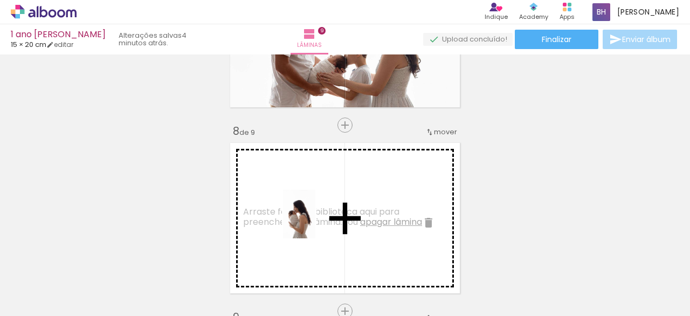
drag, startPoint x: 416, startPoint y: 258, endPoint x: 319, endPoint y: 205, distance: 109.8
click at [299, 196] on quentale-workspace at bounding box center [345, 158] width 690 height 316
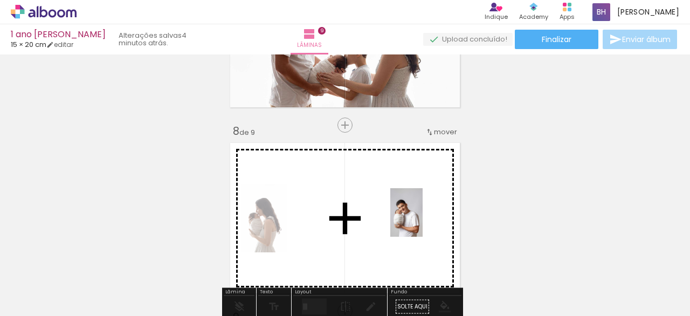
drag, startPoint x: 503, startPoint y: 285, endPoint x: 427, endPoint y: 212, distance: 104.9
click at [421, 214] on quentale-workspace at bounding box center [345, 158] width 690 height 316
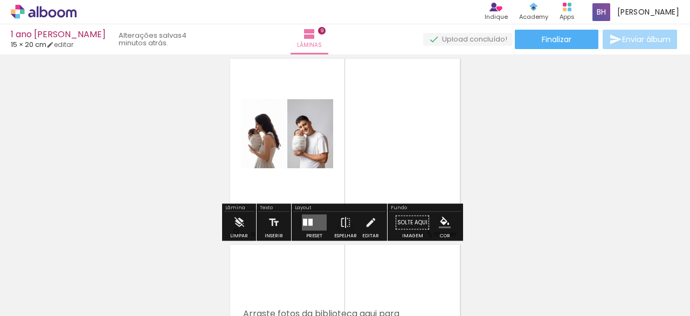
scroll to position [1334, 0]
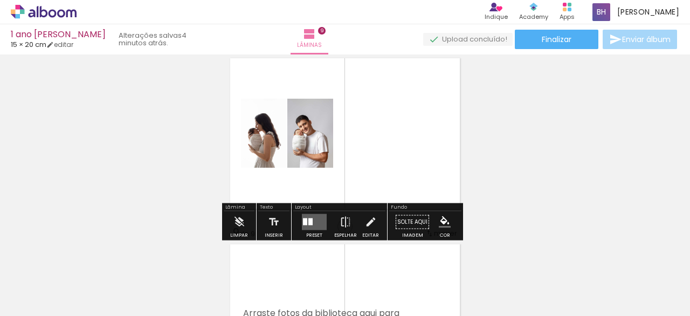
click at [313, 219] on quentale-layouter at bounding box center [314, 222] width 25 height 16
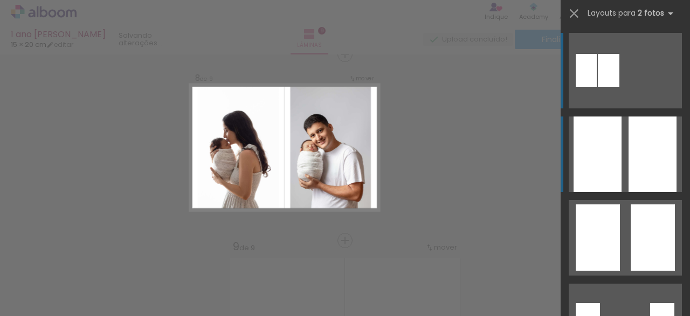
scroll to position [1316, 0]
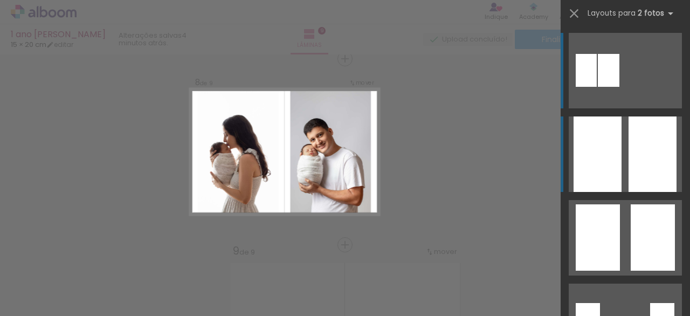
click at [610, 141] on div at bounding box center [598, 153] width 48 height 75
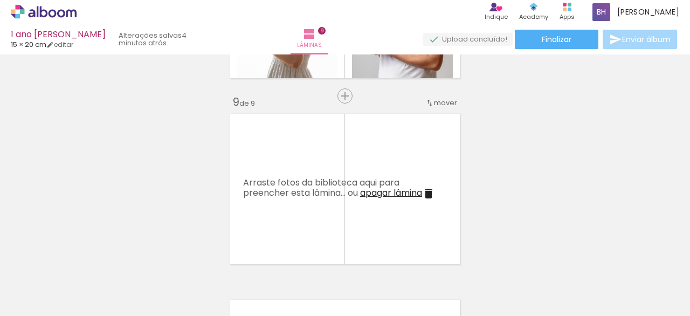
scroll to position [1470, 0]
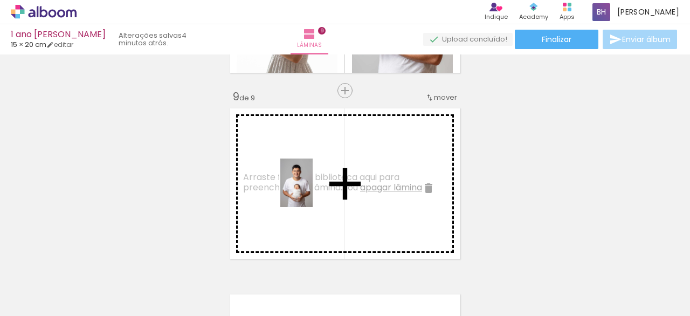
drag, startPoint x: 458, startPoint y: 278, endPoint x: 355, endPoint y: 200, distance: 128.9
click at [313, 190] on quentale-workspace at bounding box center [345, 158] width 690 height 316
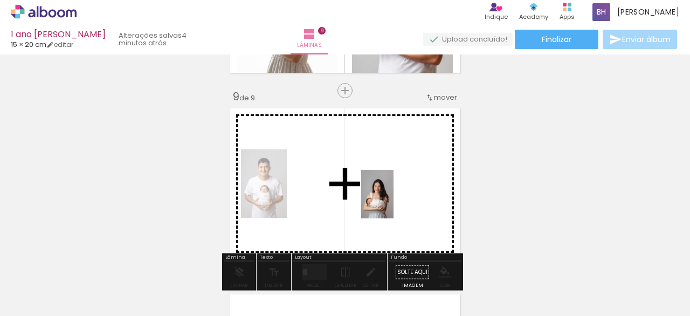
drag, startPoint x: 535, startPoint y: 281, endPoint x: 394, endPoint y: 202, distance: 162.0
click at [394, 202] on quentale-workspace at bounding box center [345, 158] width 690 height 316
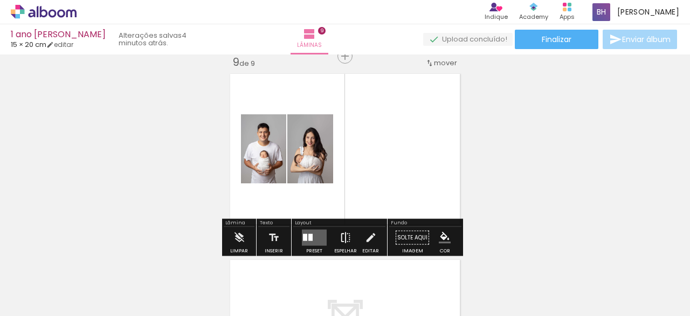
scroll to position [1505, 0]
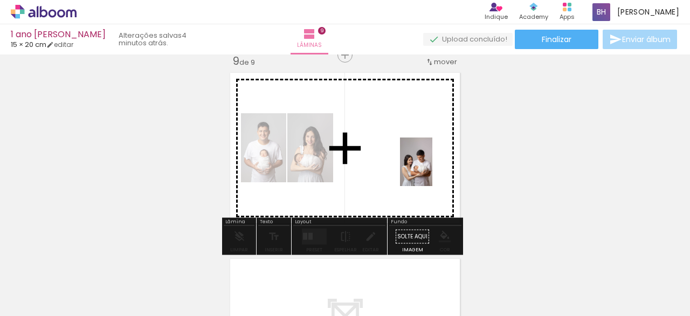
drag, startPoint x: 594, startPoint y: 283, endPoint x: 425, endPoint y: 164, distance: 206.4
click at [425, 164] on quentale-workspace at bounding box center [345, 158] width 690 height 316
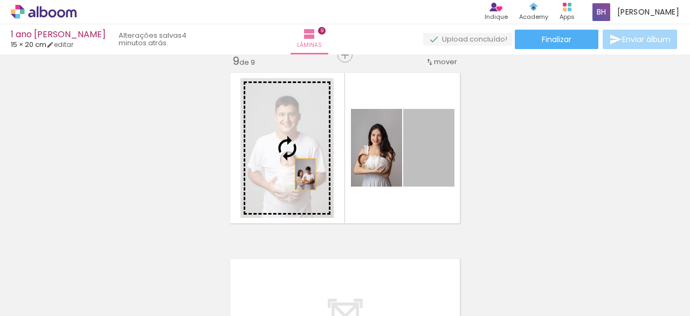
drag, startPoint x: 428, startPoint y: 167, endPoint x: 301, endPoint y: 169, distance: 126.2
click at [0, 0] on slot at bounding box center [0, 0] width 0 height 0
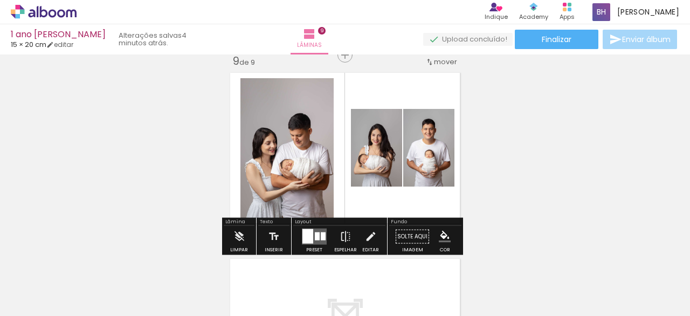
scroll to position [1512, 0]
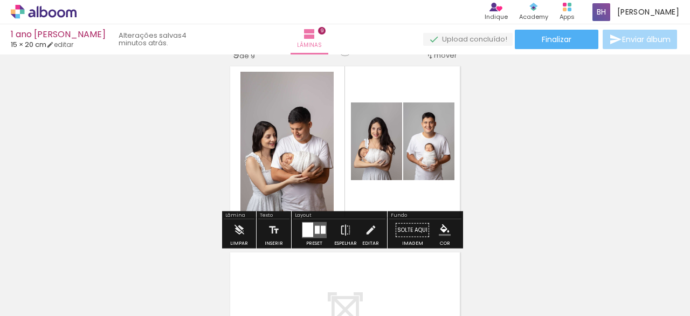
click at [311, 230] on quentale-layouter at bounding box center [314, 230] width 25 height 16
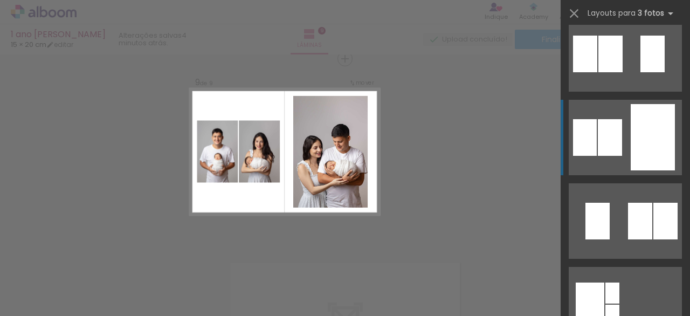
scroll to position [185, 0]
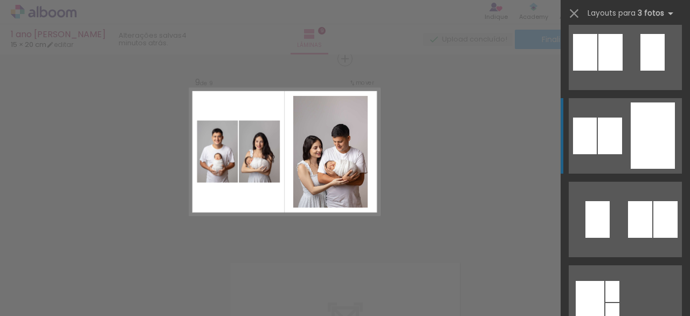
click at [634, 126] on div at bounding box center [653, 135] width 44 height 66
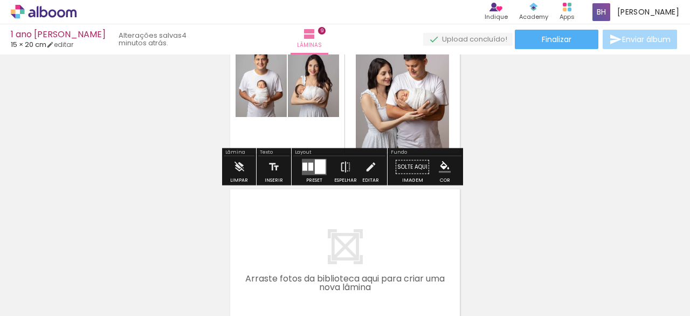
scroll to position [1592, 0]
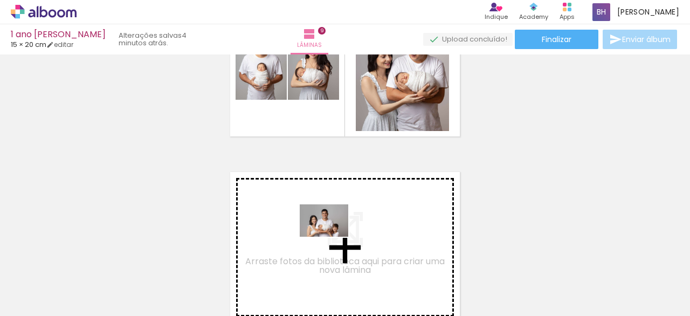
drag, startPoint x: 647, startPoint y: 279, endPoint x: 332, endPoint y: 236, distance: 317.9
click at [332, 236] on quentale-workspace at bounding box center [345, 158] width 690 height 316
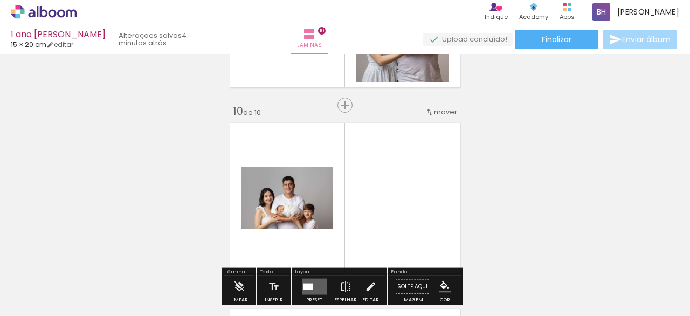
scroll to position [1640, 0]
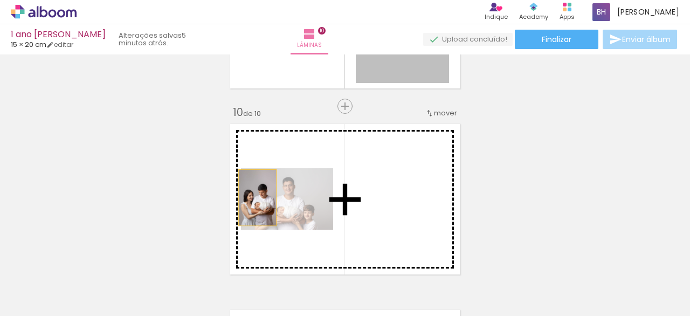
drag, startPoint x: 418, startPoint y: 67, endPoint x: 253, endPoint y: 197, distance: 210.0
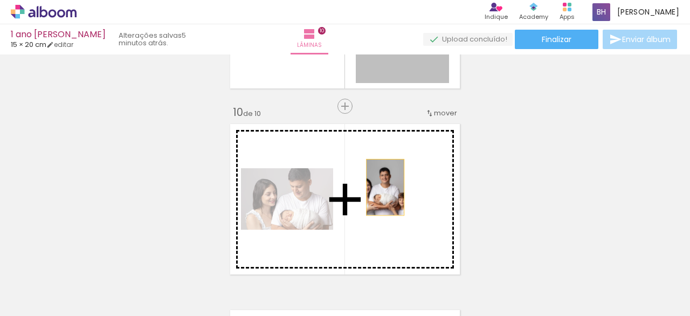
drag, startPoint x: 401, startPoint y: 72, endPoint x: 381, endPoint y: 196, distance: 125.1
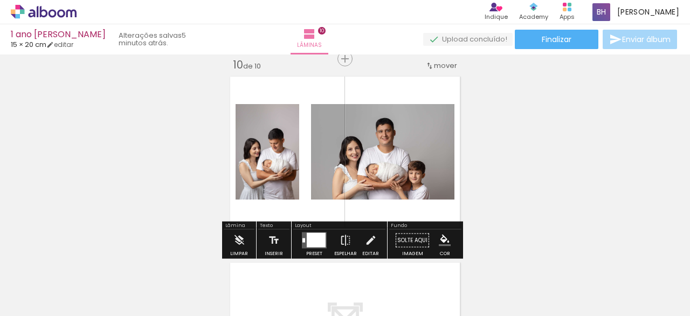
scroll to position [1689, 0]
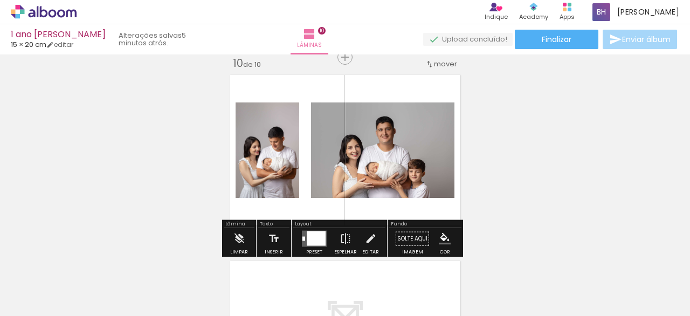
click at [308, 234] on div at bounding box center [316, 238] width 19 height 15
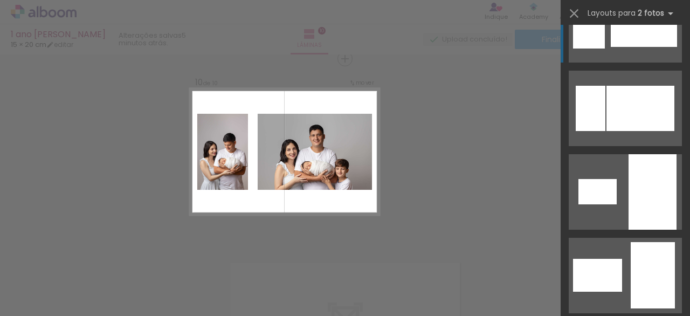
scroll to position [8, 0]
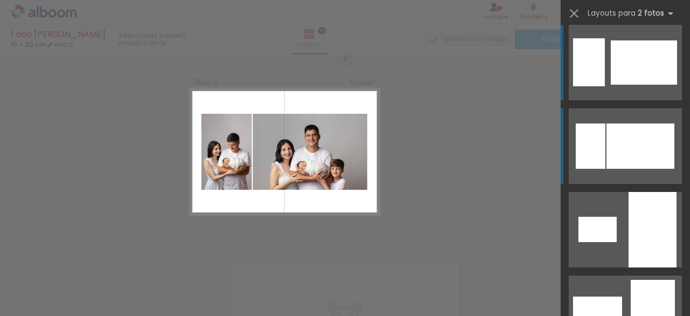
click at [638, 128] on div at bounding box center [641, 145] width 68 height 45
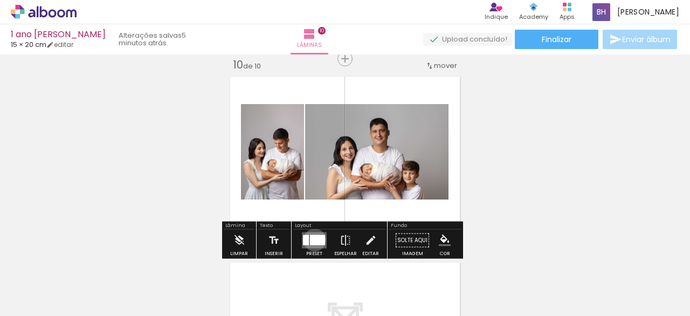
click at [312, 239] on div at bounding box center [317, 240] width 15 height 10
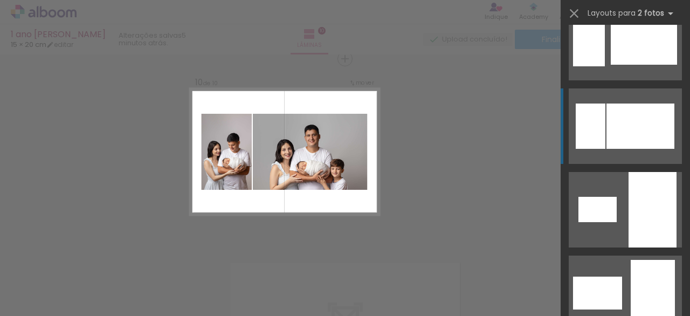
scroll to position [0, 0]
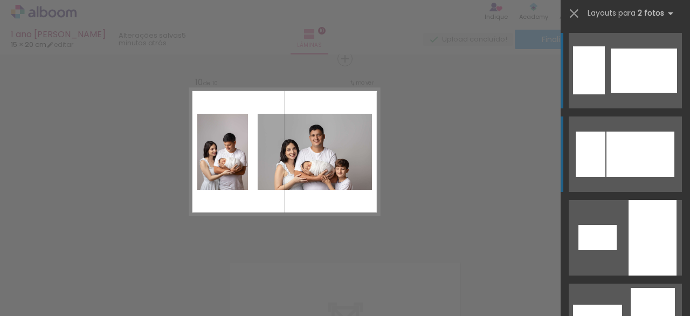
click at [625, 104] on quentale-layouter at bounding box center [625, 70] width 113 height 75
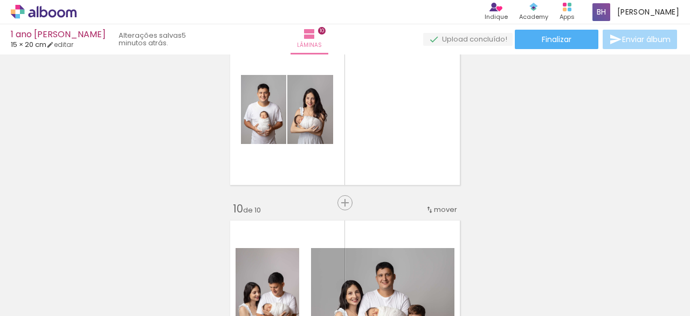
scroll to position [1542, 0]
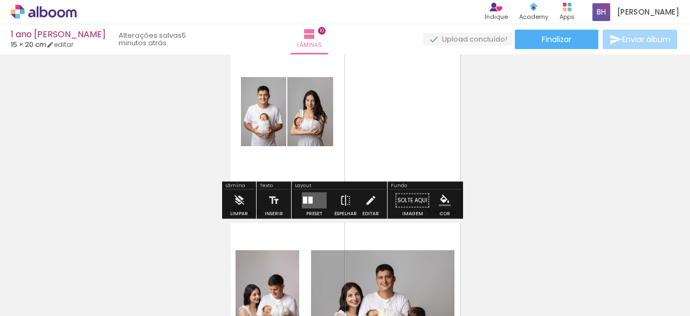
click at [303, 197] on div at bounding box center [305, 200] width 4 height 7
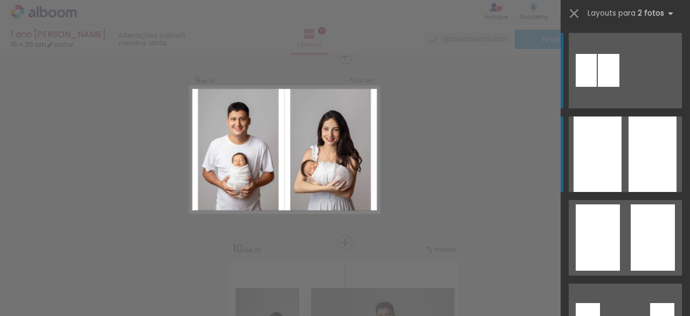
scroll to position [1502, 0]
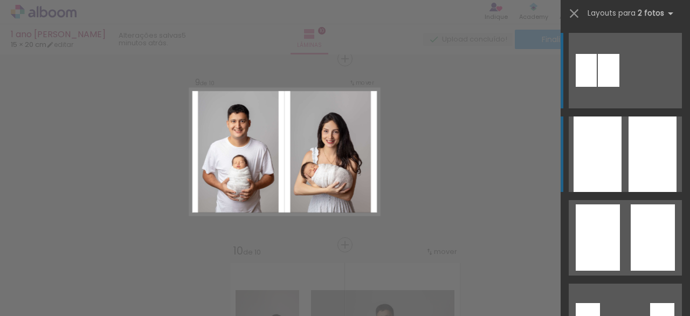
click at [629, 153] on div at bounding box center [653, 153] width 48 height 75
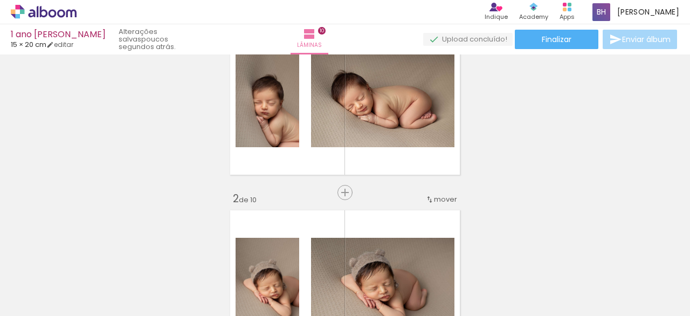
scroll to position [1, 0]
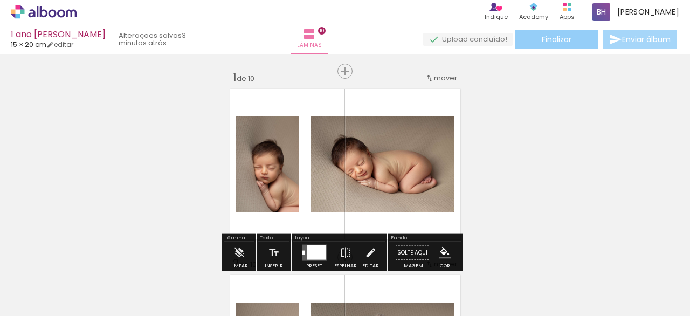
click at [569, 40] on paper-button "Finalizar" at bounding box center [557, 39] width 84 height 19
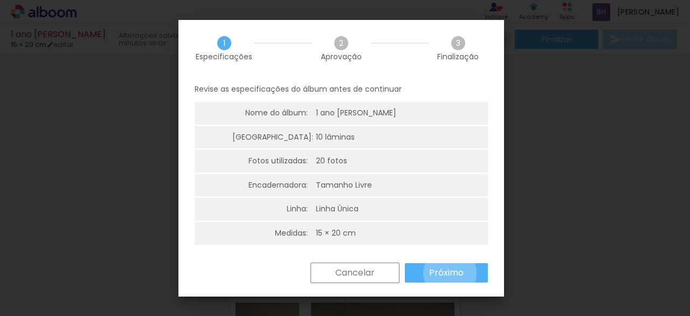
click at [0, 0] on slot "Próximo" at bounding box center [0, 0] width 0 height 0
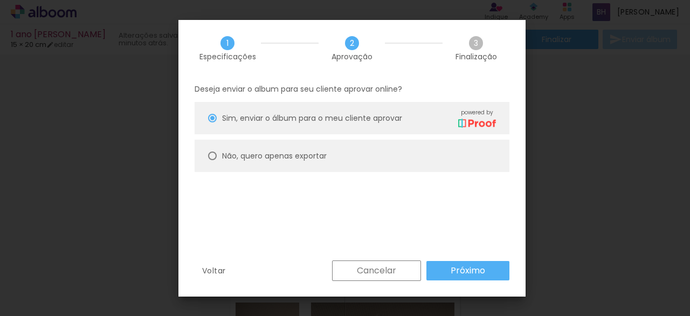
click at [215, 156] on div at bounding box center [212, 156] width 9 height 9
type paper-radio-button "on"
click at [0, 0] on slot "Próximo" at bounding box center [0, 0] width 0 height 0
type input "Alta, 300 DPI"
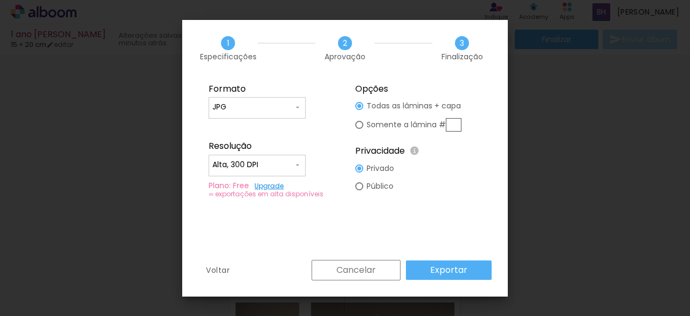
click at [0, 0] on slot "Exportar" at bounding box center [0, 0] width 0 height 0
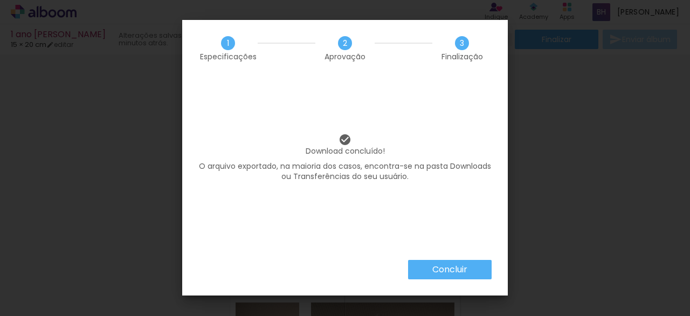
scroll to position [0, 609]
click at [0, 0] on slot "Concluir" at bounding box center [0, 0] width 0 height 0
